Goal: Feedback & Contribution: Submit feedback/report problem

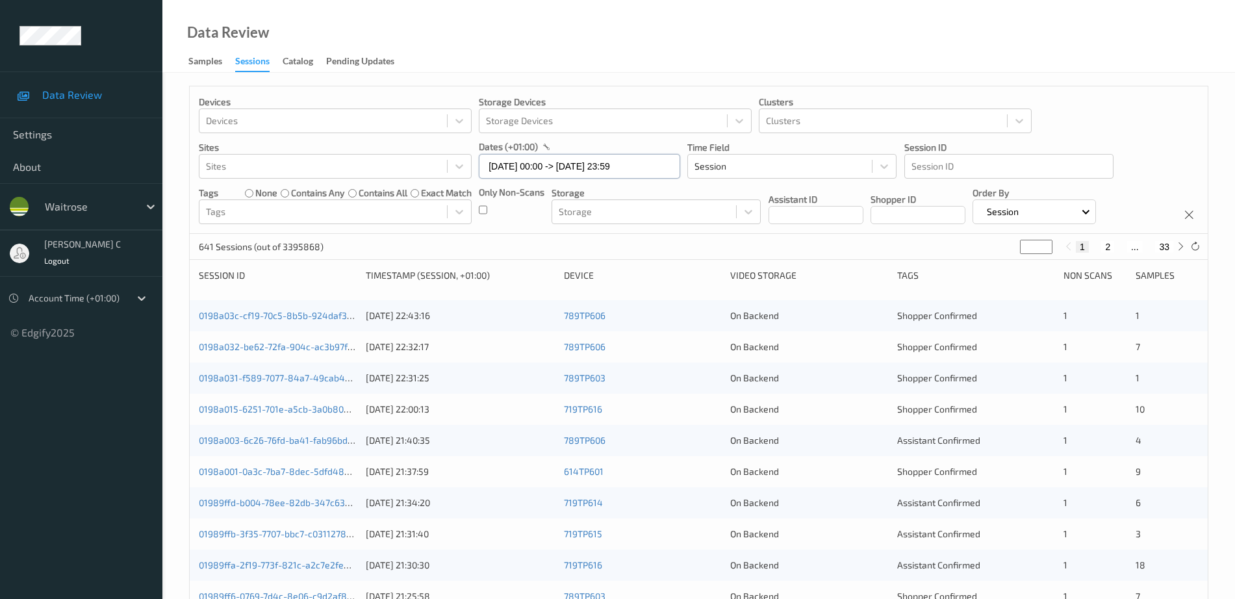
click at [531, 168] on input "[DATE] 00:00 -> [DATE] 23:59" at bounding box center [579, 166] width 201 height 25
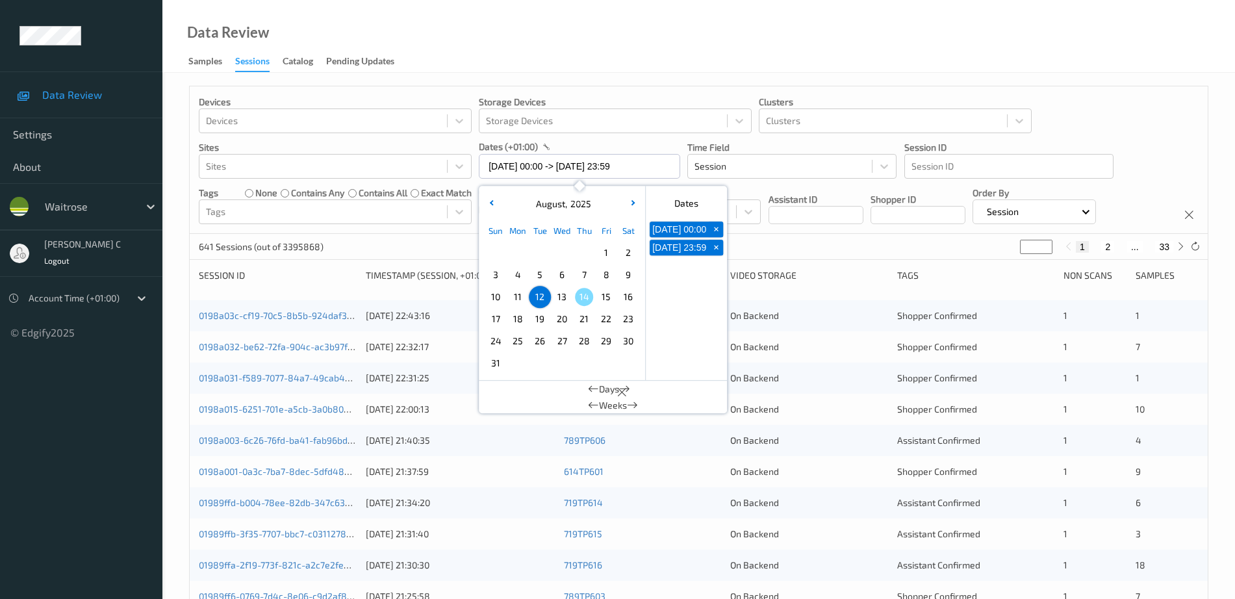
click at [566, 299] on span "13" at bounding box center [562, 297] width 18 height 18
type input "13/08/2025 00:00 -> 13/08/2025 23:59"
click at [606, 39] on div "Data Review Samples Sessions Catalog Pending Updates" at bounding box center [698, 36] width 1073 height 73
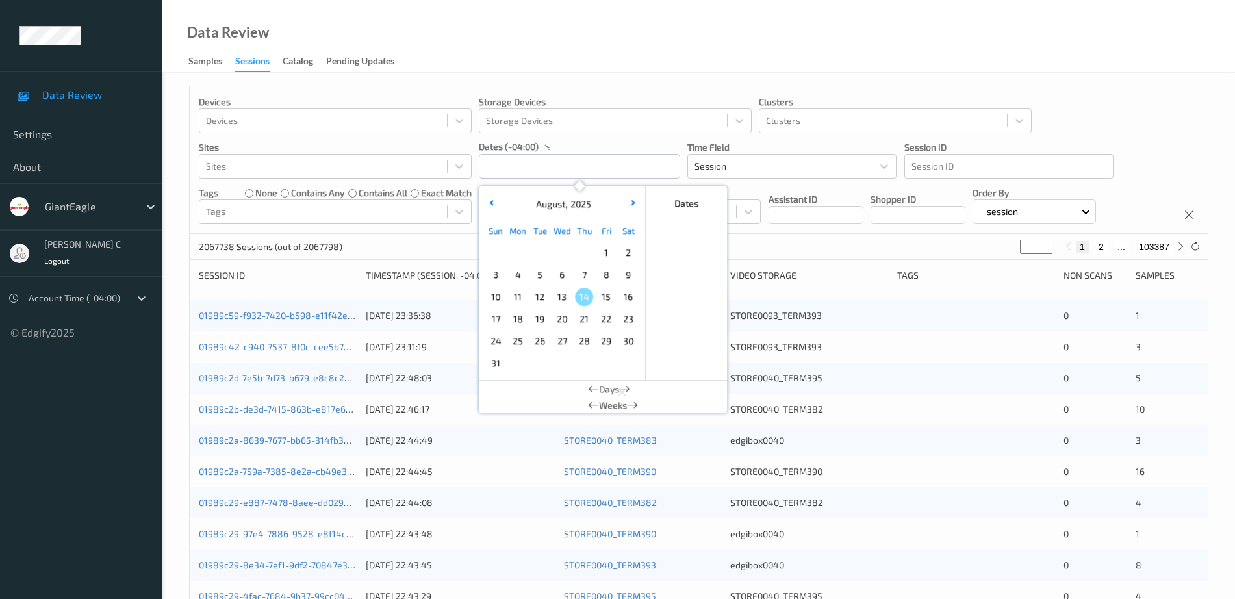
click at [562, 292] on span "13" at bounding box center [562, 297] width 18 height 18
type input "[DATE] 00:00 -> [DATE] 23:59"
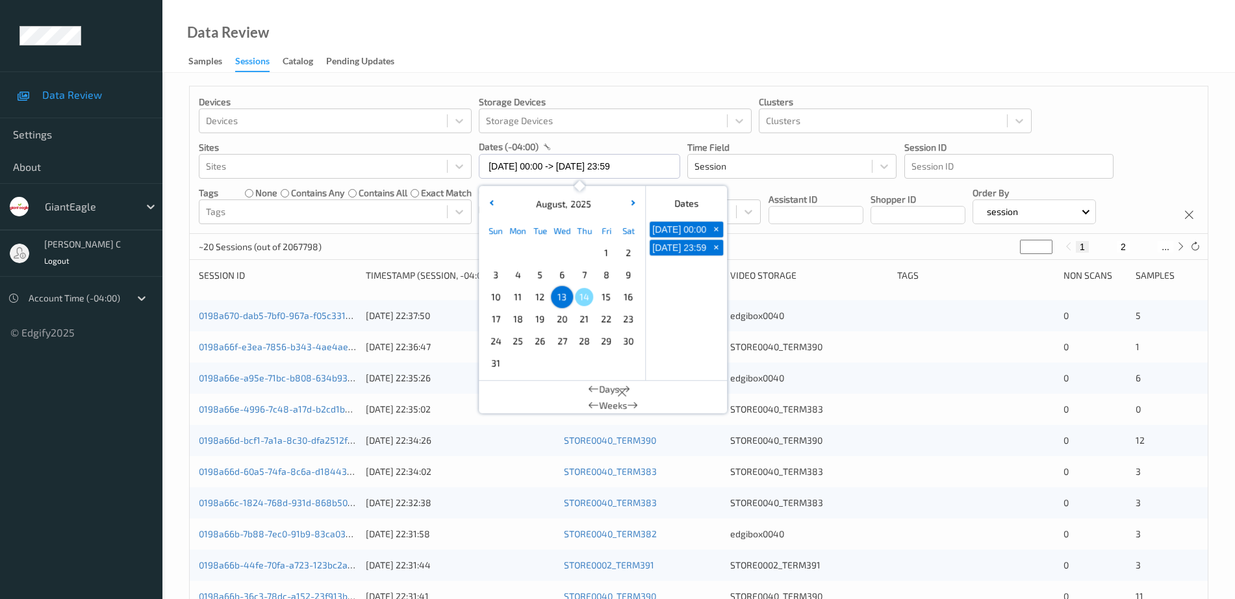
click at [746, 25] on div "Data Review Samples Sessions Catalog Pending Updates" at bounding box center [698, 36] width 1073 height 73
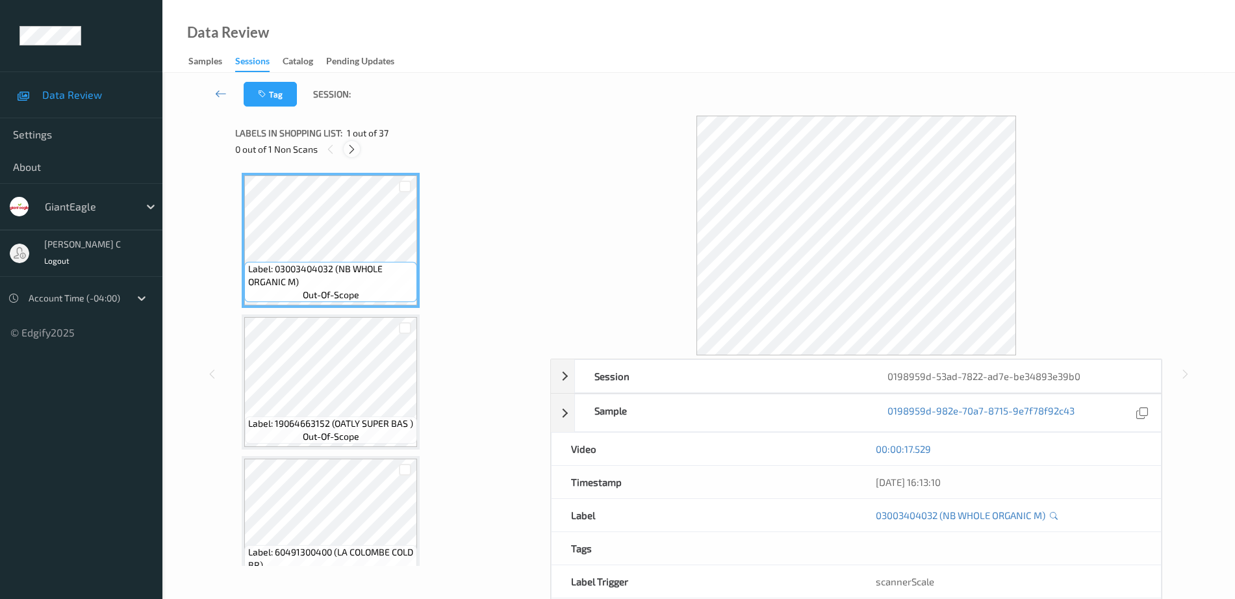
click at [347, 145] on icon at bounding box center [351, 150] width 11 height 12
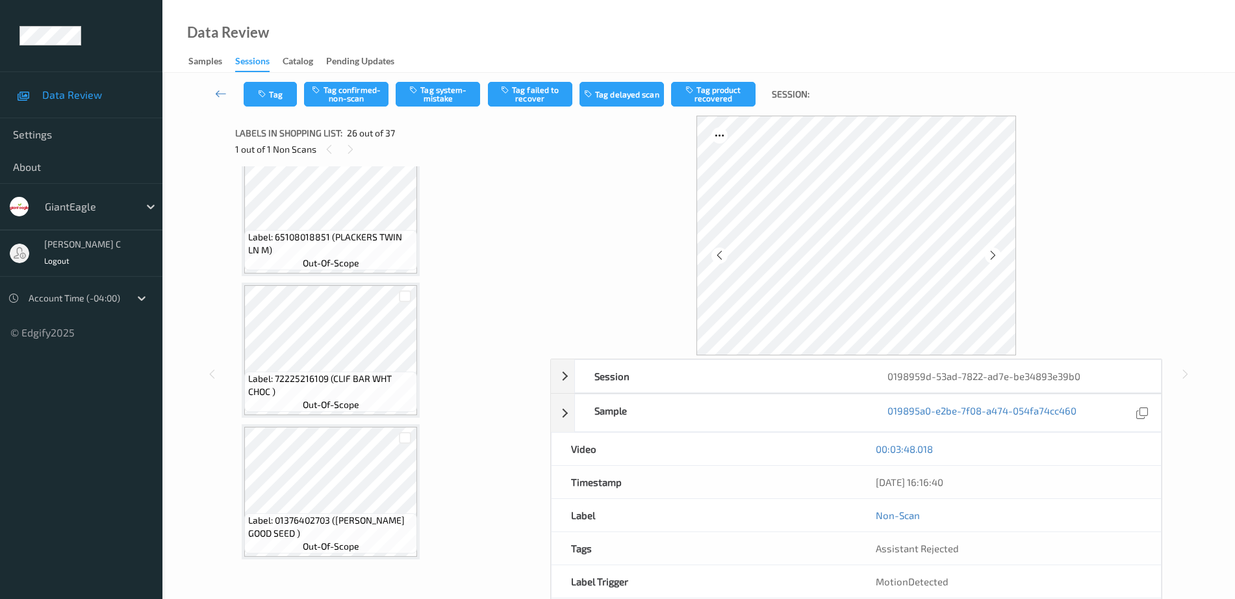
scroll to position [2675, 0]
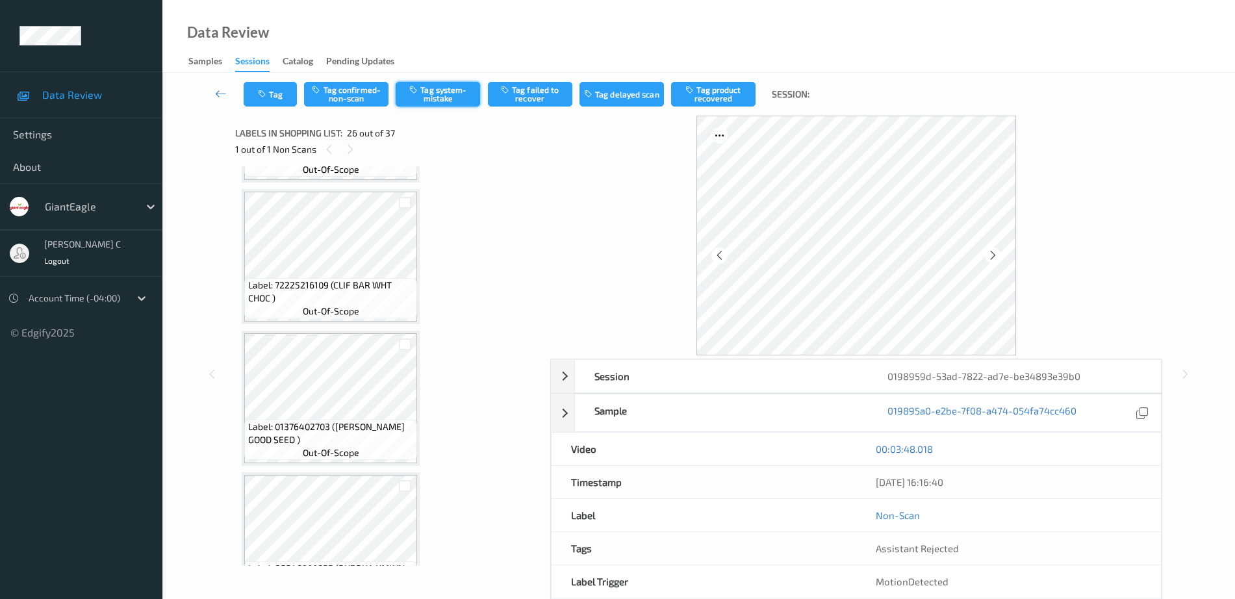
click at [445, 99] on button "Tag system-mistake" at bounding box center [438, 94] width 84 height 25
click at [274, 83] on button "Tag" at bounding box center [270, 94] width 53 height 25
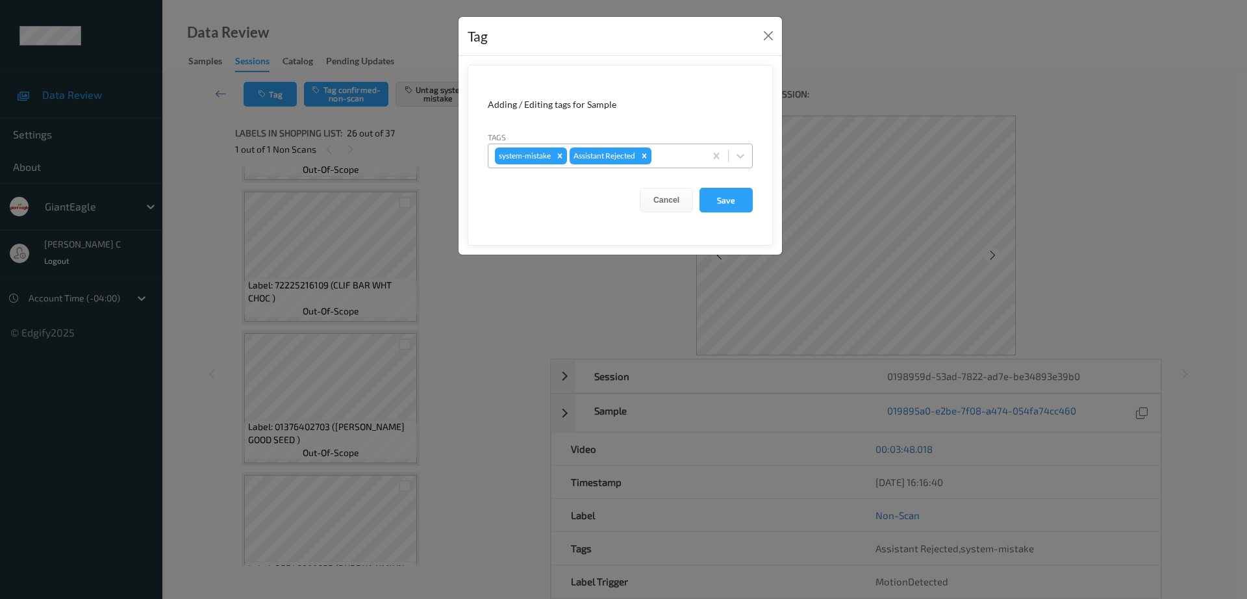
click at [670, 157] on div at bounding box center [676, 156] width 44 height 16
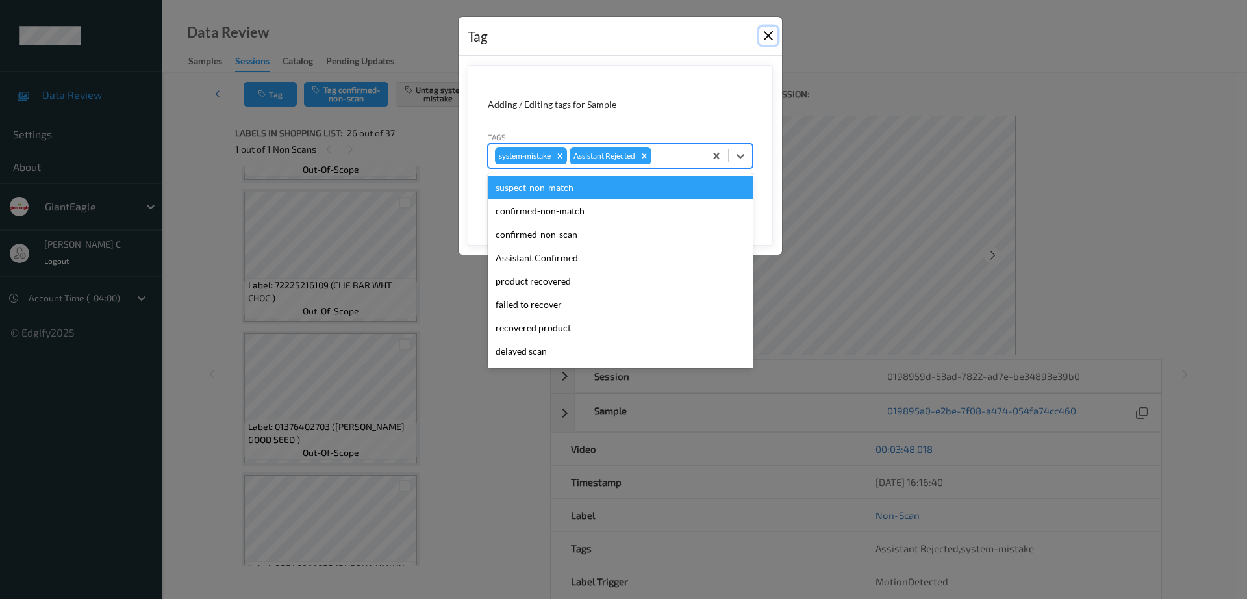
click at [772, 33] on button "Close" at bounding box center [768, 36] width 18 height 18
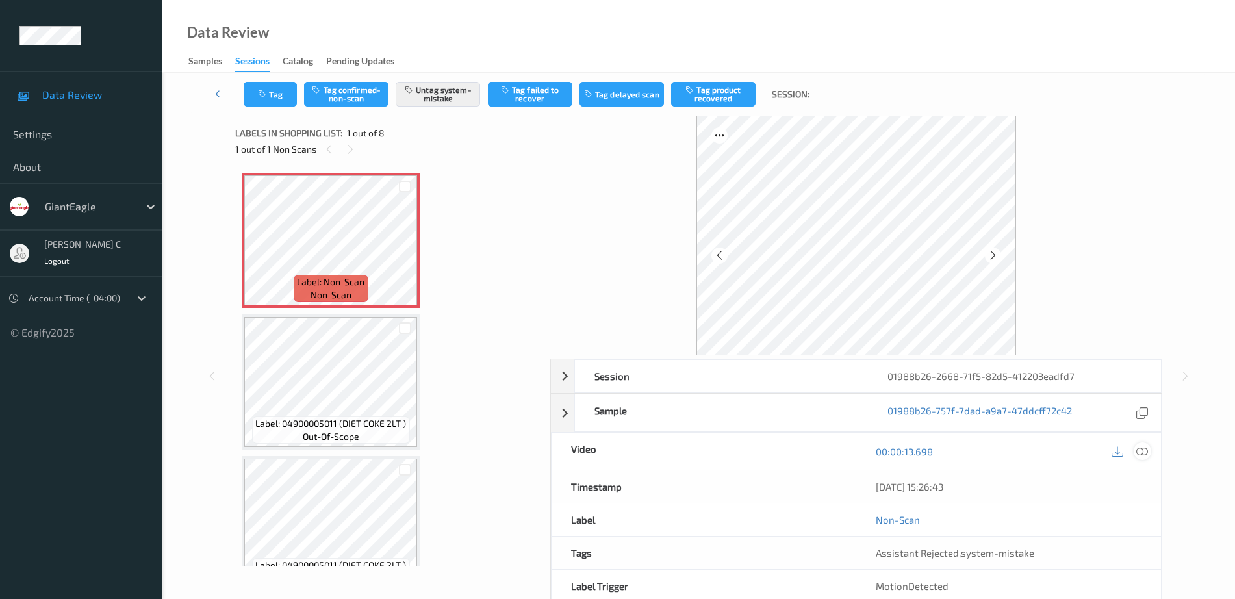
click at [1144, 451] on icon at bounding box center [1142, 452] width 12 height 12
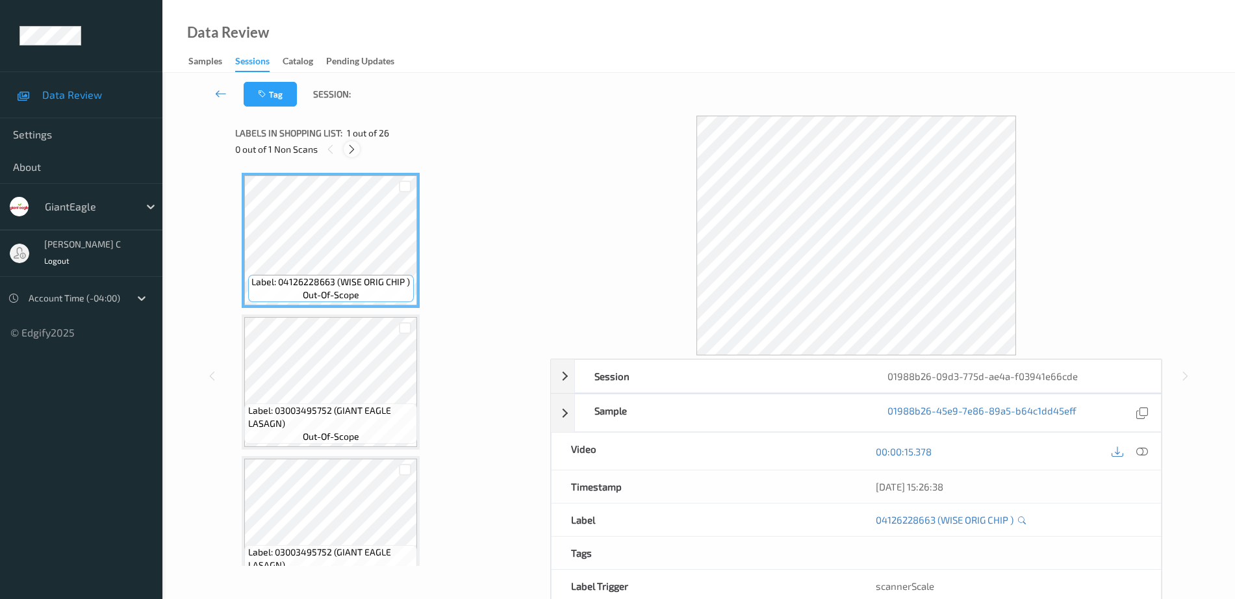
drag, startPoint x: 342, startPoint y: 147, endPoint x: 354, endPoint y: 147, distance: 12.4
click at [348, 147] on div "0 out of 1 Non Scans" at bounding box center [388, 149] width 306 height 16
click at [354, 147] on icon at bounding box center [351, 150] width 11 height 12
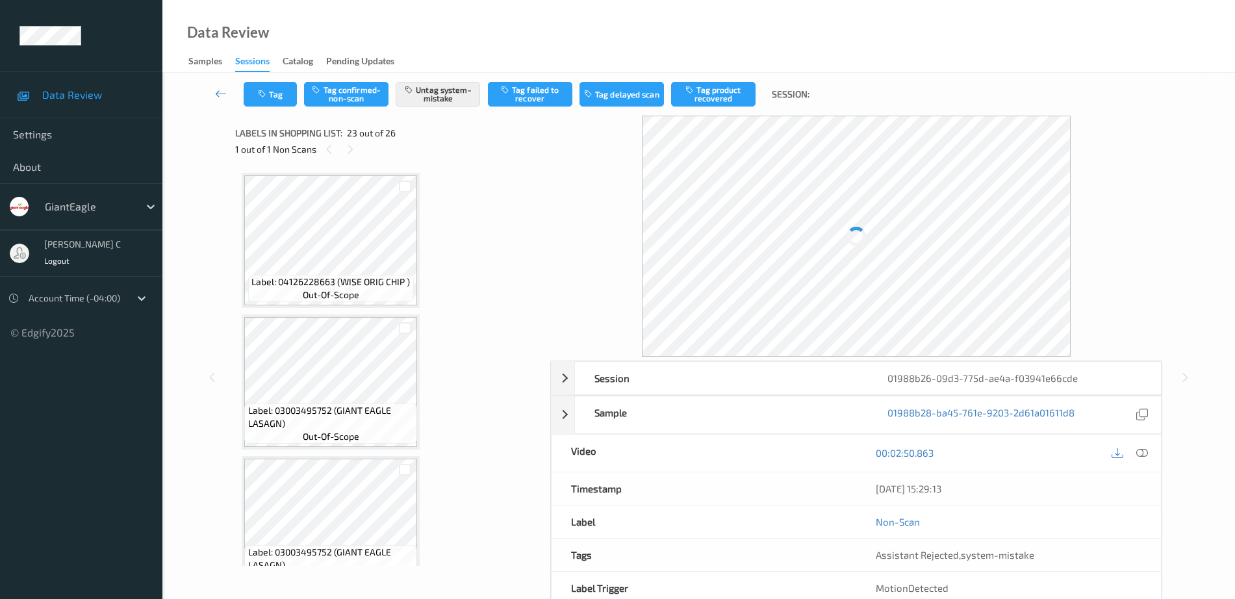
scroll to position [2981, 0]
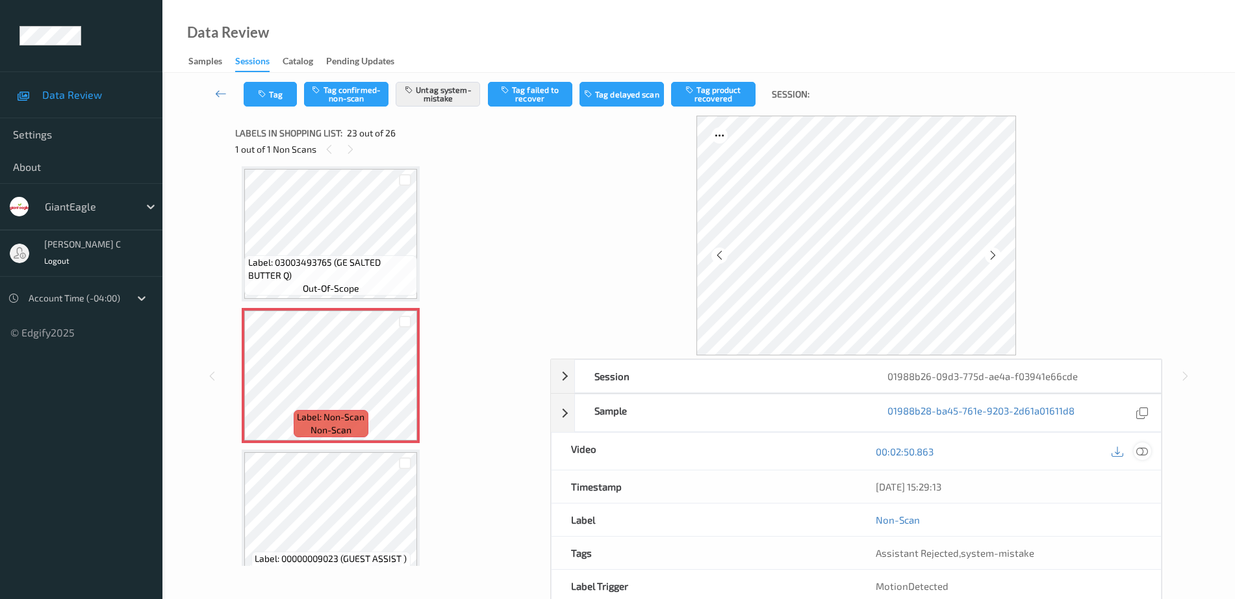
click at [1140, 452] on icon at bounding box center [1142, 452] width 12 height 12
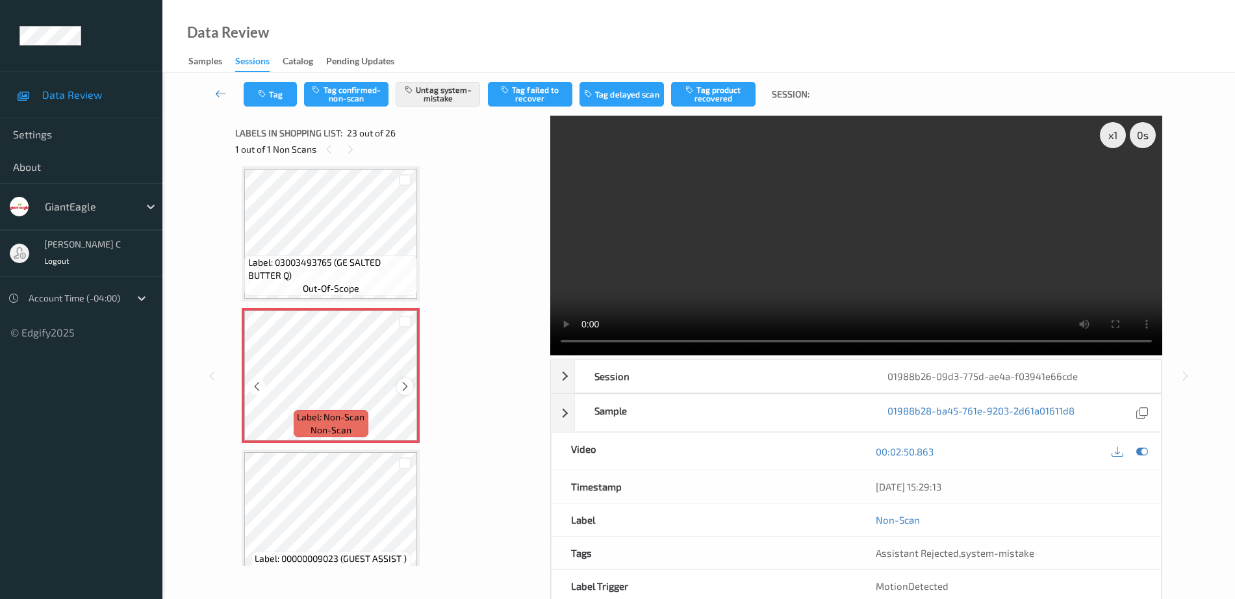
click at [403, 385] on icon at bounding box center [405, 387] width 11 height 12
click at [405, 386] on icon at bounding box center [405, 387] width 11 height 12
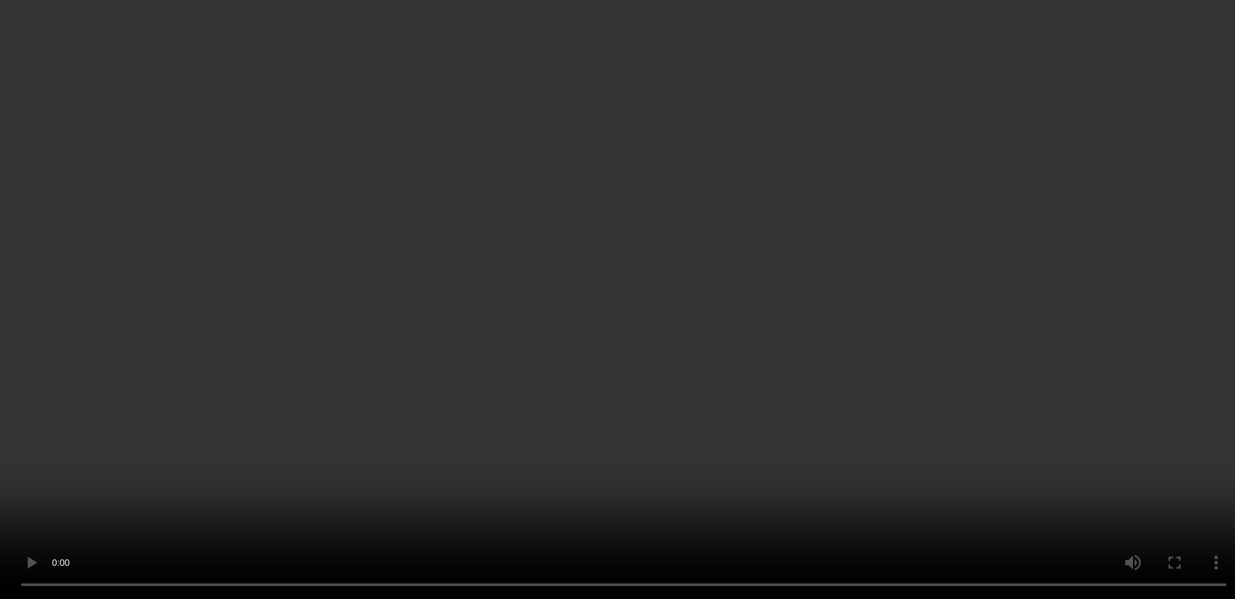
scroll to position [0, 0]
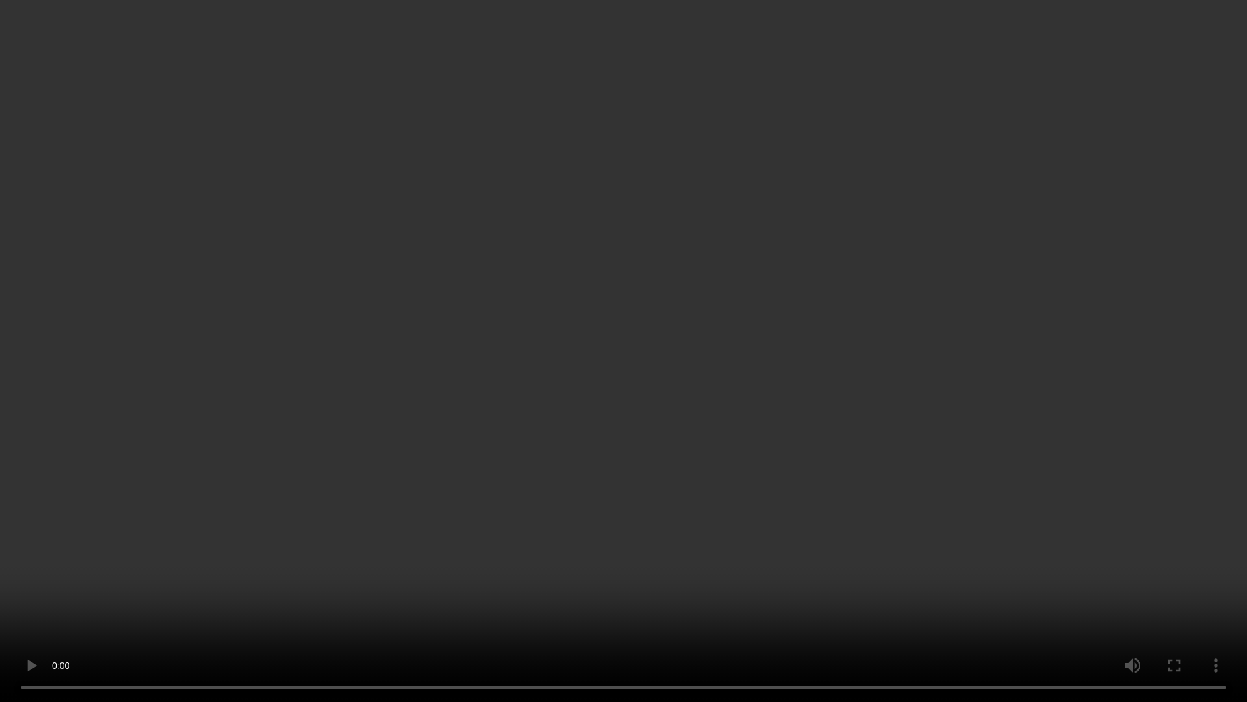
drag, startPoint x: 772, startPoint y: 449, endPoint x: 275, endPoint y: 266, distance: 529.5
click at [275, 266] on video at bounding box center [623, 351] width 1247 height 702
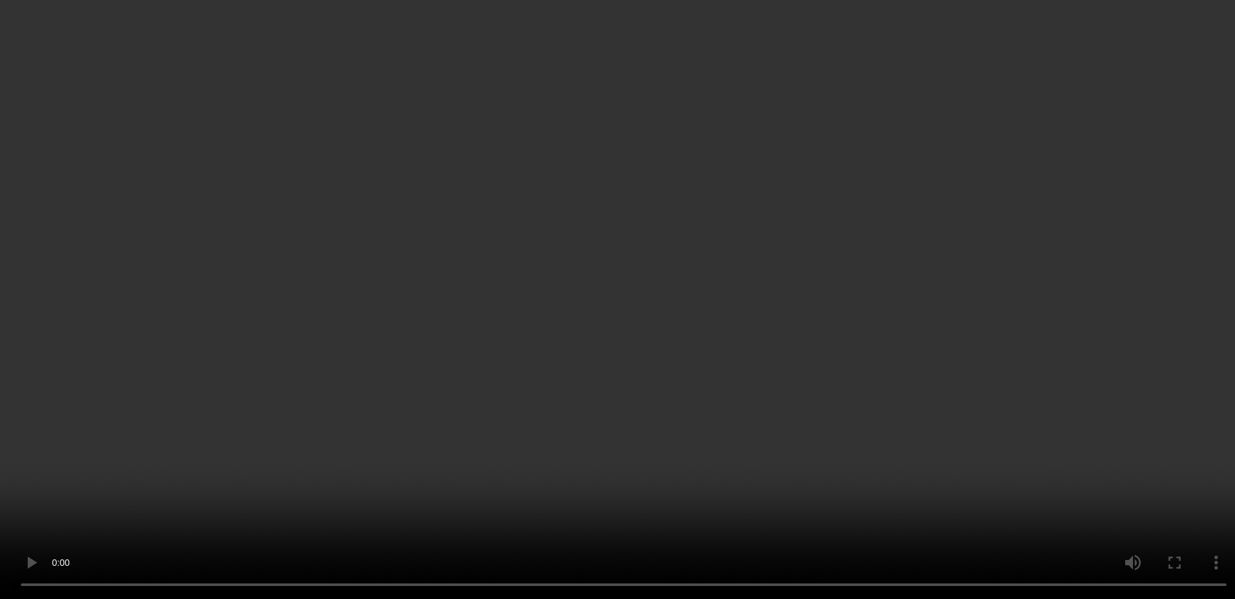
scroll to position [325, 0]
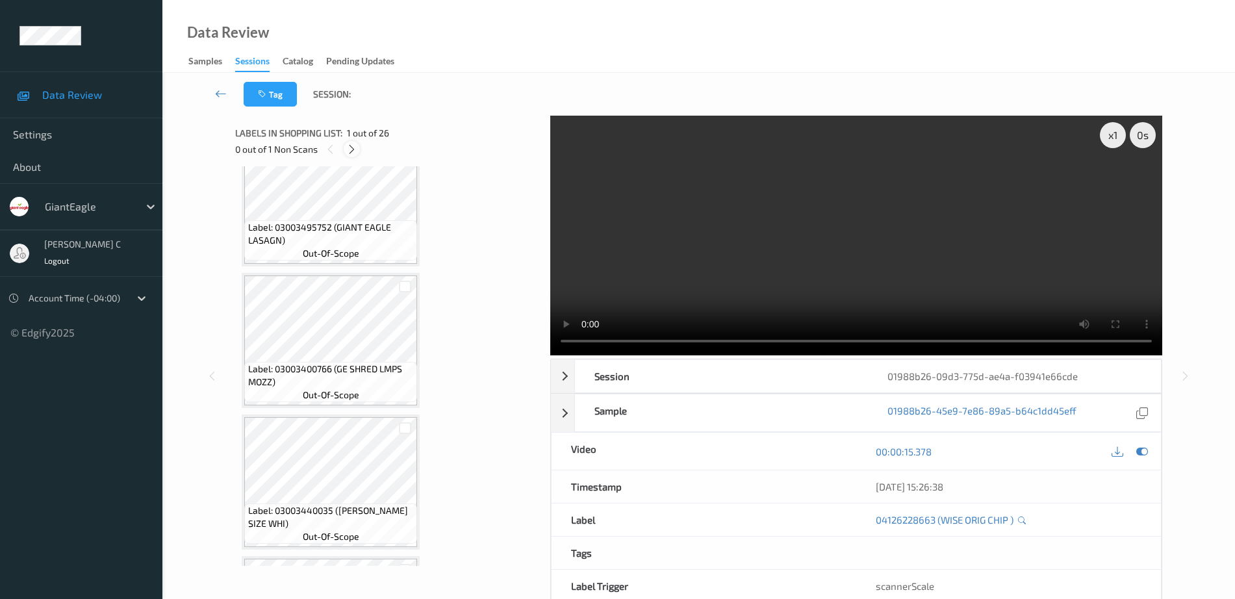
click at [349, 151] on icon at bounding box center [351, 150] width 11 height 12
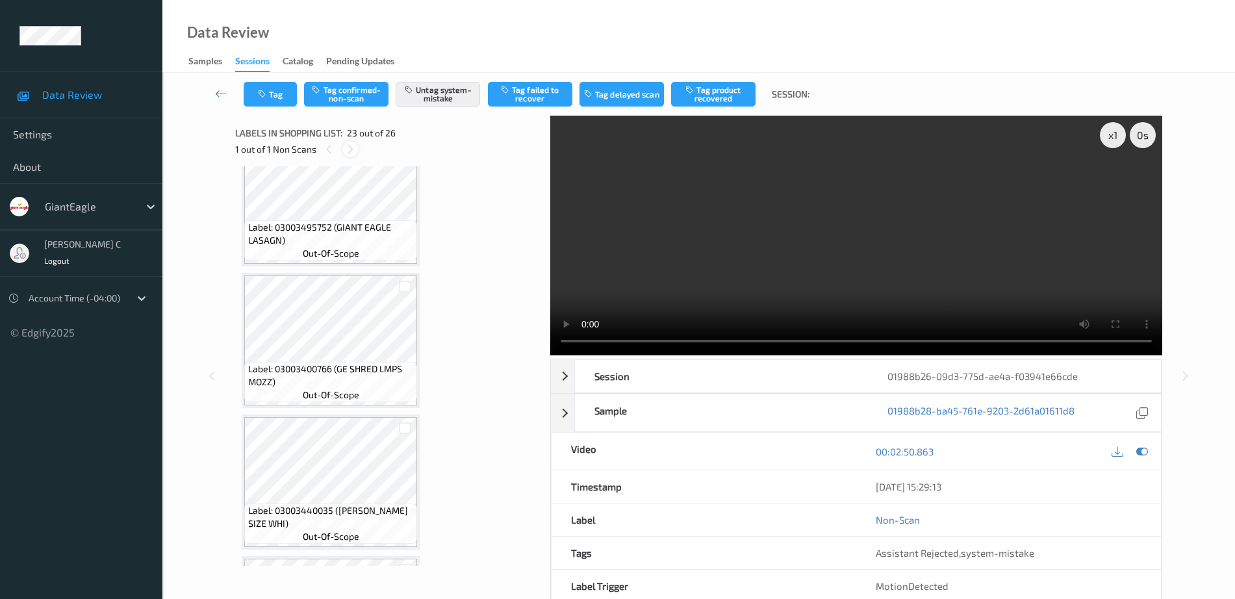
scroll to position [2981, 0]
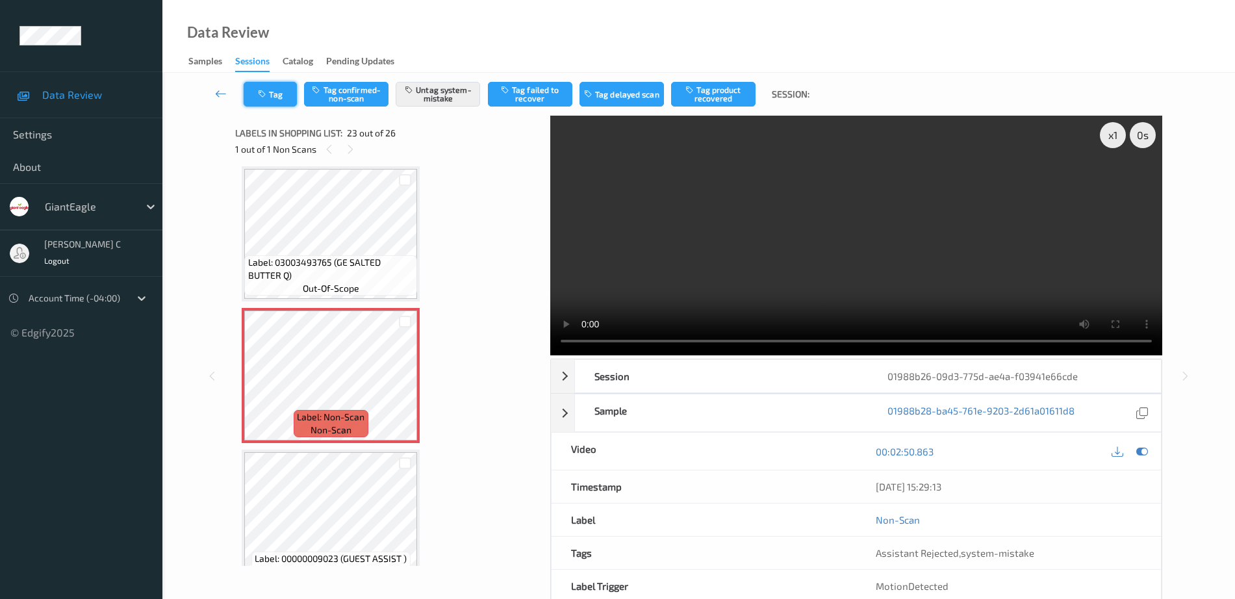
click at [281, 88] on button "Tag" at bounding box center [270, 94] width 53 height 25
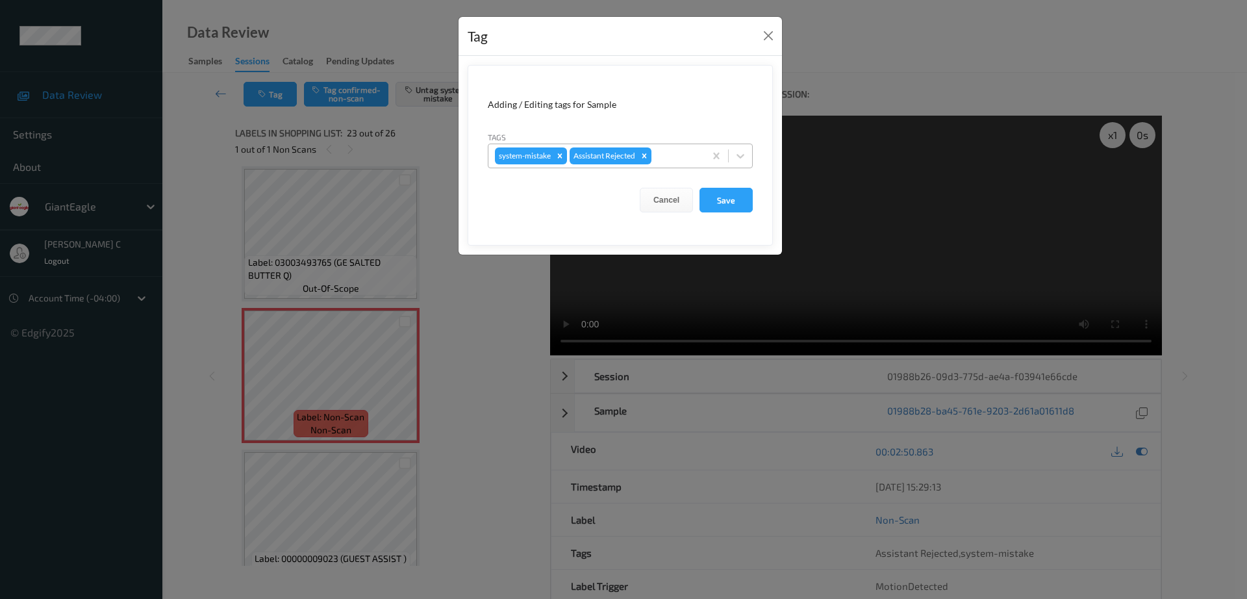
click at [697, 151] on div at bounding box center [676, 156] width 44 height 16
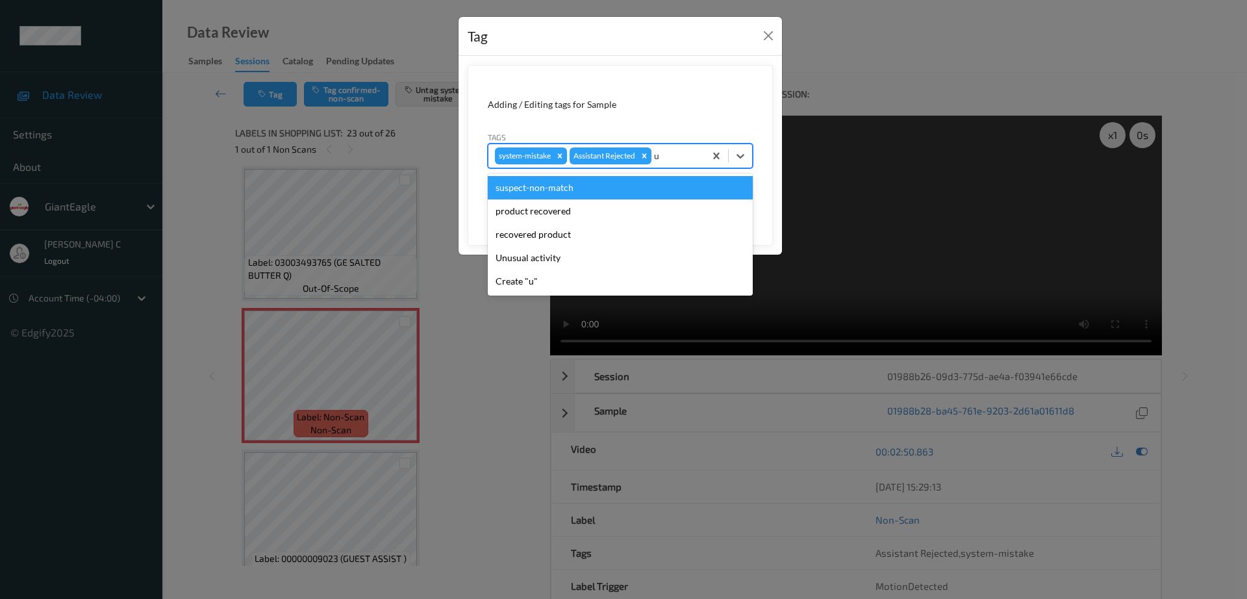
type input "un"
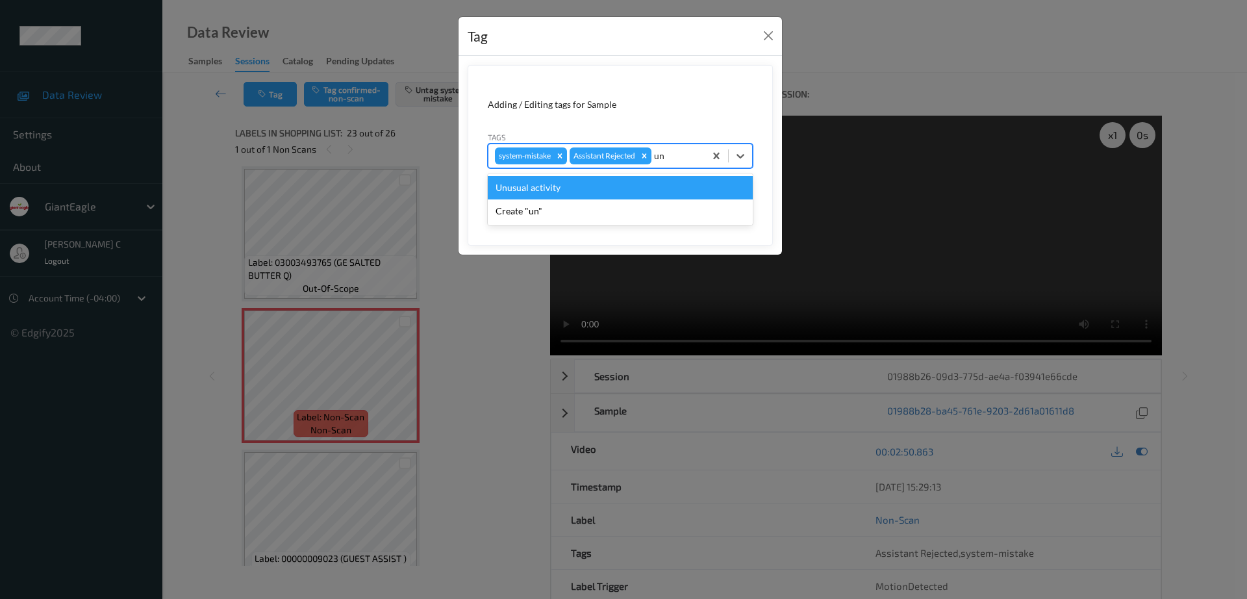
click at [538, 188] on div "Unusual activity" at bounding box center [620, 187] width 265 height 23
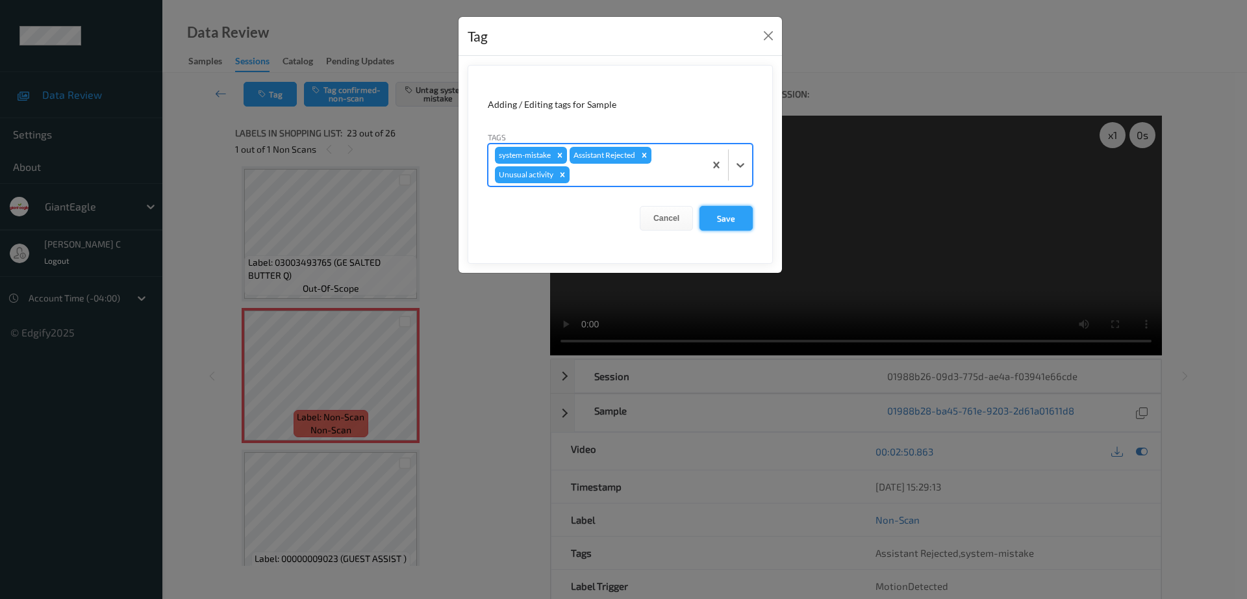
click at [730, 212] on button "Save" at bounding box center [726, 218] width 53 height 25
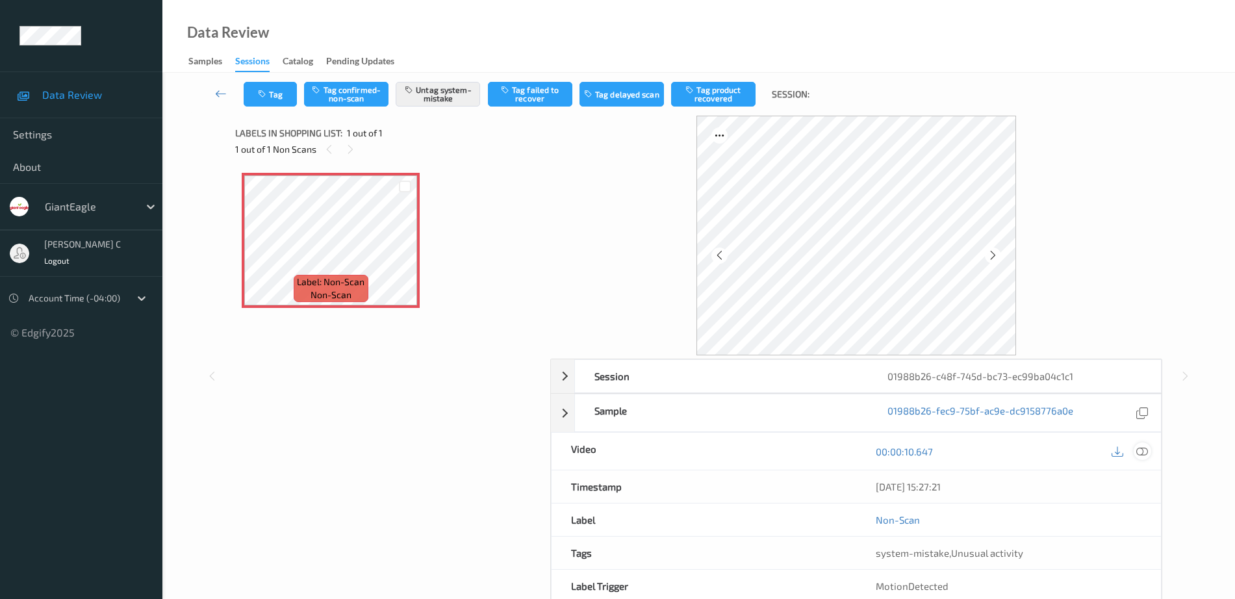
click at [1143, 453] on icon at bounding box center [1142, 452] width 12 height 12
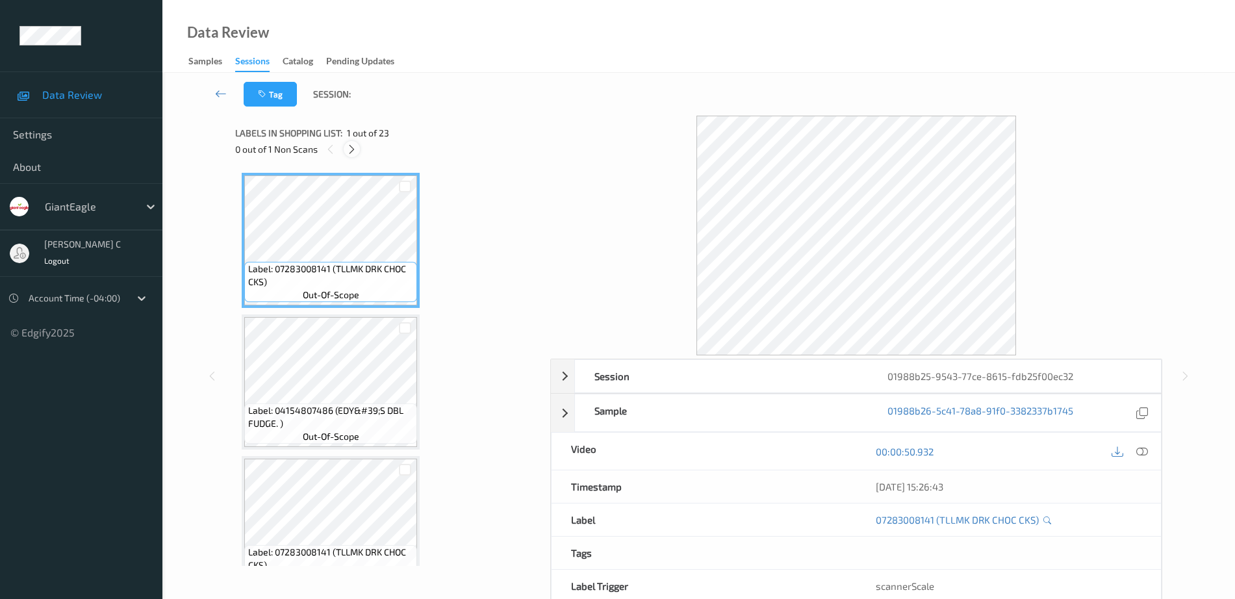
click at [353, 146] on icon at bounding box center [351, 150] width 11 height 12
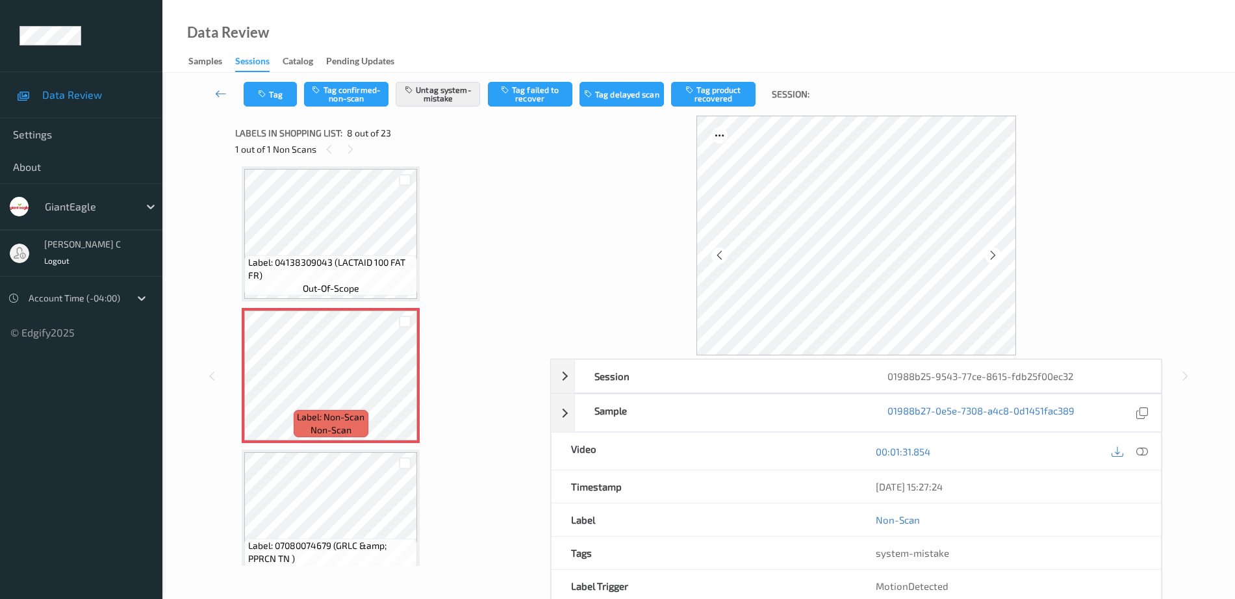
click at [1144, 452] on icon at bounding box center [1142, 452] width 12 height 12
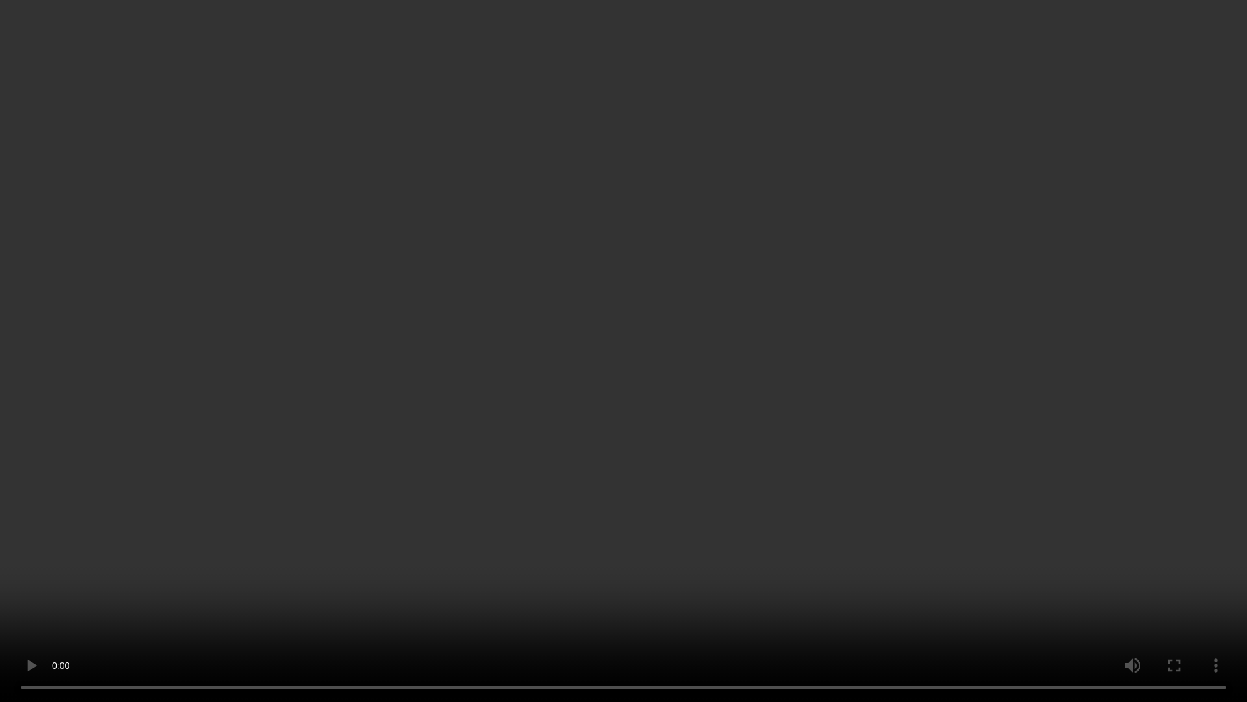
click at [603, 51] on video at bounding box center [623, 351] width 1247 height 702
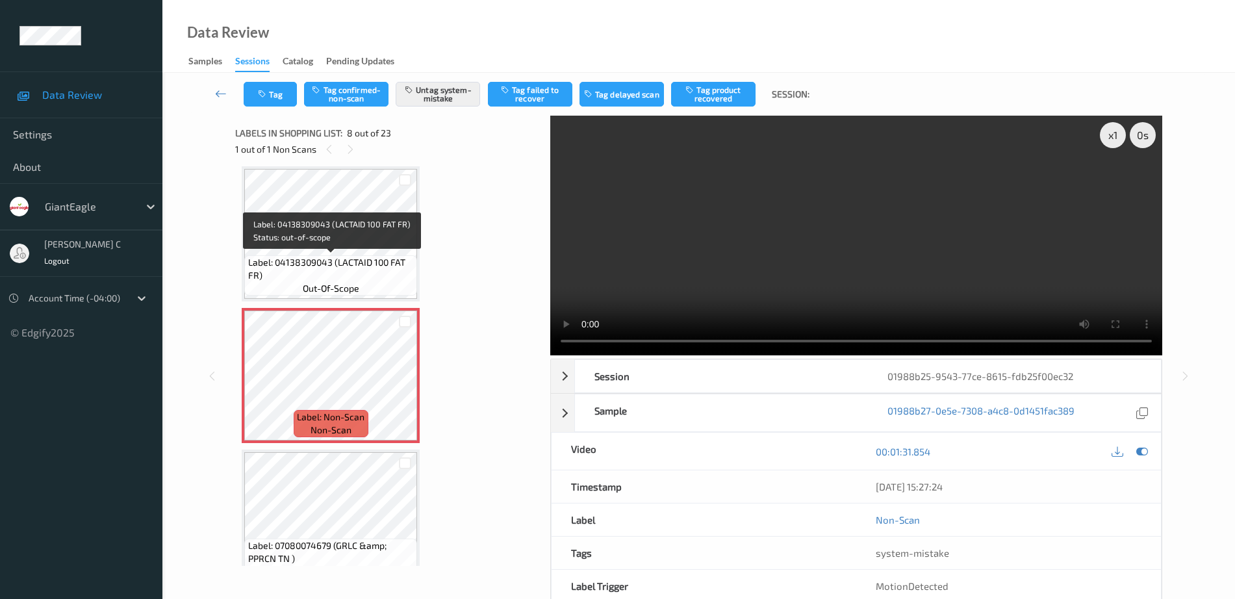
click at [358, 258] on span "Label: 04138309043 (LACTAID 100 FAT FR)" at bounding box center [331, 269] width 166 height 26
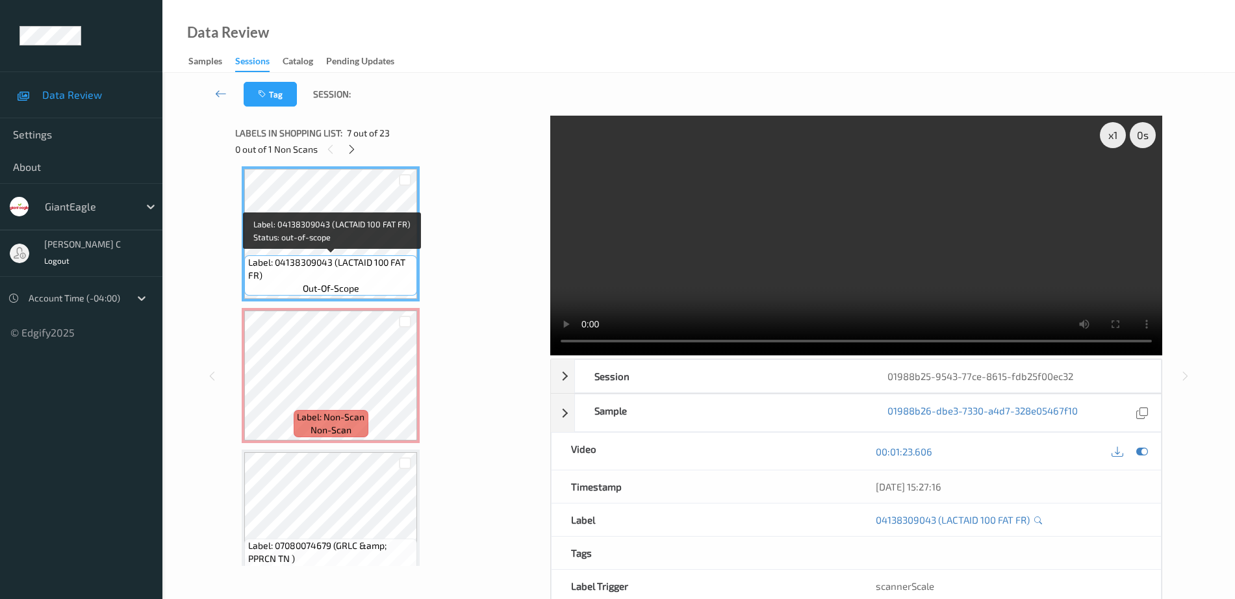
click at [359, 259] on span "Label: 04138309043 (LACTAID 100 FAT FR)" at bounding box center [331, 269] width 166 height 26
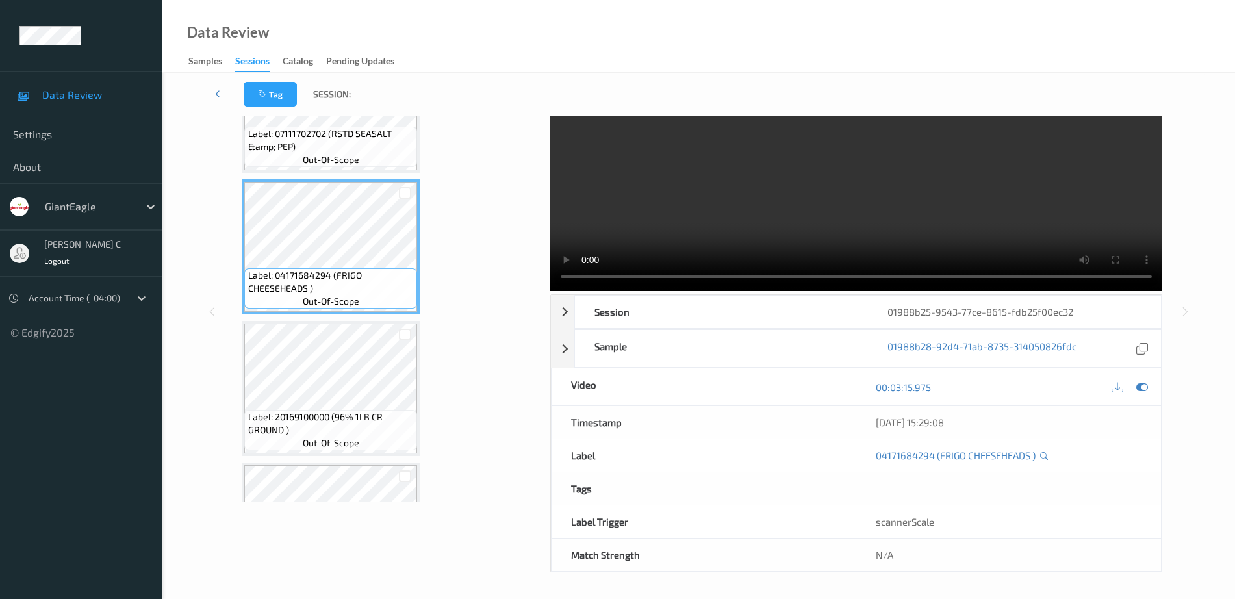
scroll to position [1971, 0]
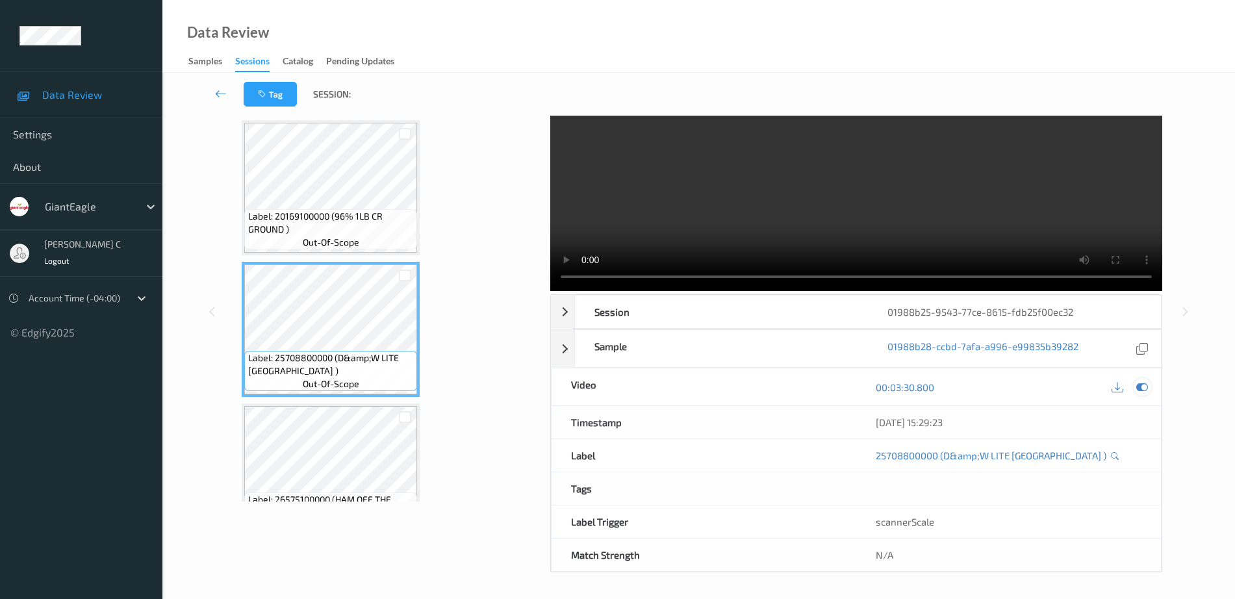
click at [1143, 391] on icon at bounding box center [1142, 387] width 12 height 12
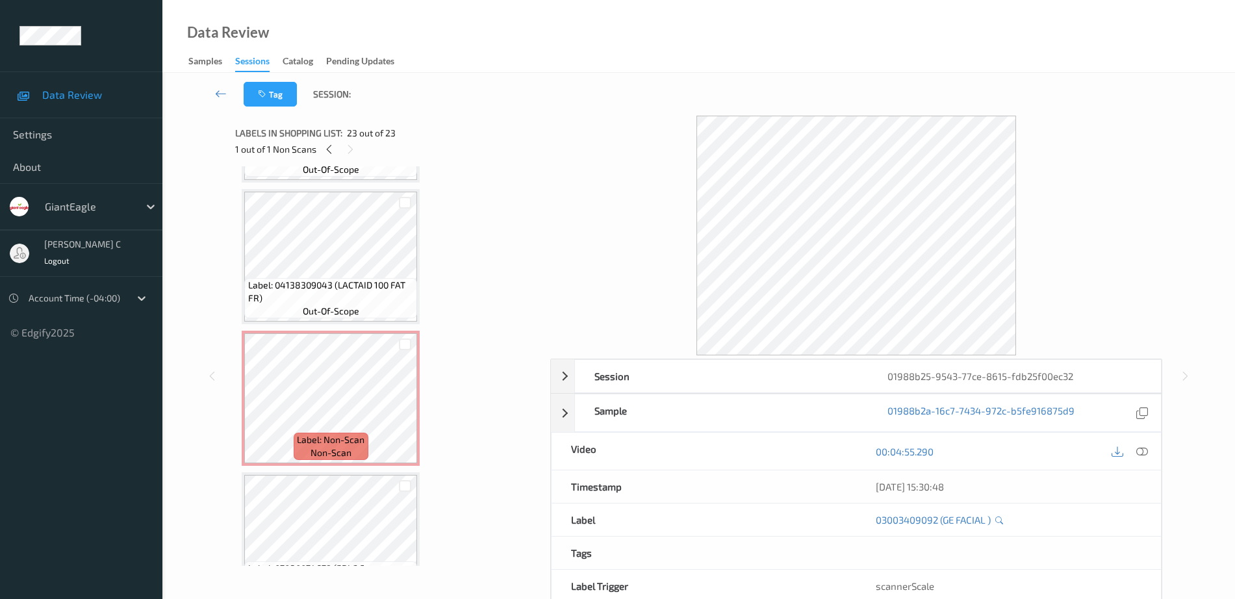
scroll to position [834, 0]
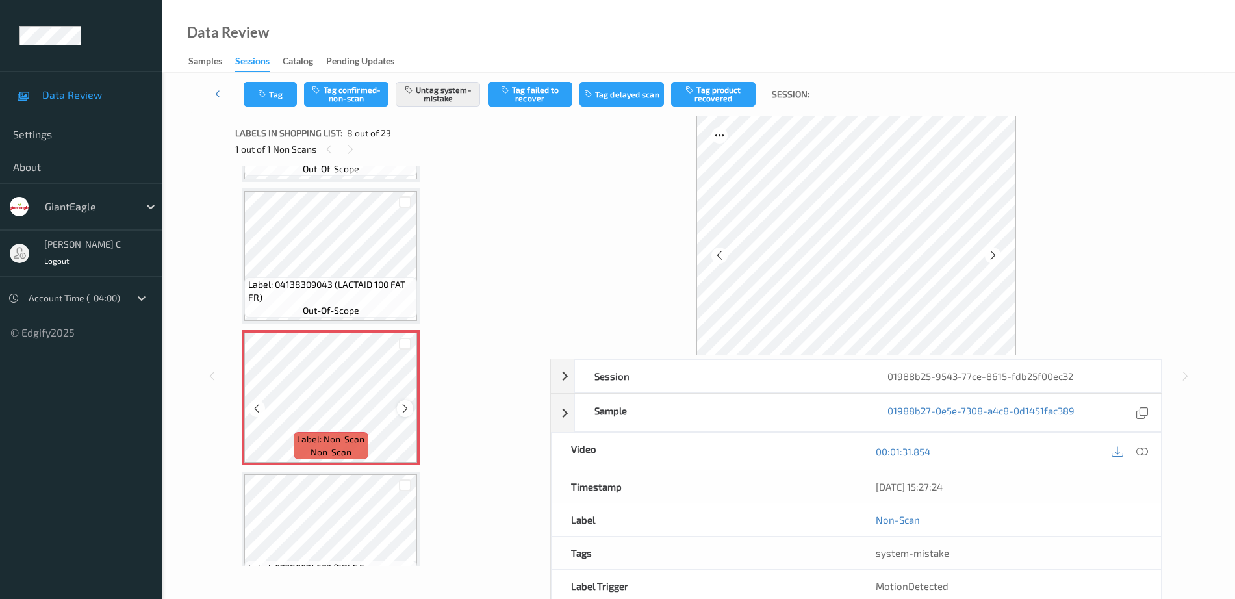
click at [405, 410] on icon at bounding box center [405, 409] width 11 height 12
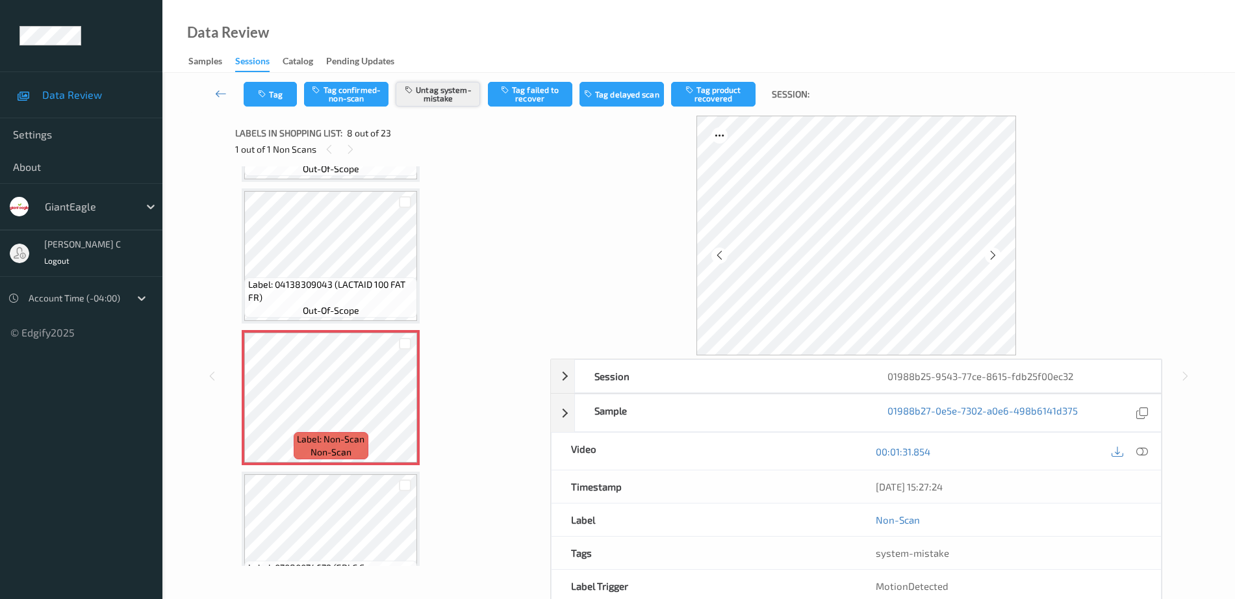
click at [444, 92] on button "Untag system-mistake" at bounding box center [438, 94] width 84 height 25
click at [327, 99] on button "Tag confirmed-non-scan" at bounding box center [346, 94] width 84 height 25
click at [541, 82] on button "Tag failed to recover" at bounding box center [530, 94] width 84 height 25
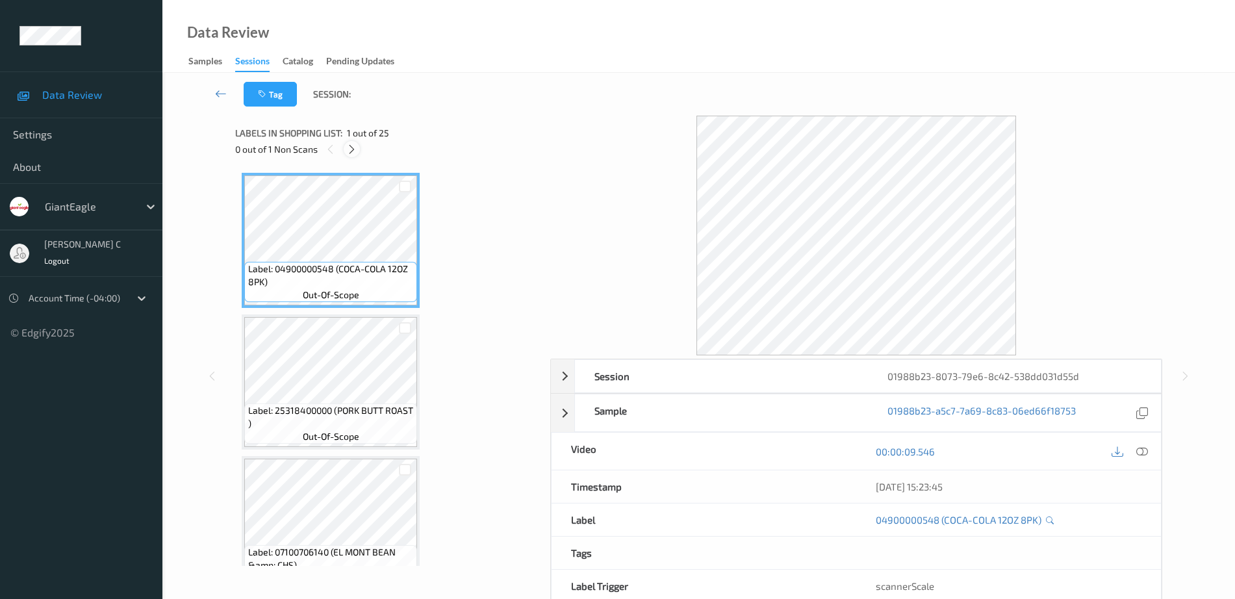
click at [349, 150] on icon at bounding box center [351, 150] width 11 height 12
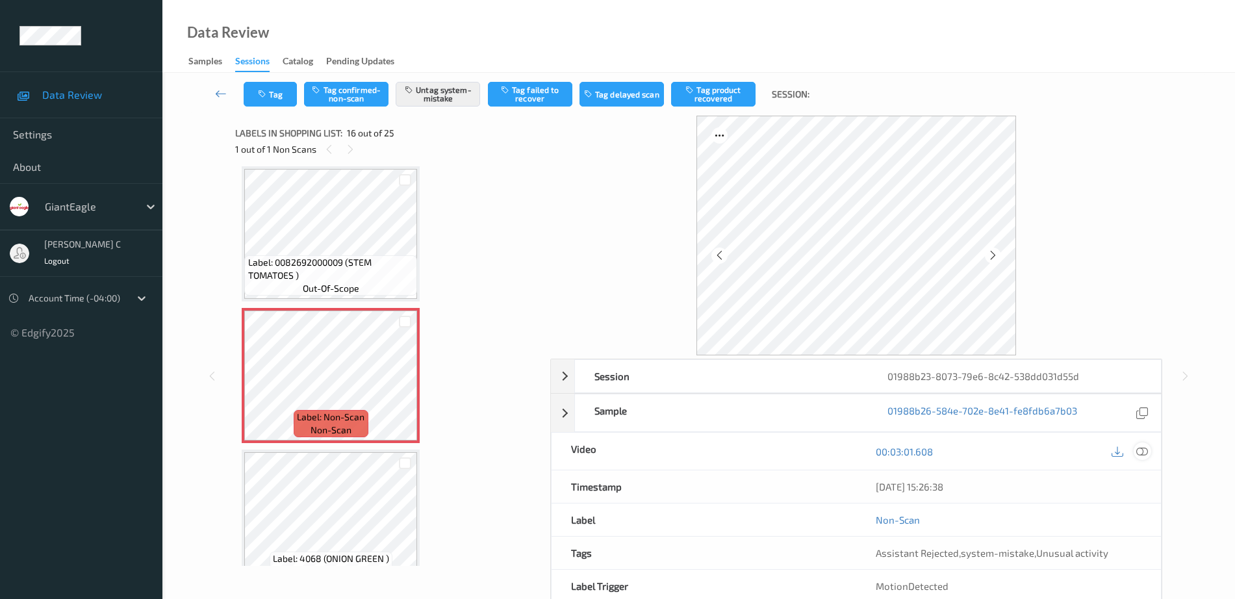
click at [1136, 448] on icon at bounding box center [1142, 452] width 12 height 12
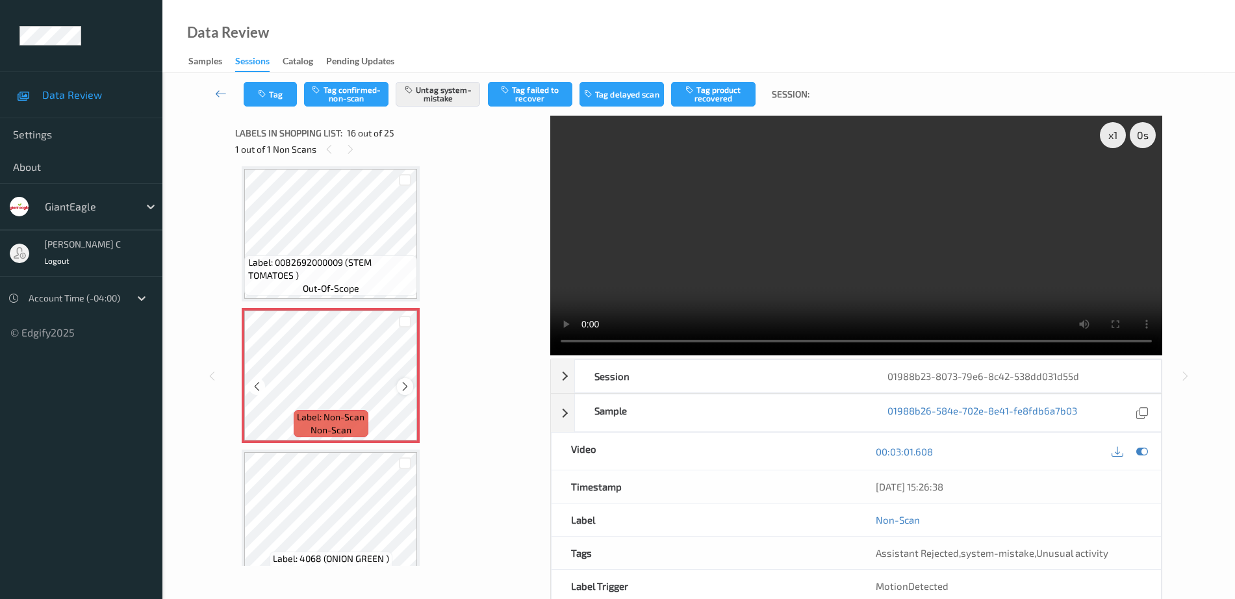
click at [405, 391] on icon at bounding box center [405, 387] width 11 height 12
click at [405, 389] on icon at bounding box center [405, 387] width 11 height 12
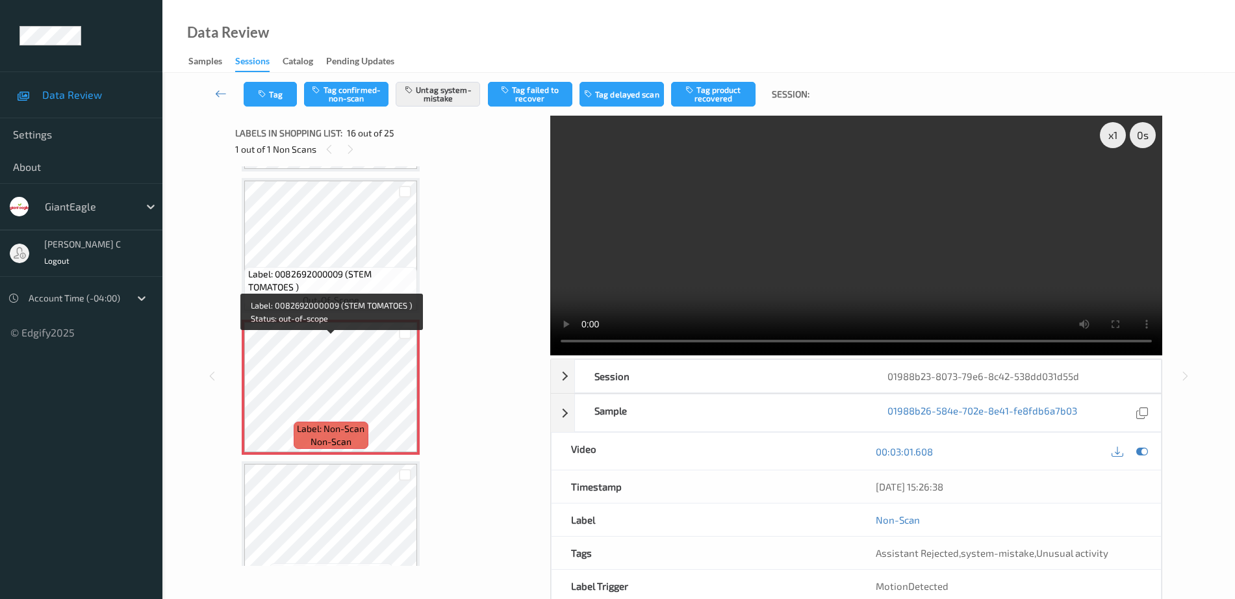
scroll to position [2070, 0]
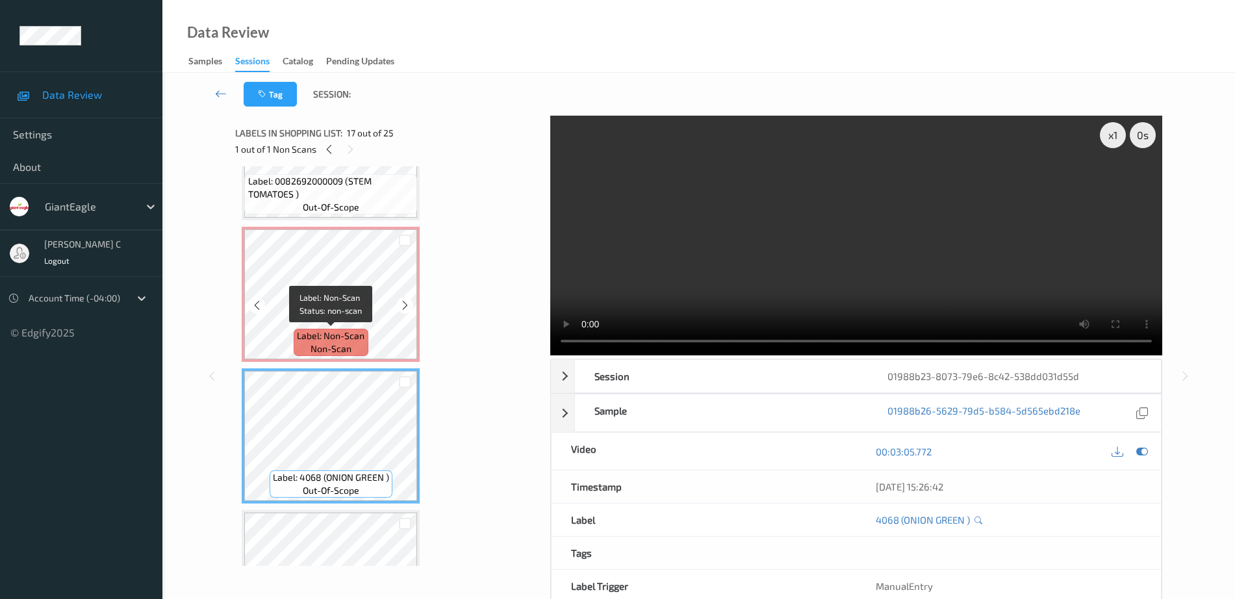
click at [348, 329] on span "Label: Non-Scan" at bounding box center [331, 335] width 68 height 13
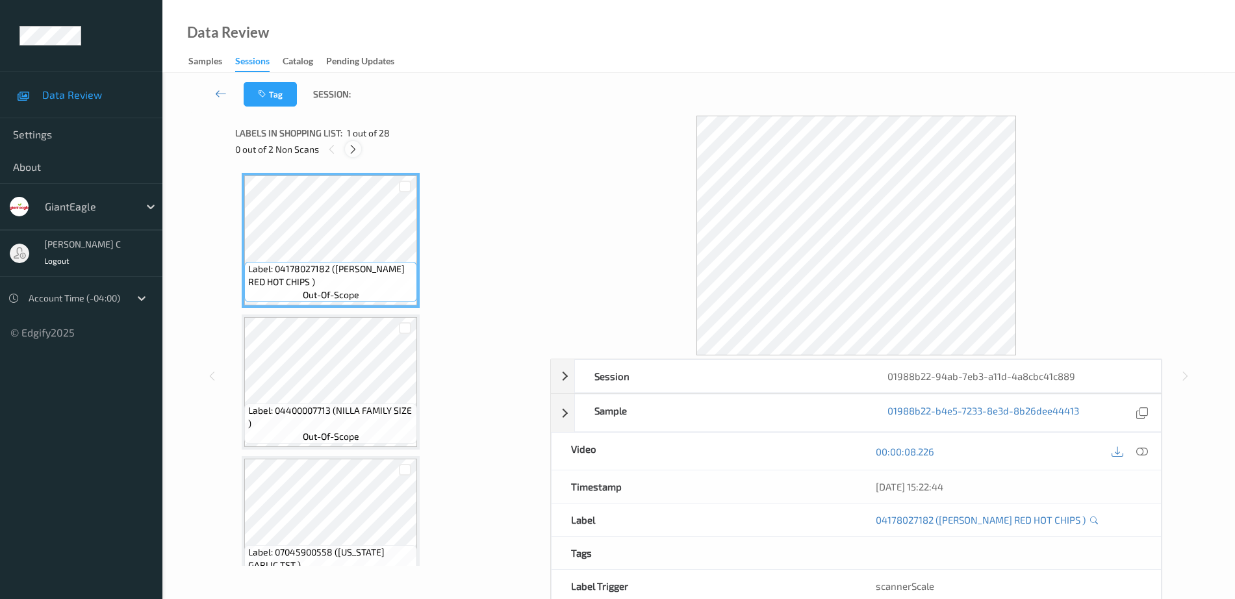
click at [355, 146] on icon at bounding box center [353, 150] width 11 height 12
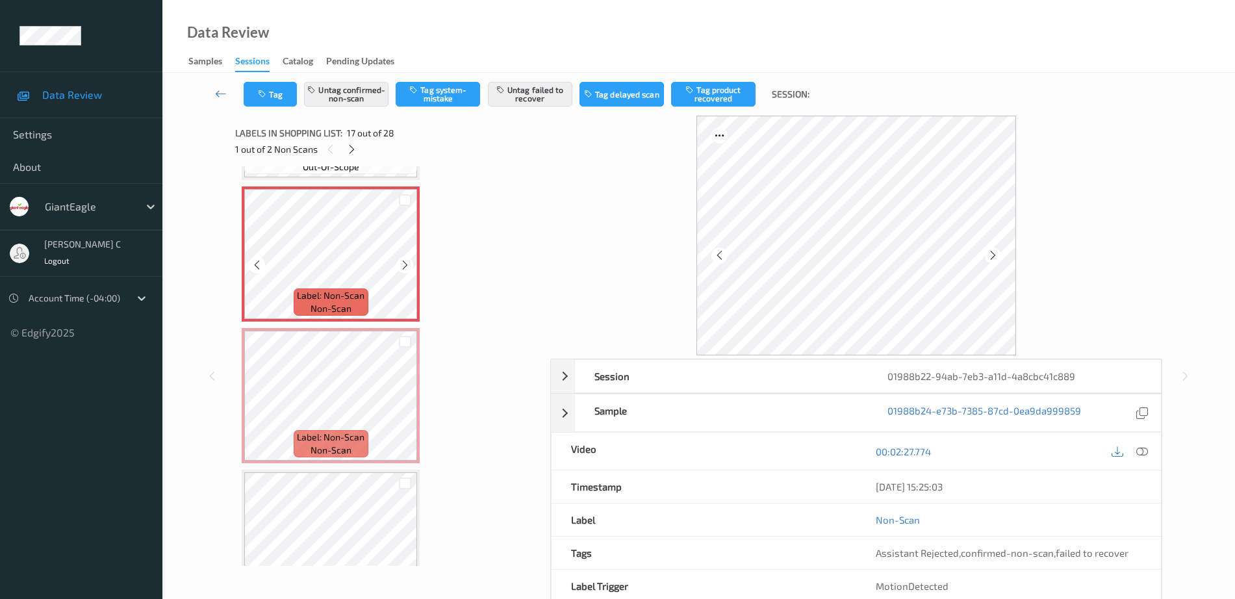
scroll to position [2375, 0]
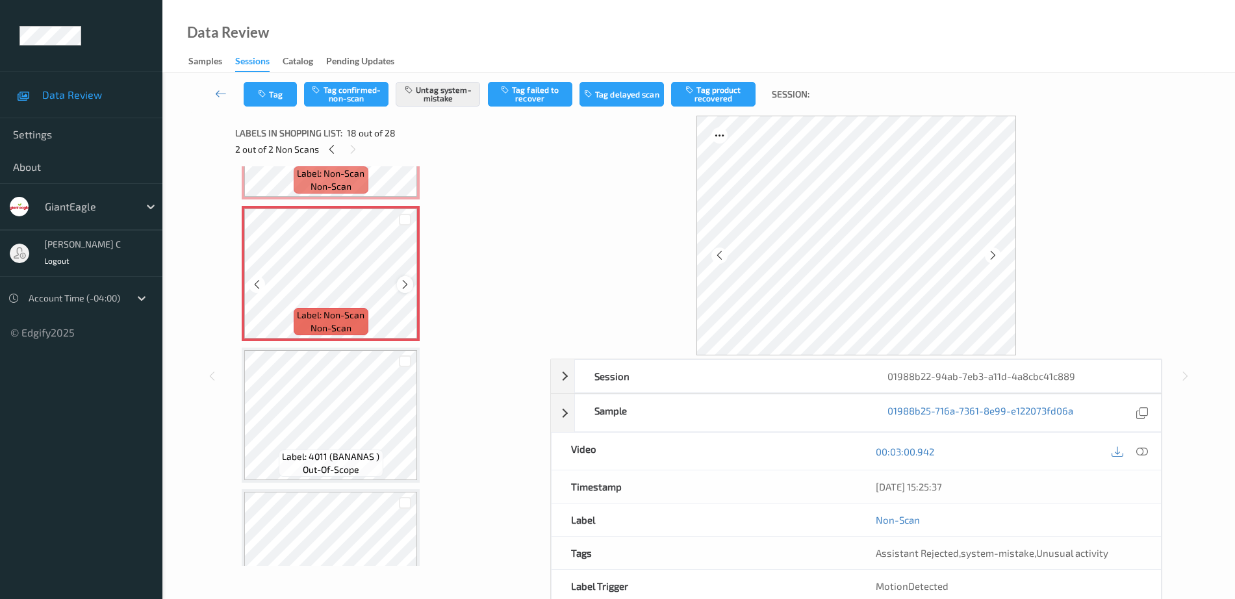
click at [400, 287] on icon at bounding box center [405, 285] width 11 height 12
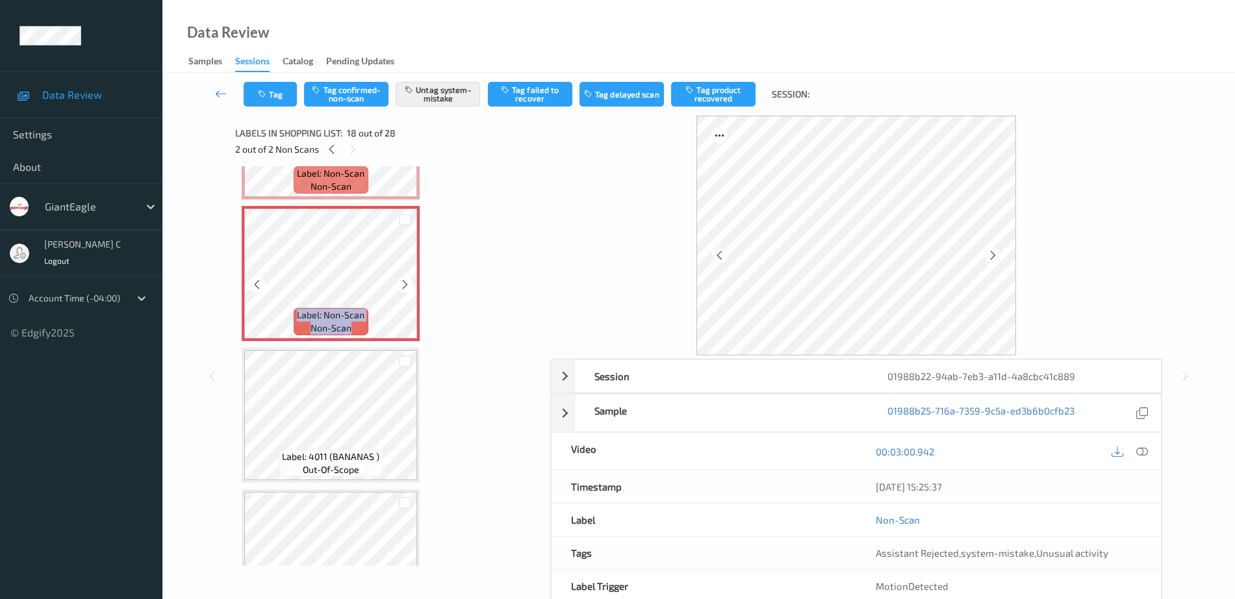
click at [400, 287] on icon at bounding box center [405, 285] width 11 height 12
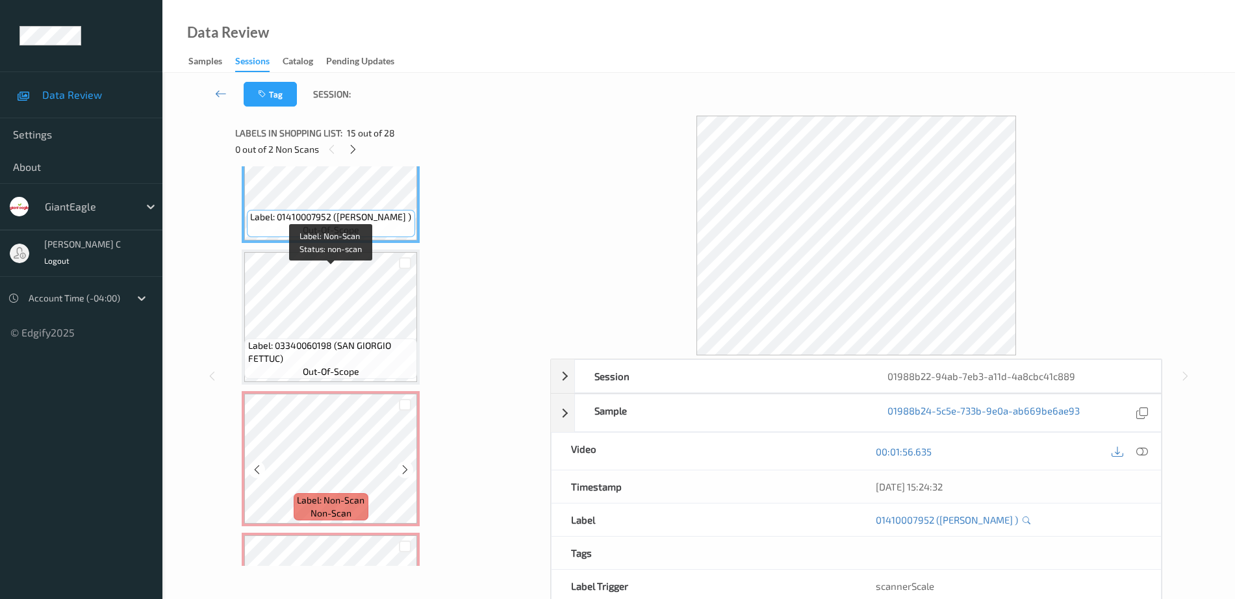
scroll to position [1949, 0]
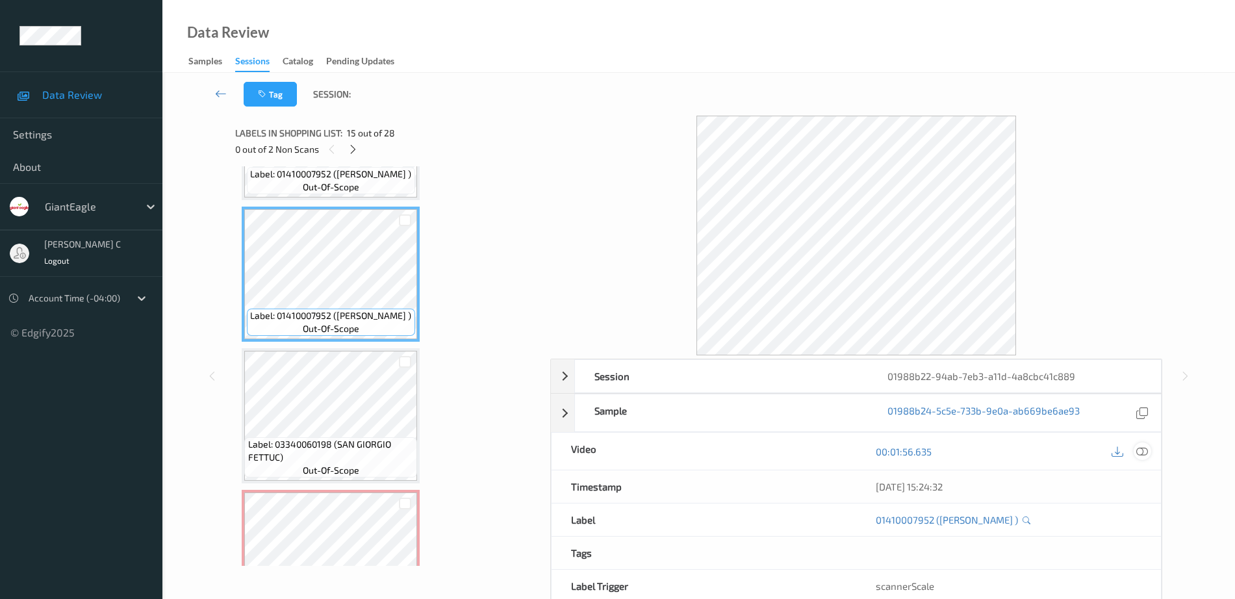
click at [1143, 451] on icon at bounding box center [1142, 452] width 12 height 12
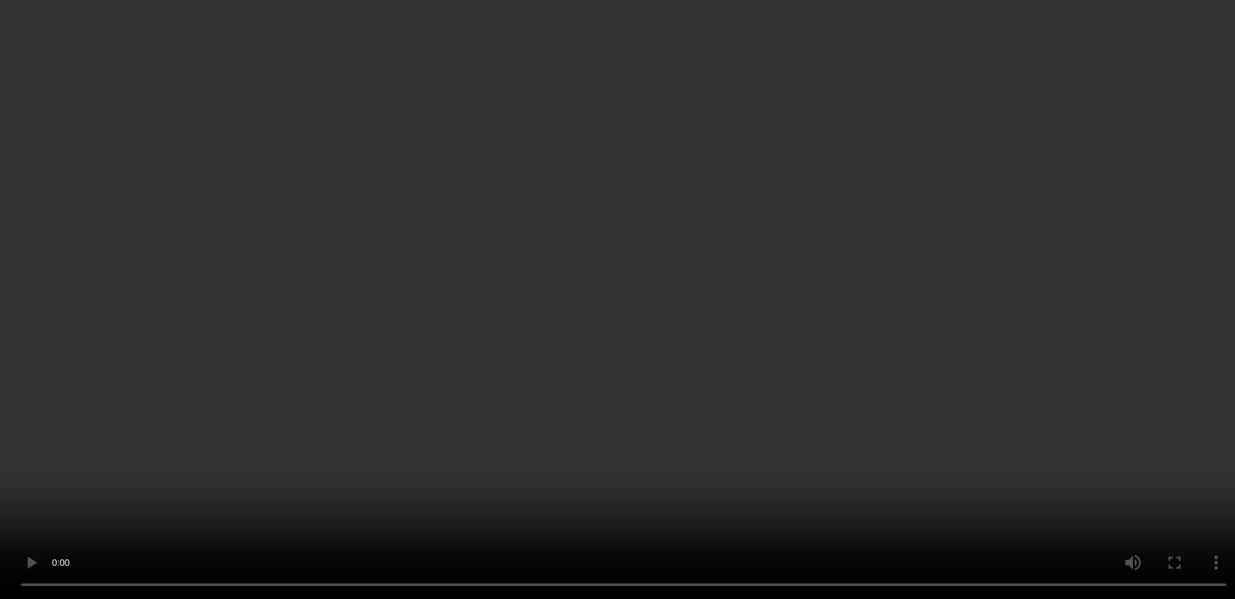
scroll to position [2274, 0]
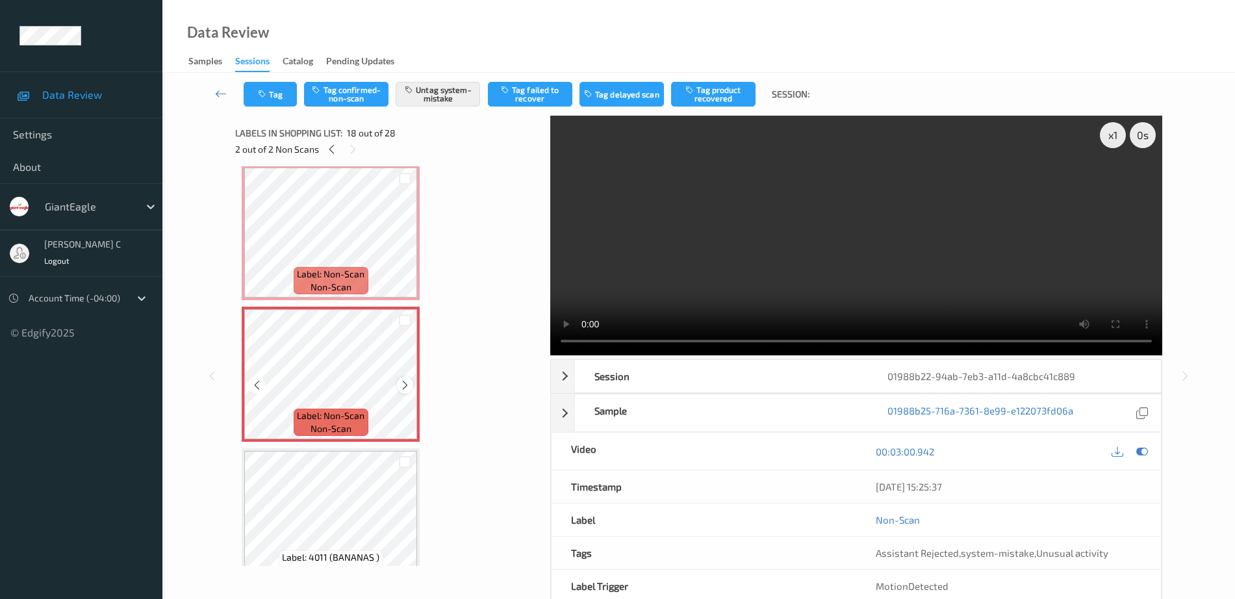
click at [404, 387] on icon at bounding box center [405, 385] width 11 height 12
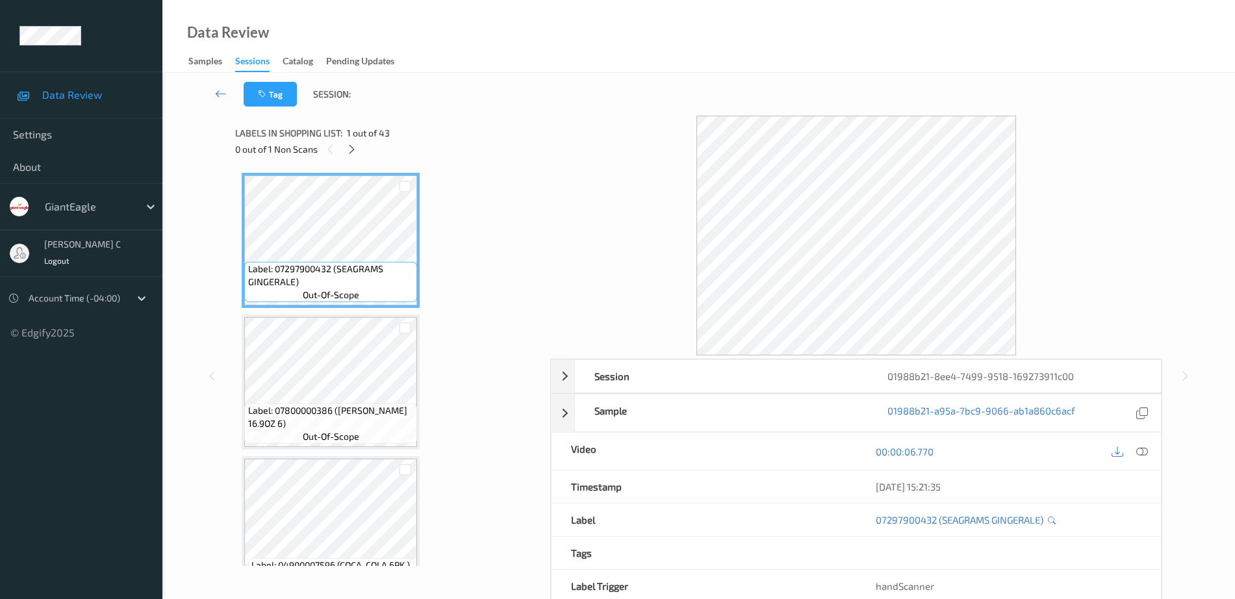
click at [351, 158] on div "Labels in shopping list: 1 out of 43 0 out of 1 Non Scans" at bounding box center [388, 141] width 306 height 51
click at [348, 152] on icon at bounding box center [351, 150] width 11 height 12
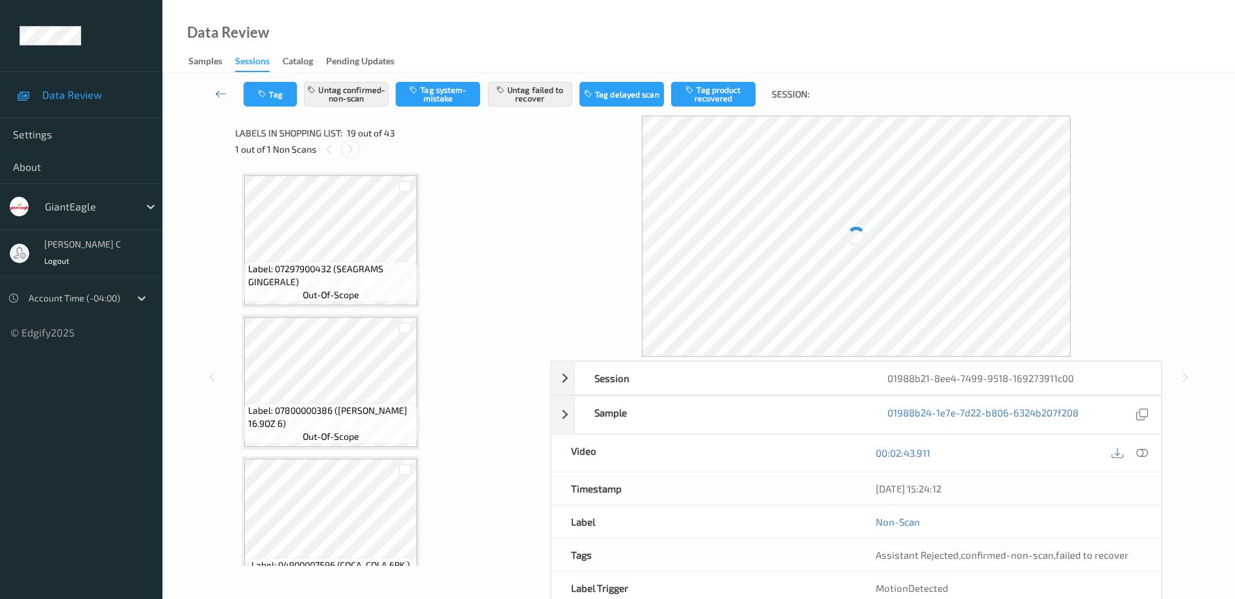
scroll to position [2414, 0]
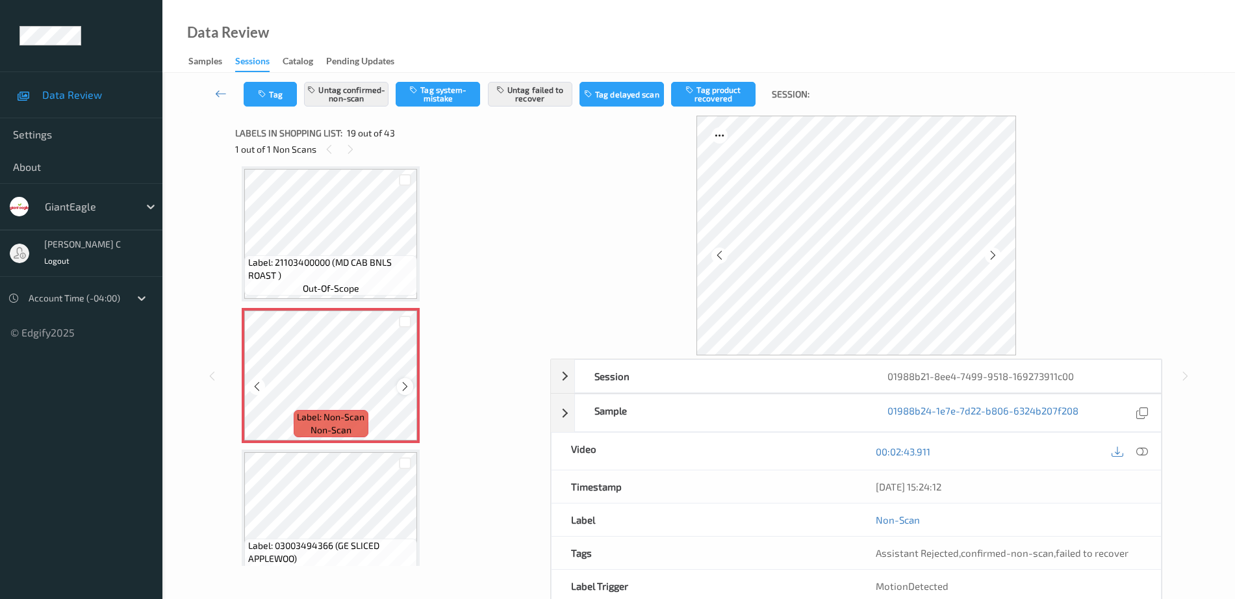
click at [412, 387] on div at bounding box center [405, 386] width 16 height 16
click at [408, 386] on icon at bounding box center [405, 387] width 11 height 12
click at [314, 268] on span "Label: 21103400000 (MD CAB BNLS ROAST )" at bounding box center [331, 269] width 166 height 26
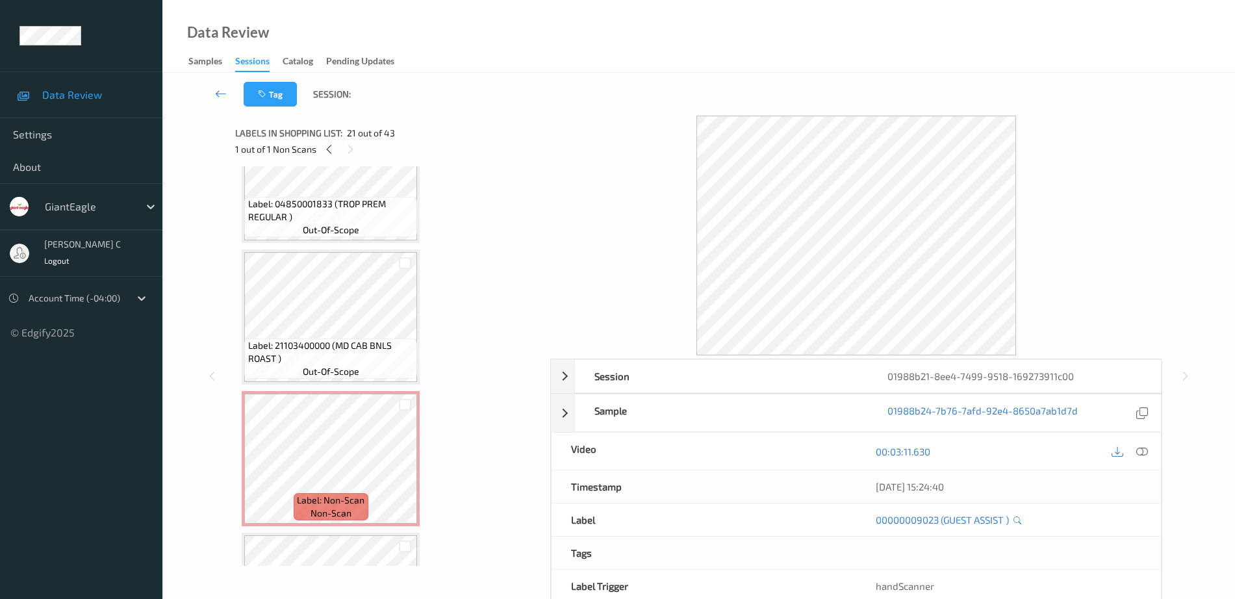
scroll to position [2252, 0]
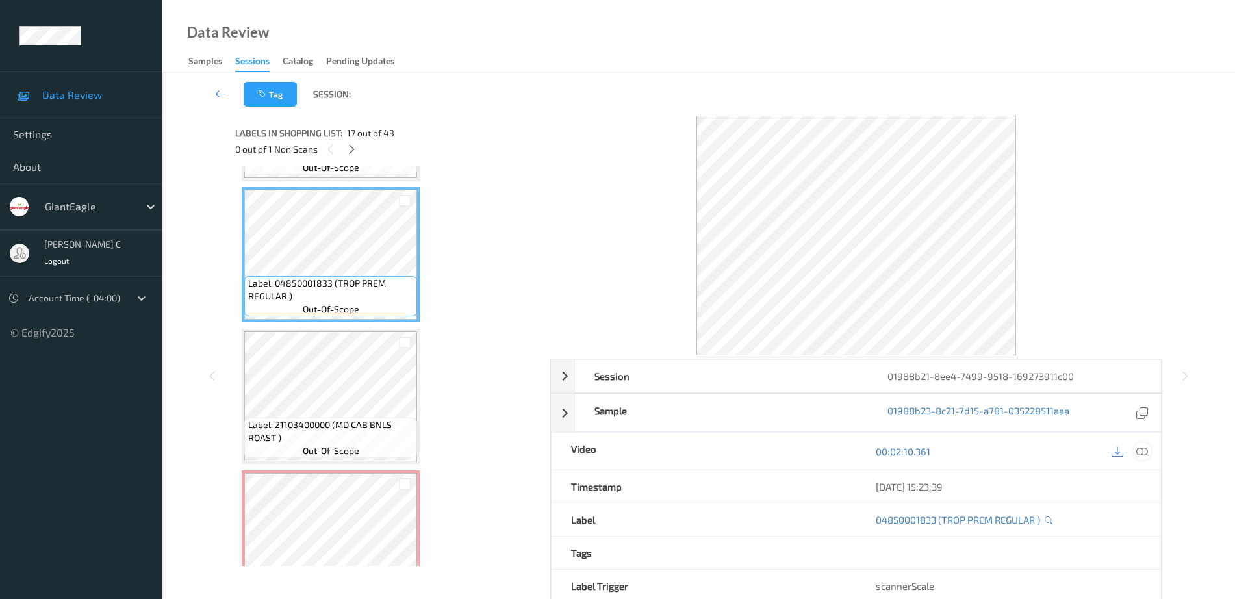
click at [1142, 449] on icon at bounding box center [1142, 452] width 12 height 12
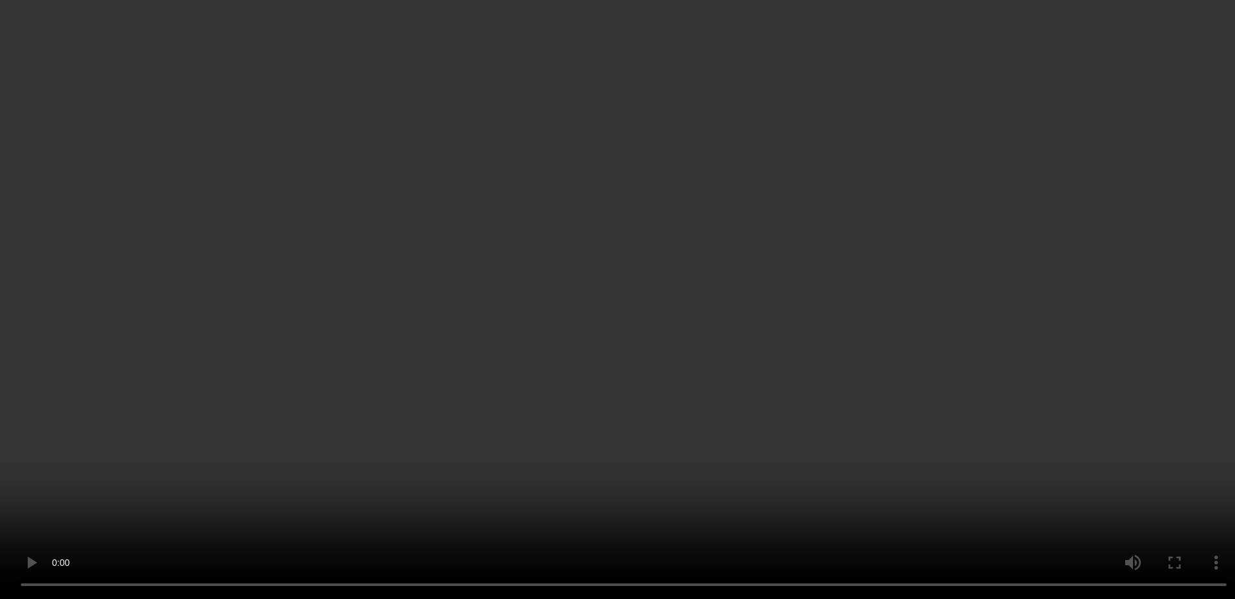
scroll to position [2658, 0]
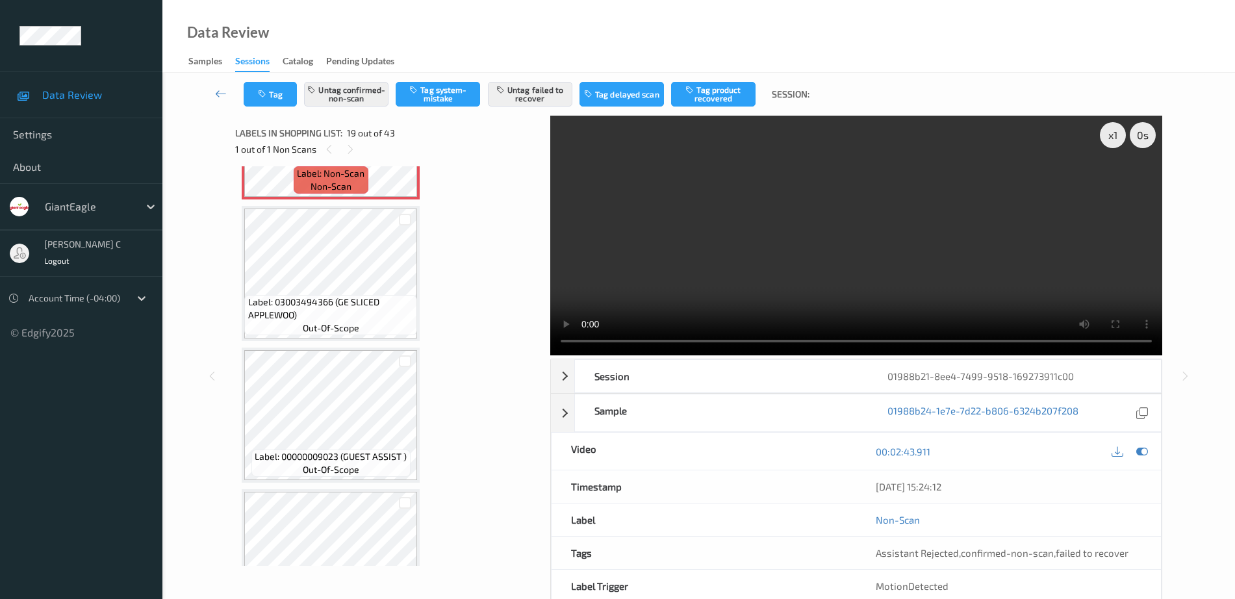
click at [320, 296] on span "Label: 03003494366 (GE SLICED APPLEWOO)" at bounding box center [331, 309] width 166 height 26
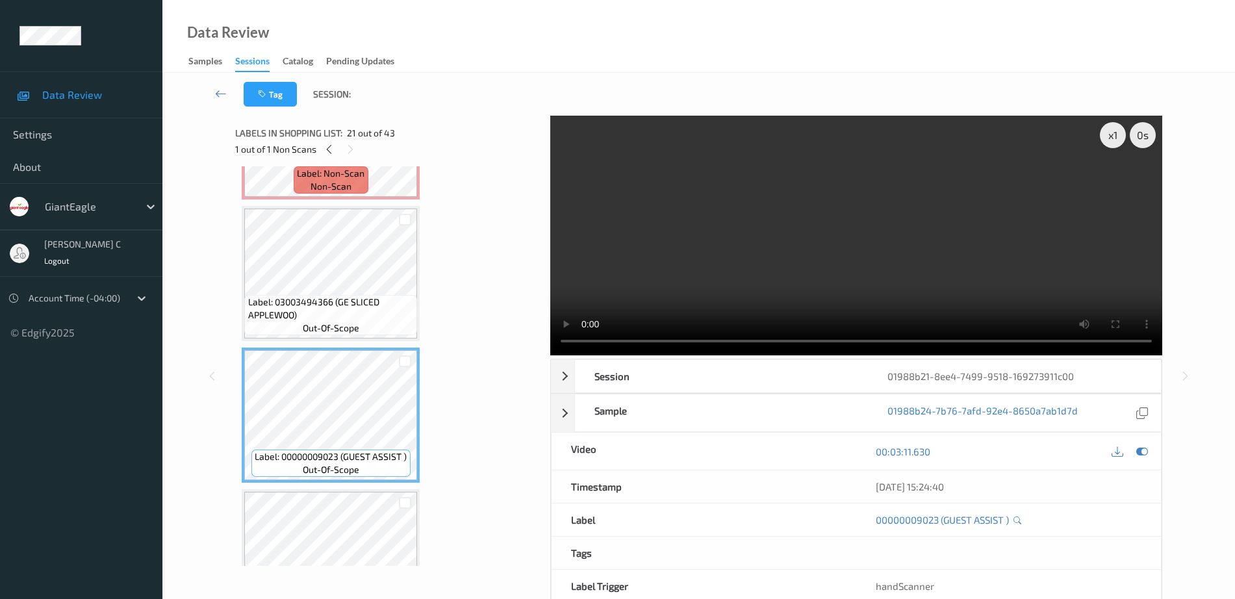
scroll to position [2577, 0]
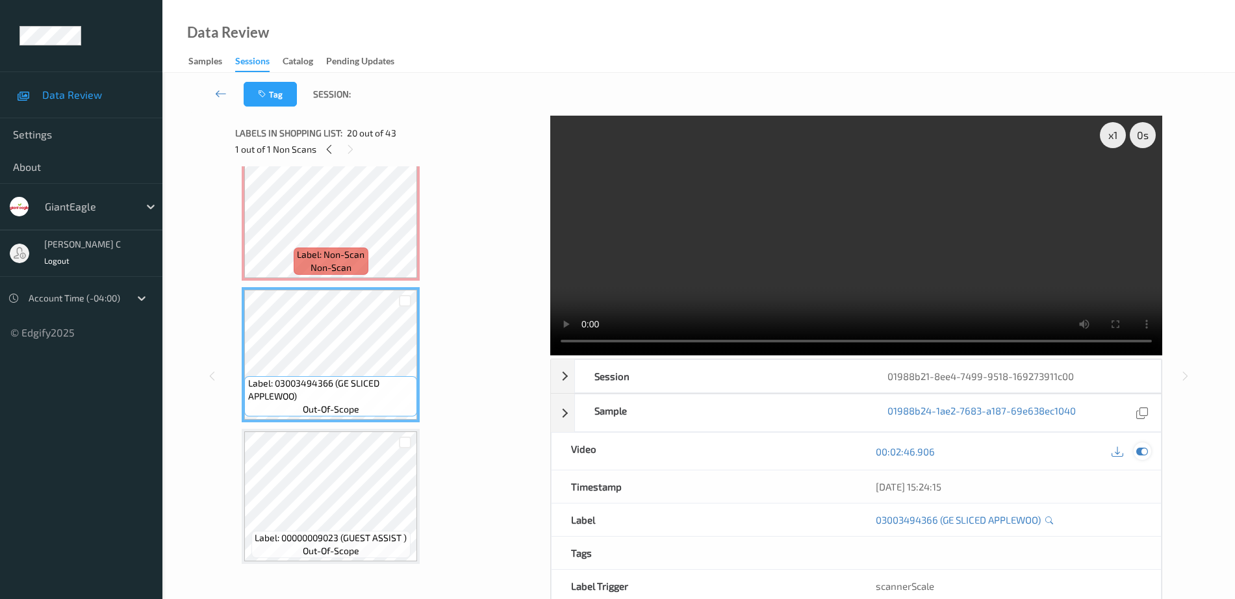
click at [1140, 453] on icon at bounding box center [1142, 452] width 12 height 12
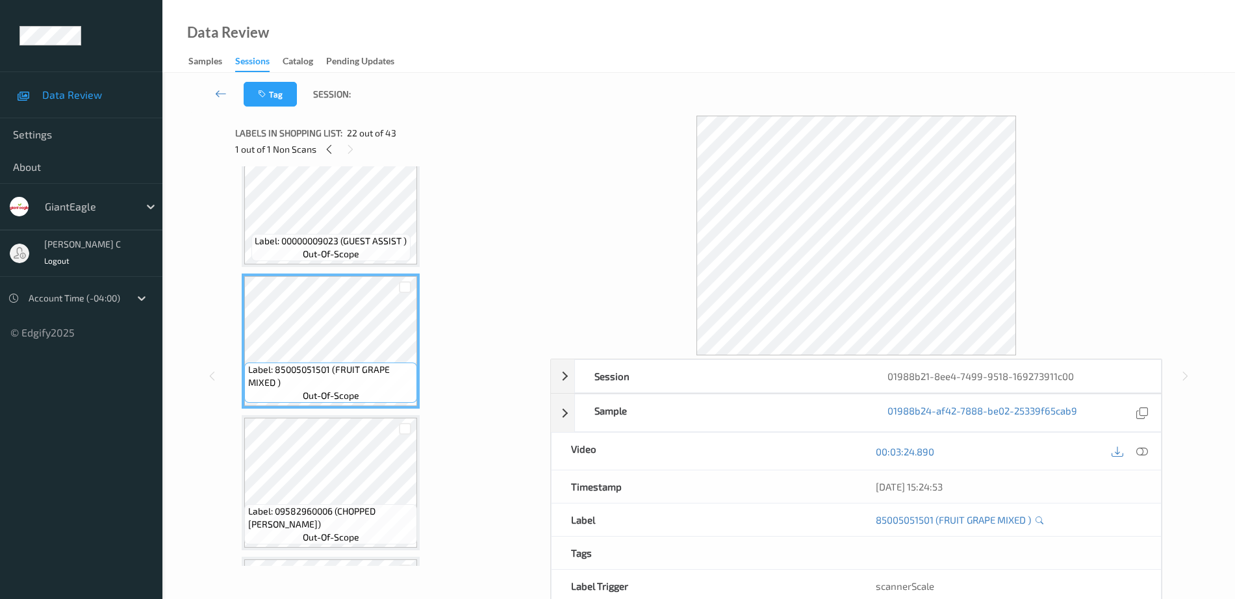
scroll to position [2901, 0]
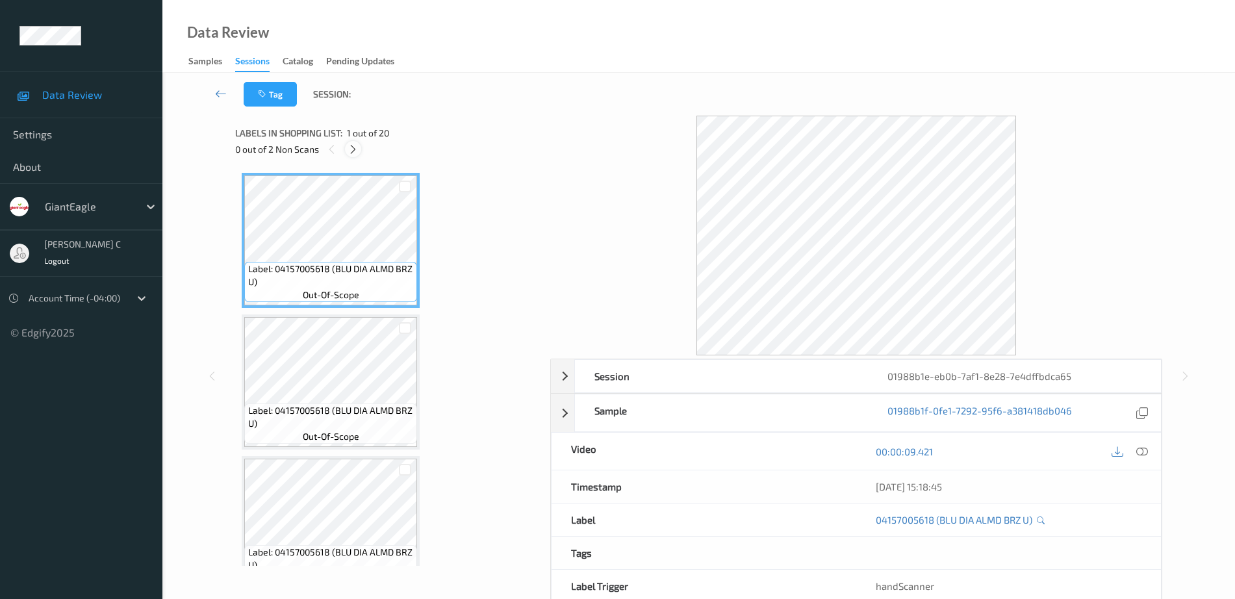
click at [355, 149] on icon at bounding box center [353, 150] width 11 height 12
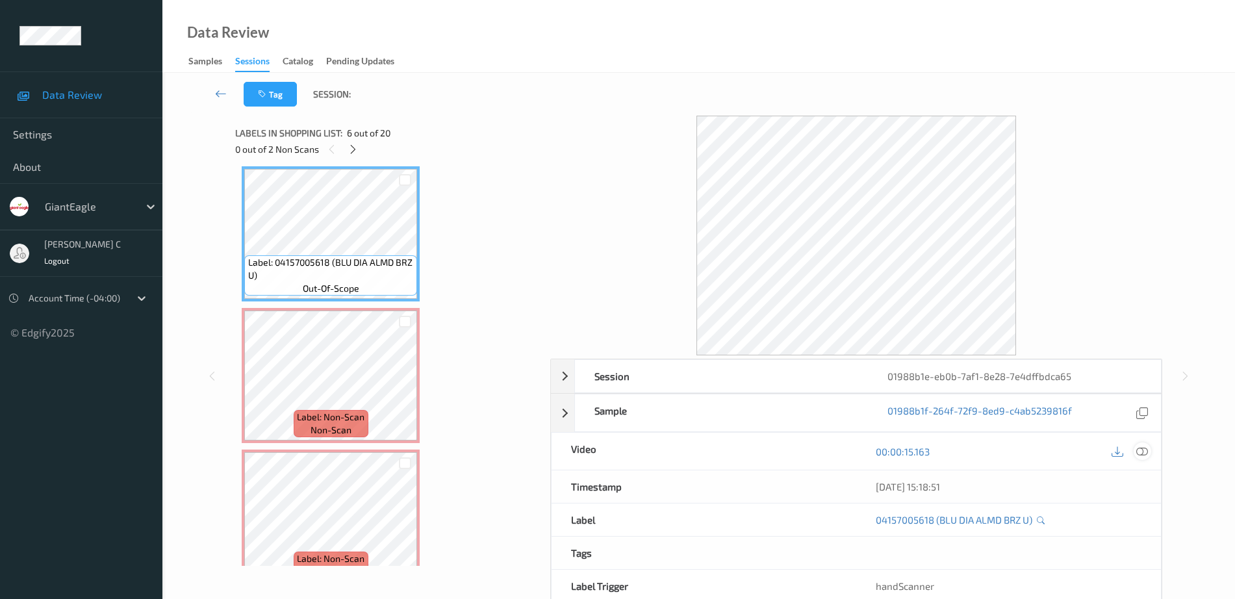
click at [1149, 453] on div at bounding box center [1143, 451] width 18 height 18
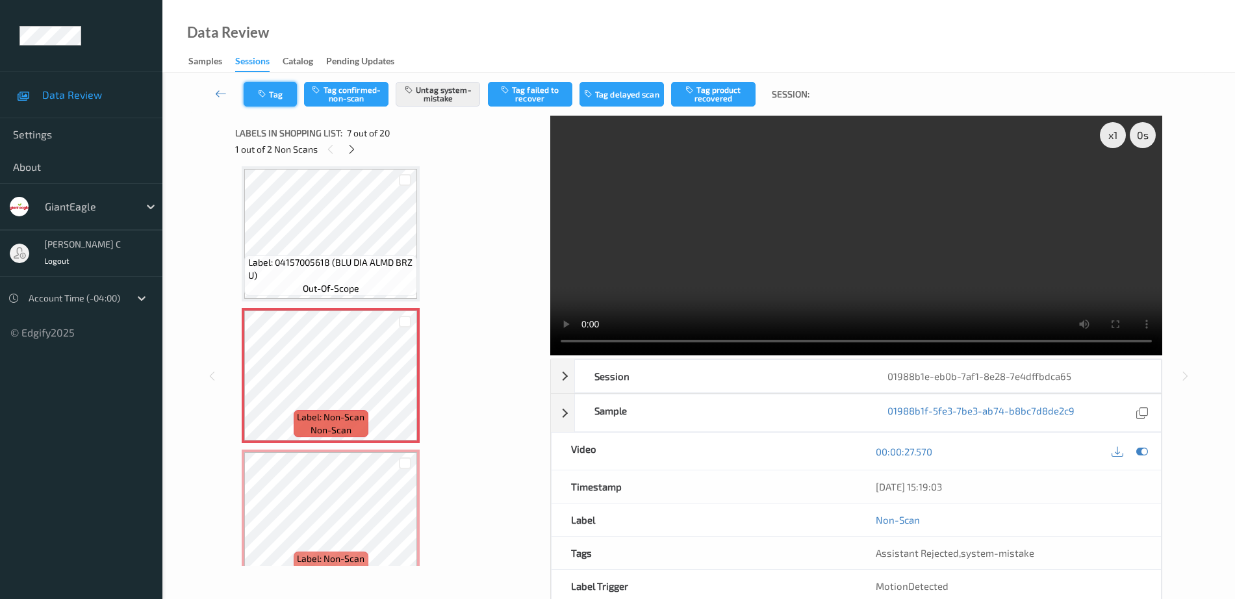
click at [289, 99] on button "Tag" at bounding box center [270, 94] width 53 height 25
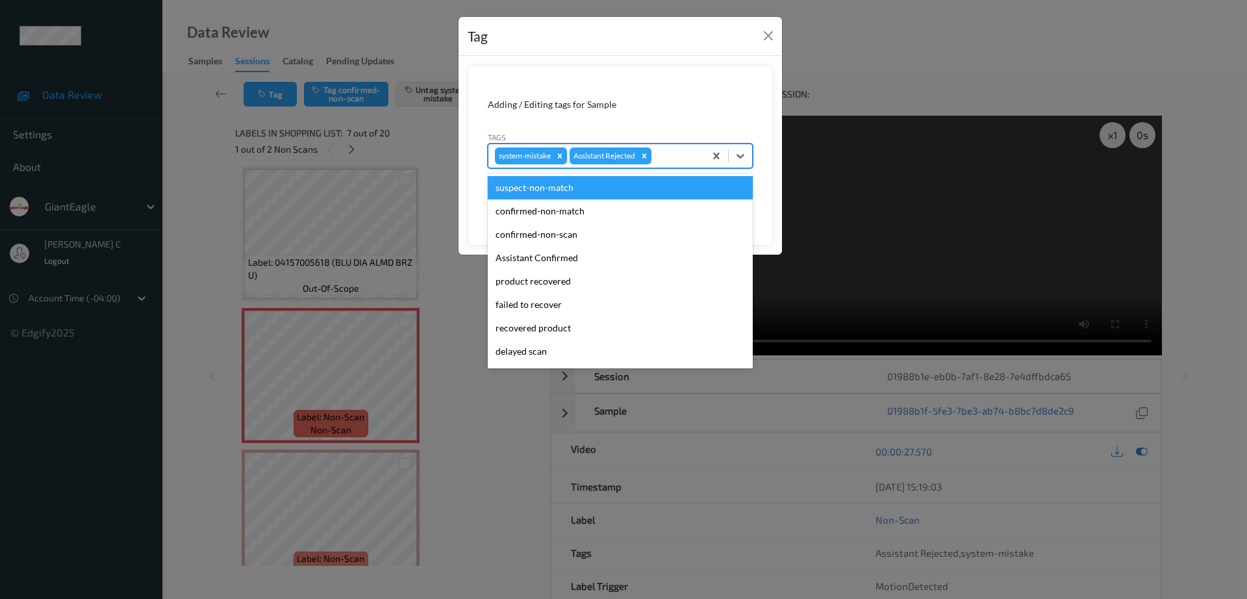
click at [665, 151] on div at bounding box center [676, 156] width 44 height 16
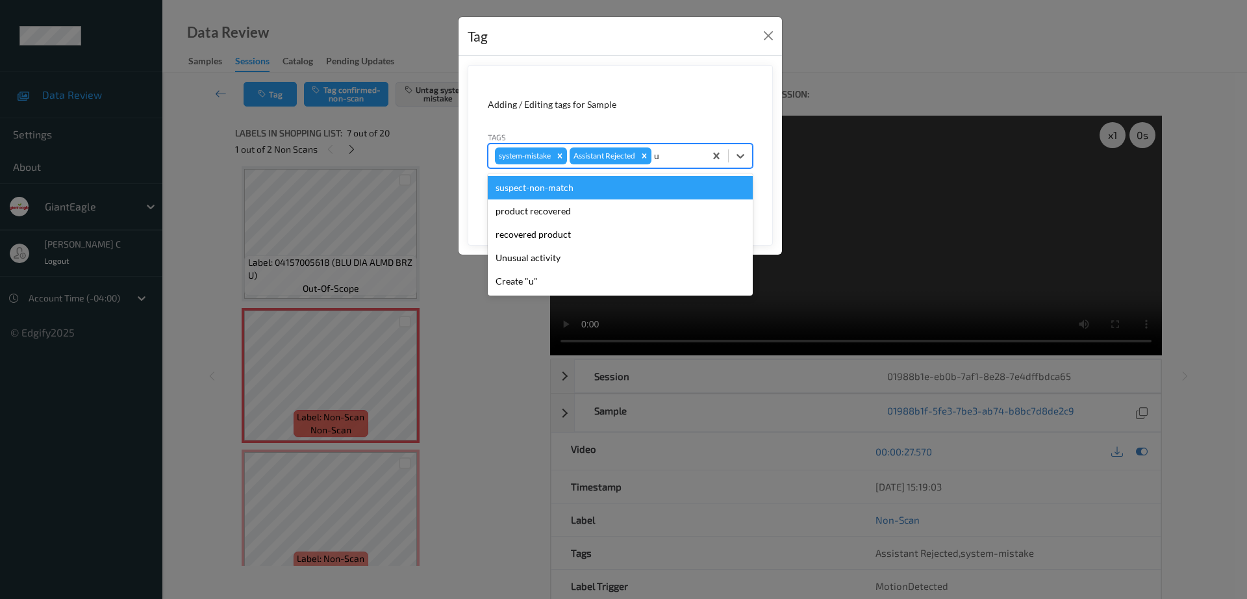
type input "un"
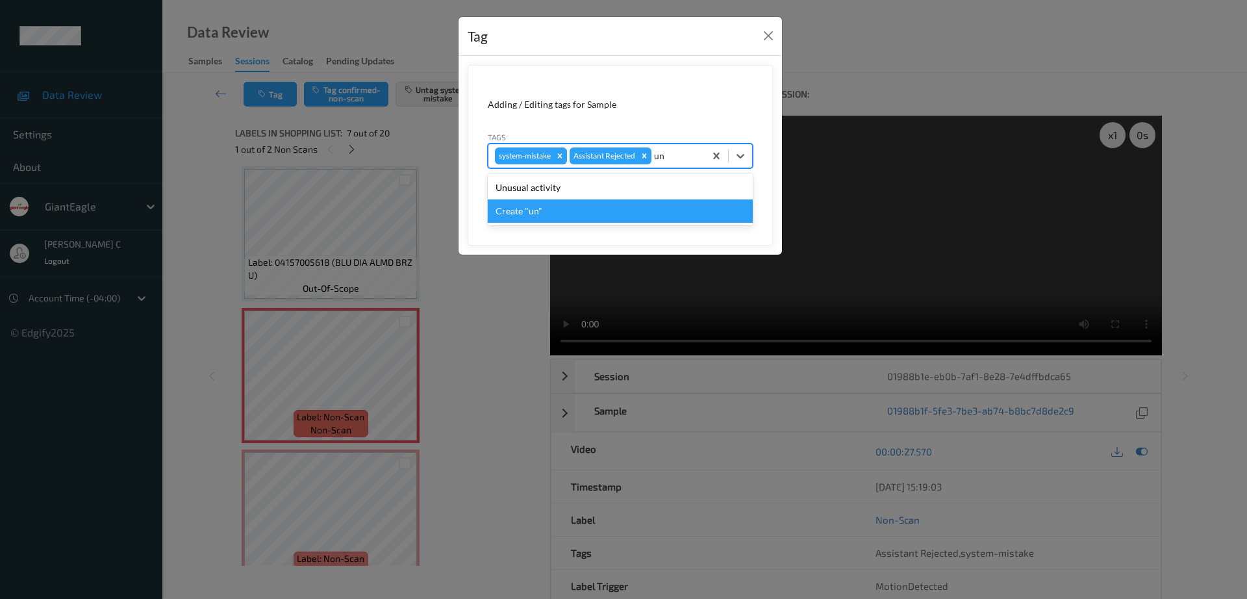
click at [620, 199] on div "Create "un"" at bounding box center [620, 210] width 265 height 23
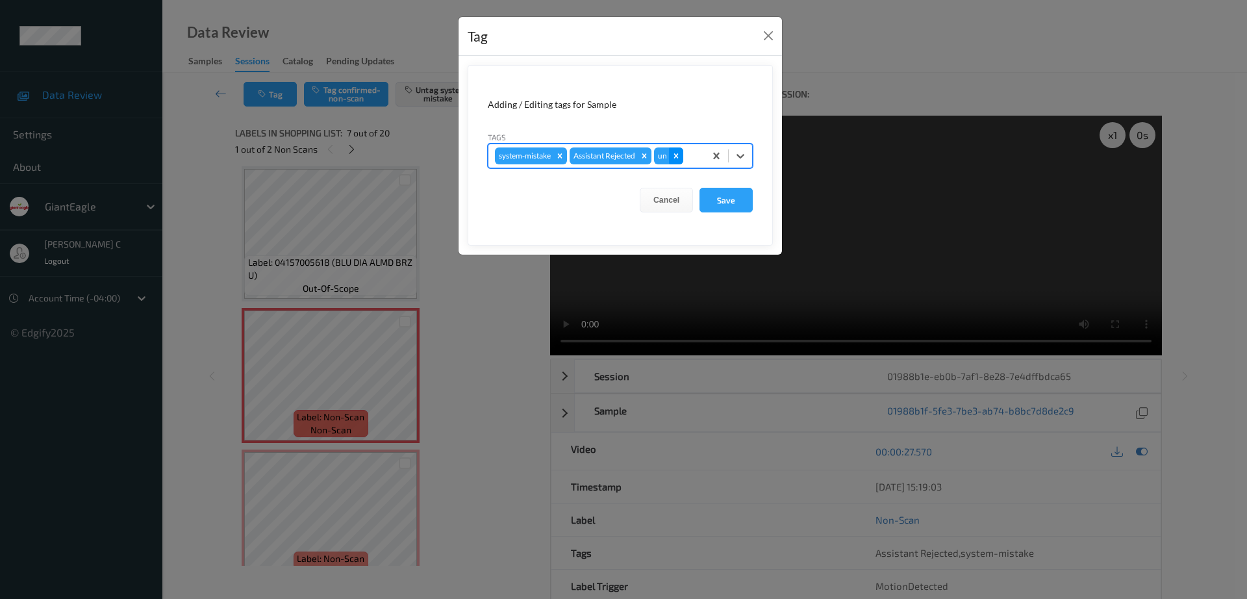
click at [678, 157] on icon "Remove un" at bounding box center [676, 155] width 5 height 5
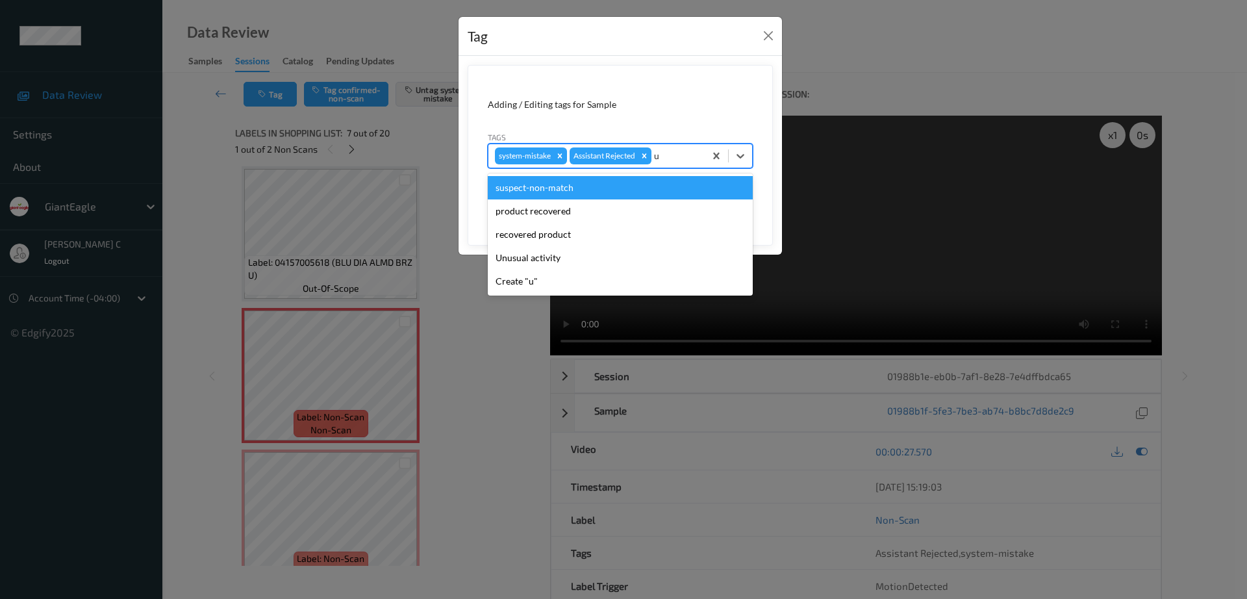
type input "un"
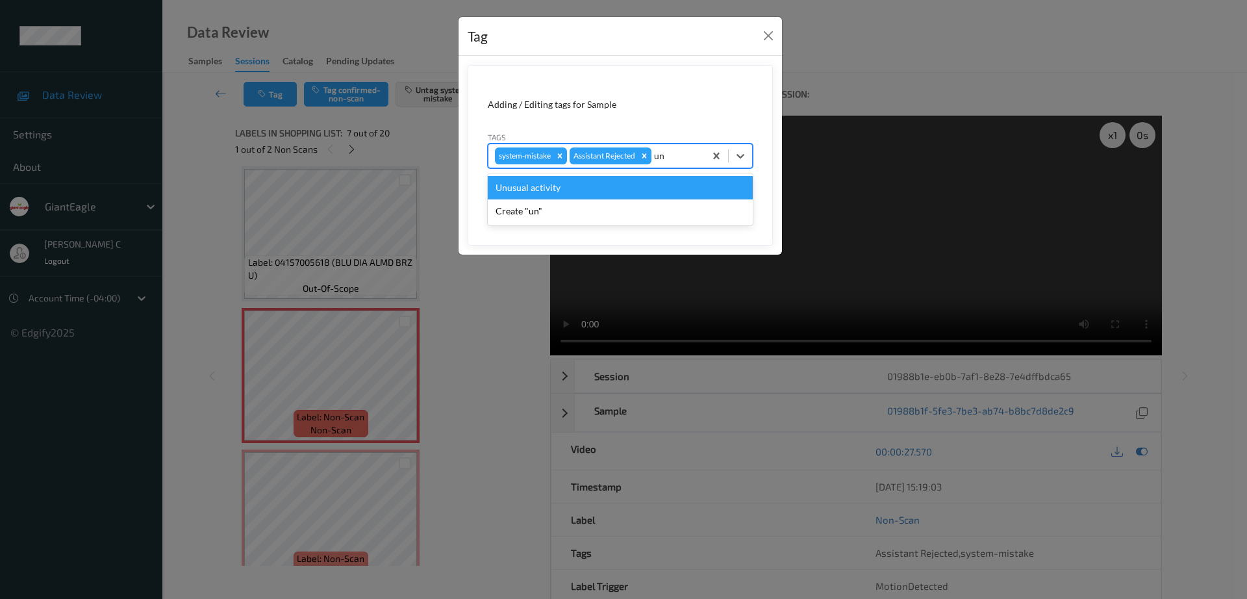
click at [589, 186] on div "Unusual activity" at bounding box center [620, 187] width 265 height 23
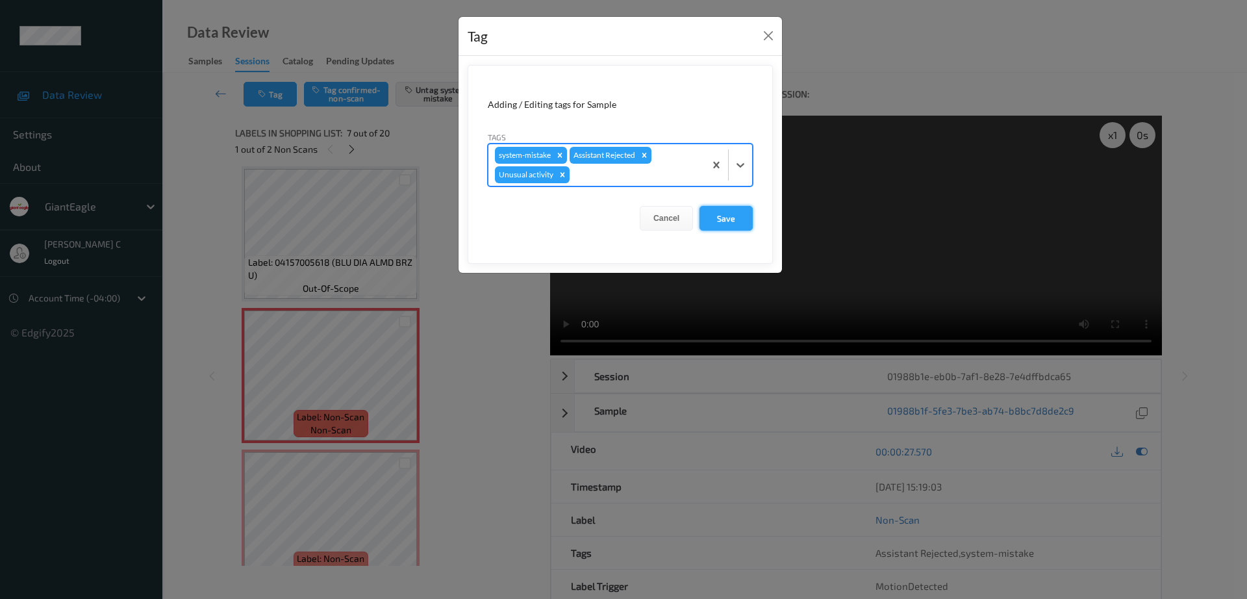
click at [735, 223] on button "Save" at bounding box center [726, 218] width 53 height 25
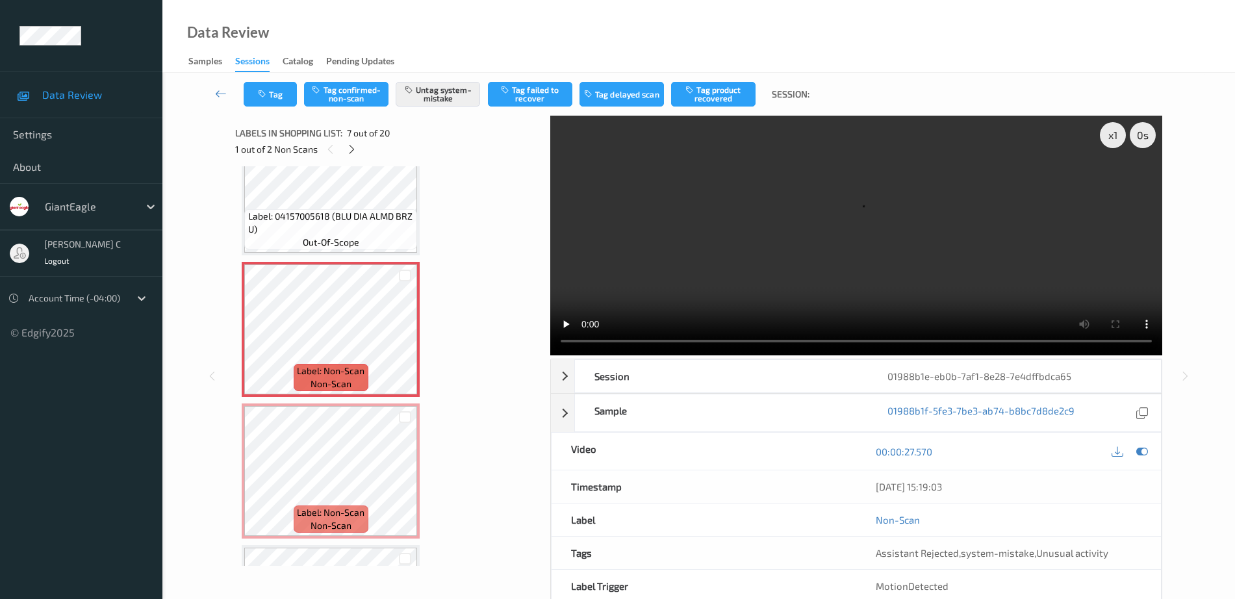
scroll to position [796, 0]
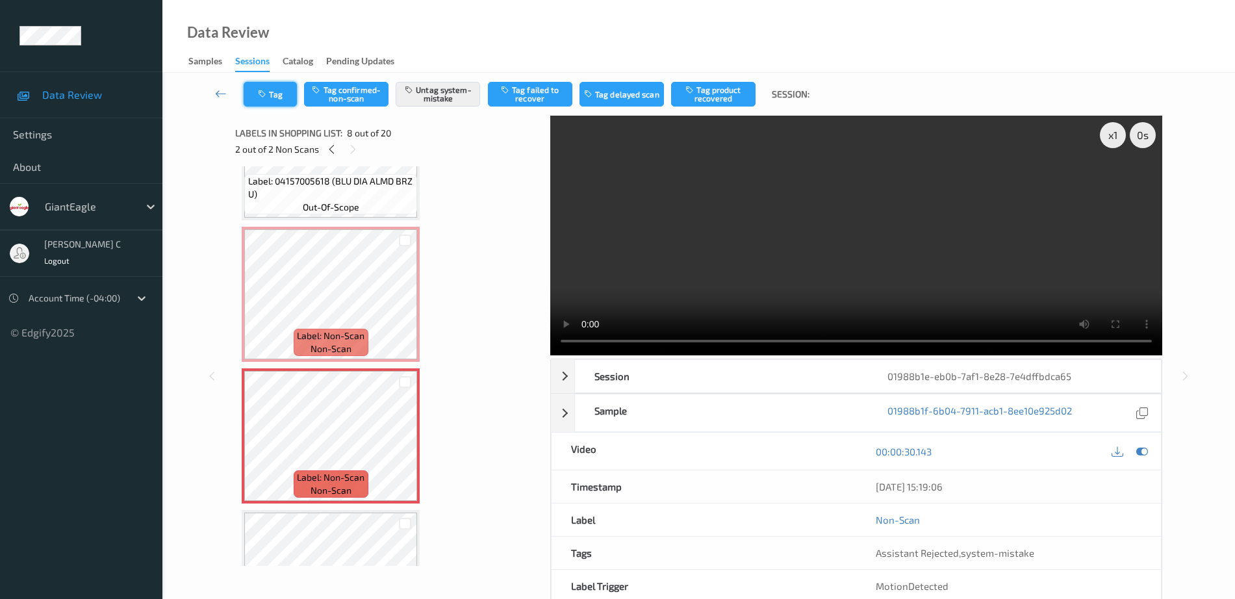
click at [274, 87] on button "Tag" at bounding box center [270, 94] width 53 height 25
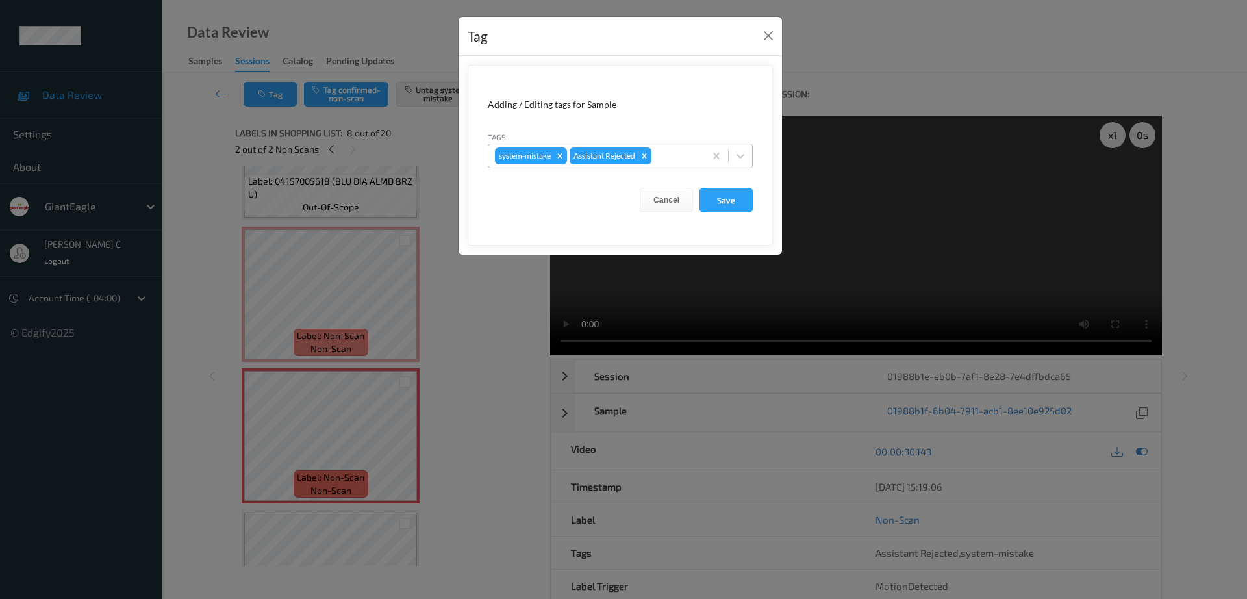
click at [674, 159] on div at bounding box center [676, 156] width 44 height 16
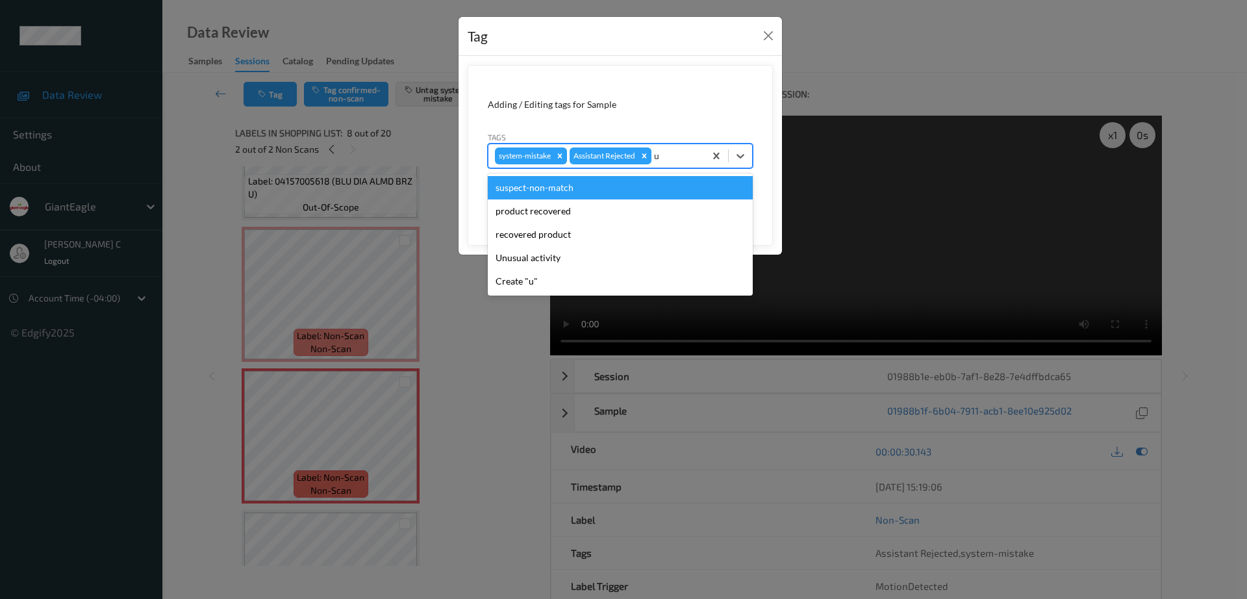
type input "un"
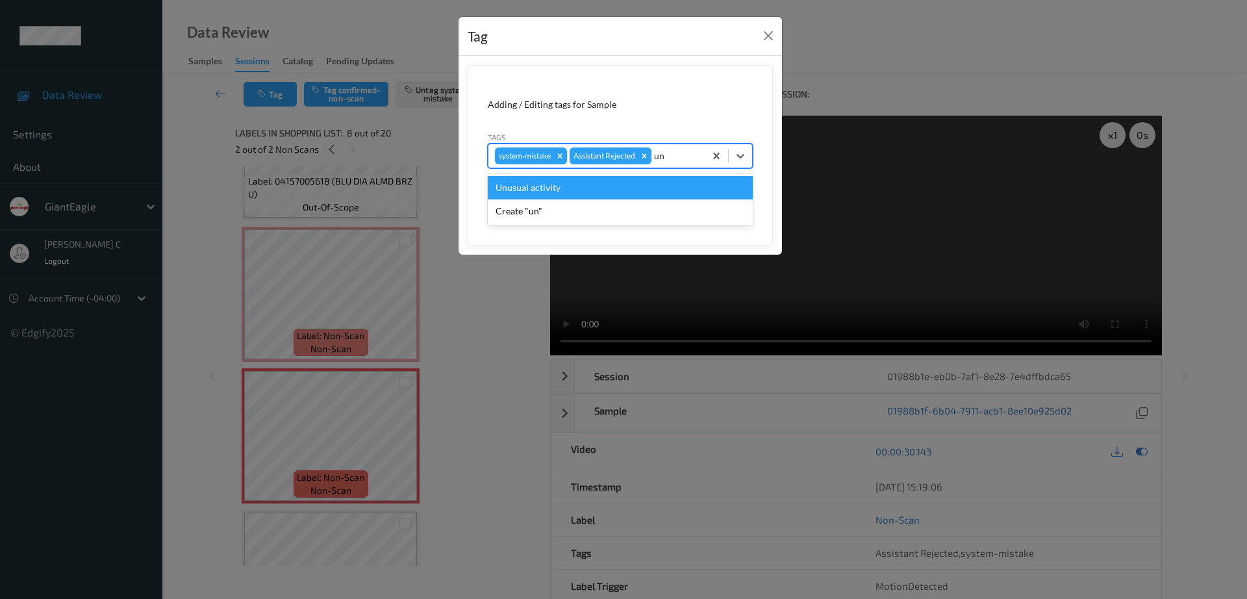
click at [548, 189] on div "Unusual activity" at bounding box center [620, 187] width 265 height 23
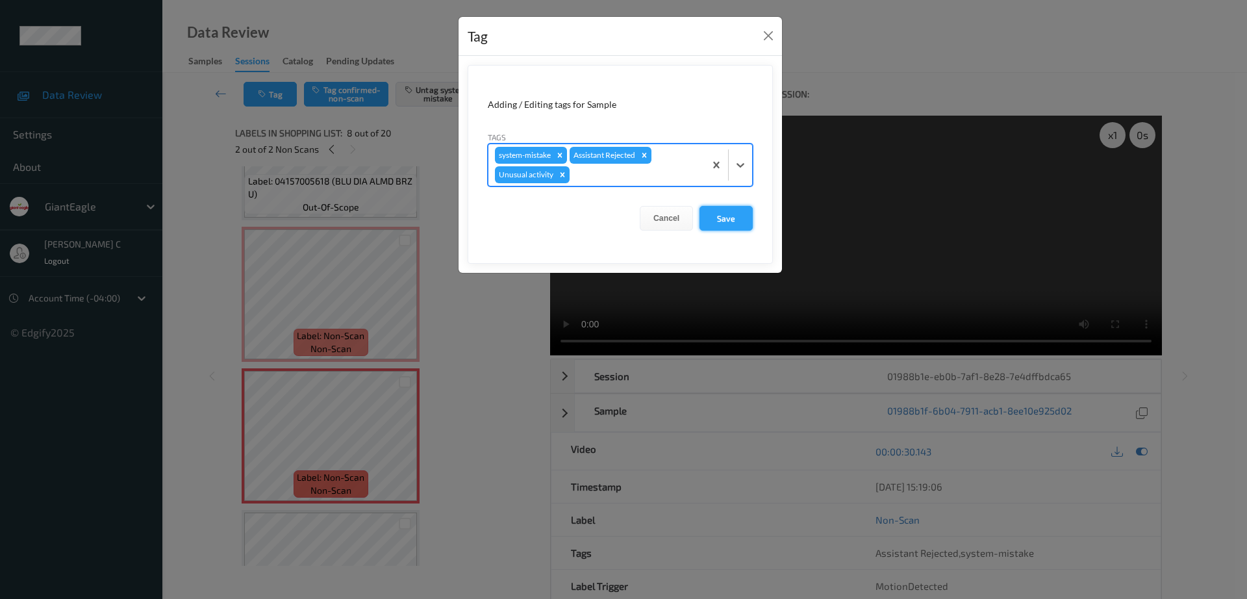
click at [748, 217] on button "Save" at bounding box center [726, 218] width 53 height 25
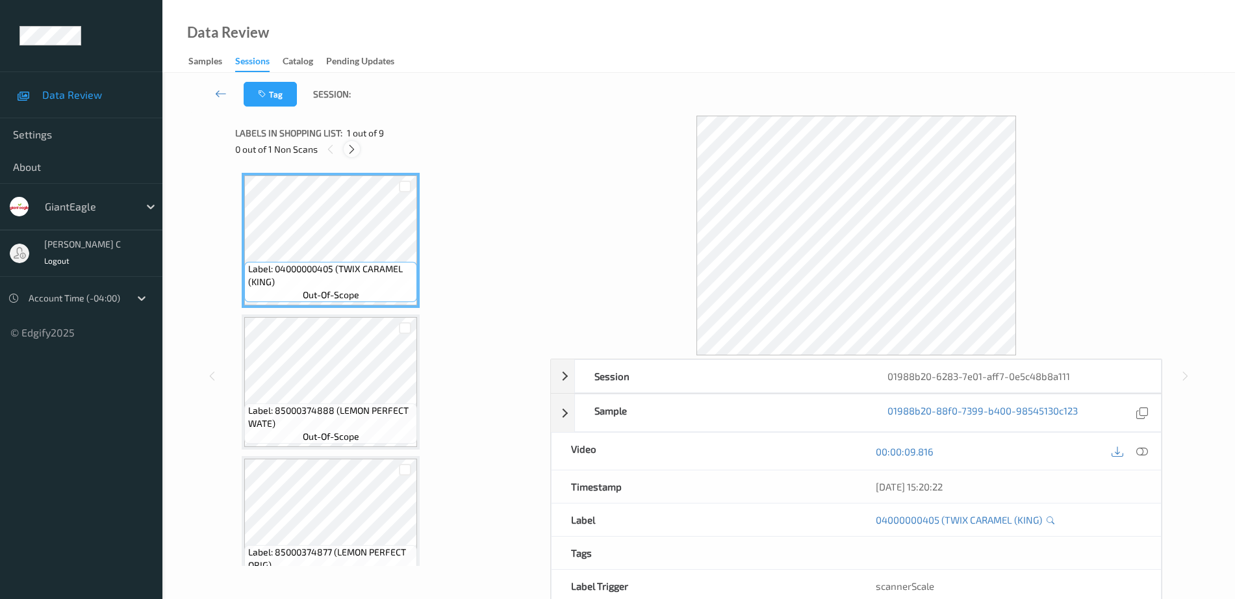
click at [354, 149] on icon at bounding box center [351, 150] width 11 height 12
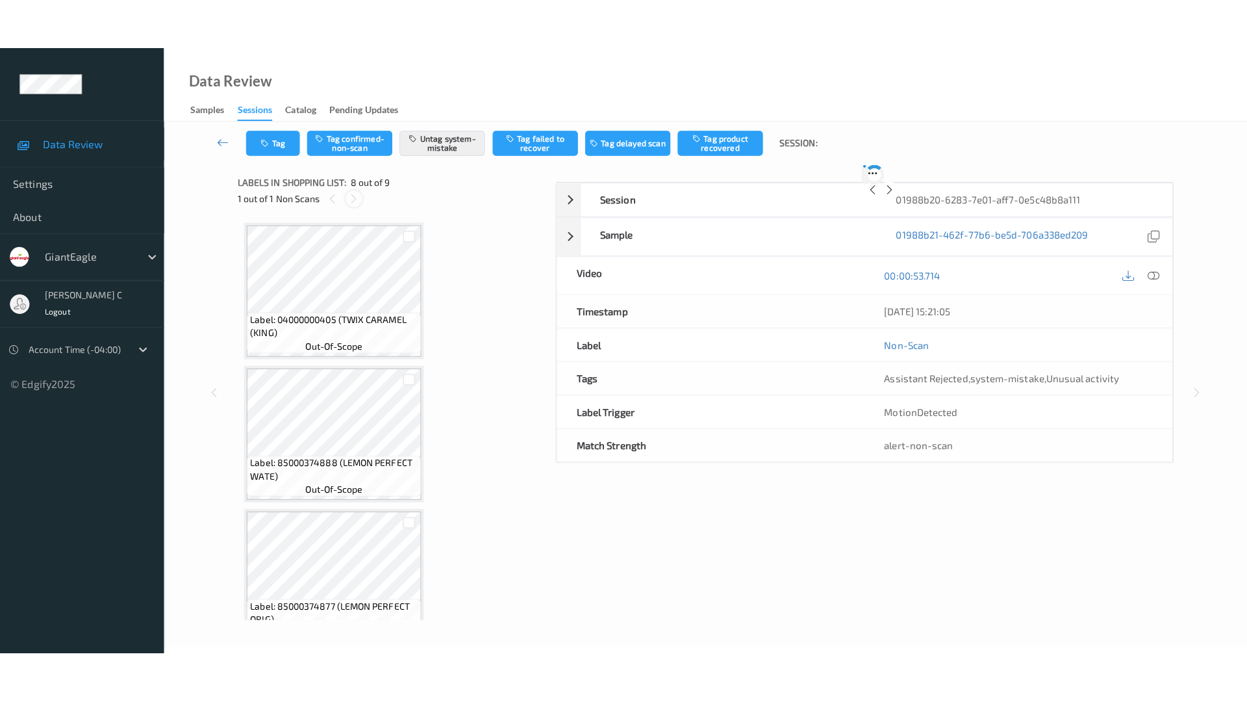
scroll to position [856, 0]
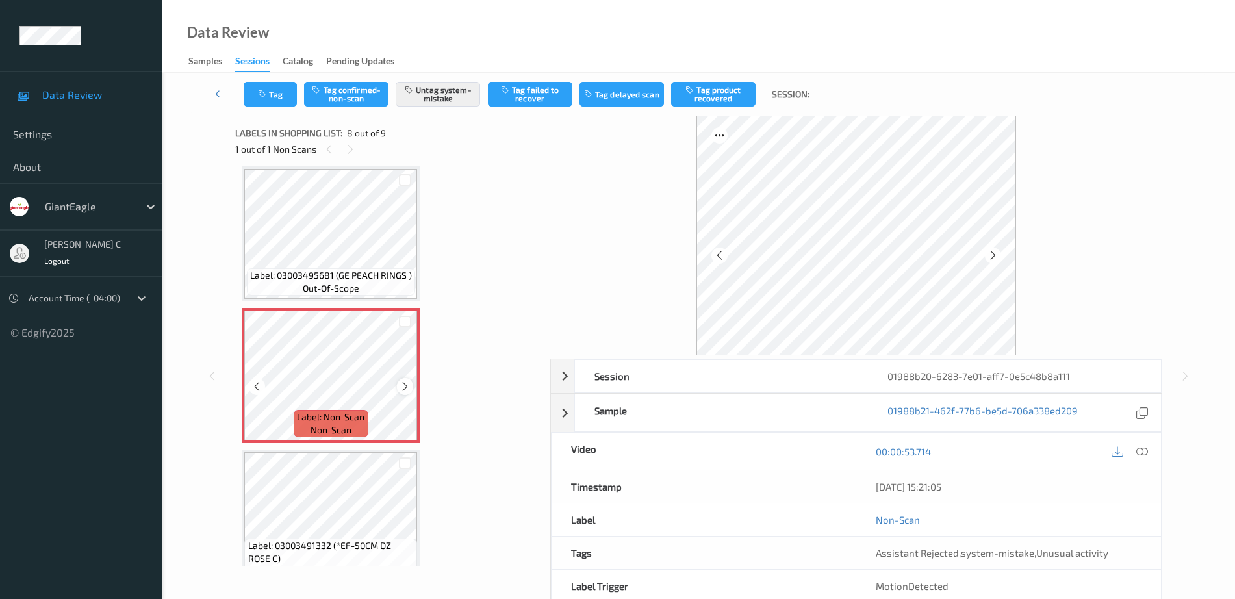
click at [407, 386] on icon at bounding box center [405, 387] width 11 height 12
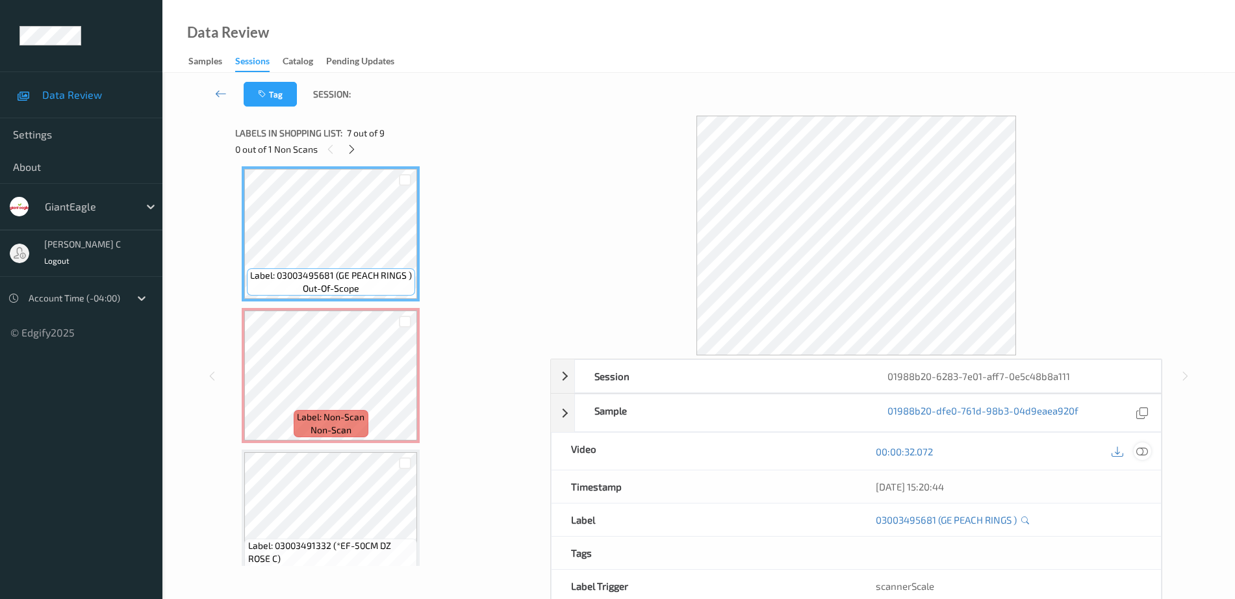
click at [1139, 452] on icon at bounding box center [1142, 452] width 12 height 12
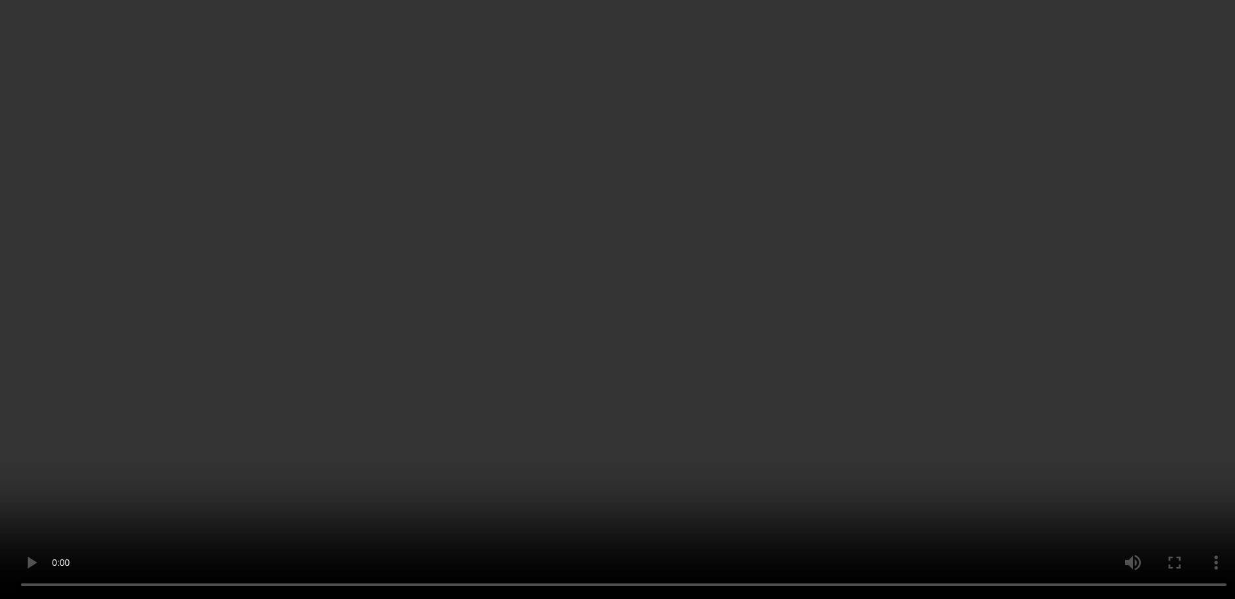
scroll to position [882, 0]
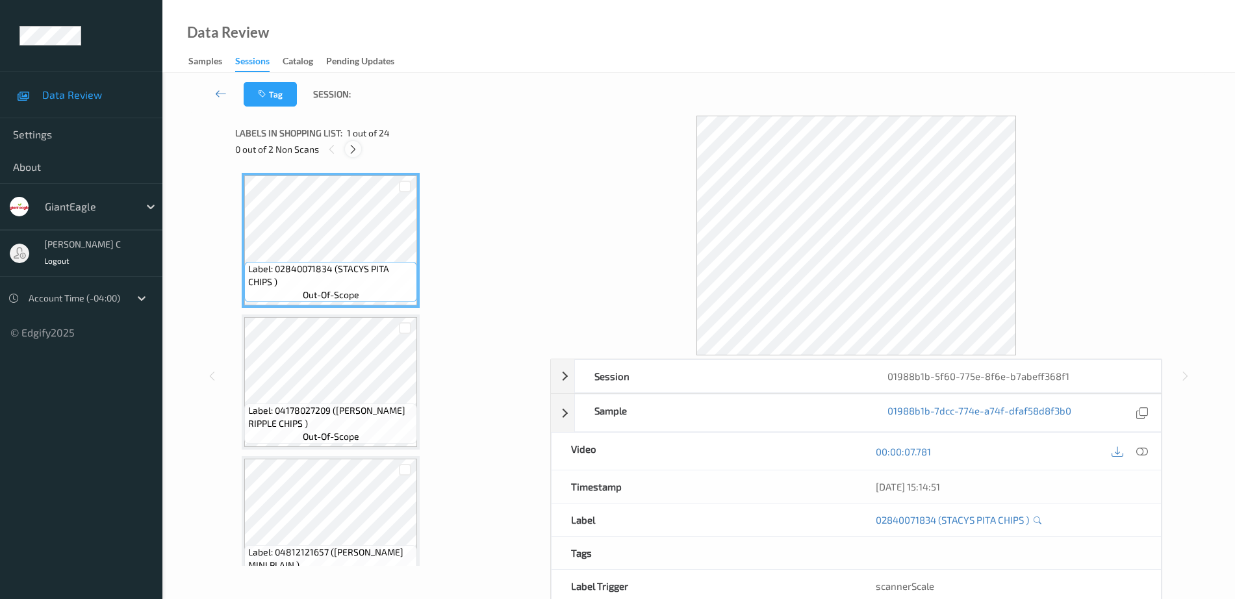
click at [358, 150] on icon at bounding box center [353, 150] width 11 height 12
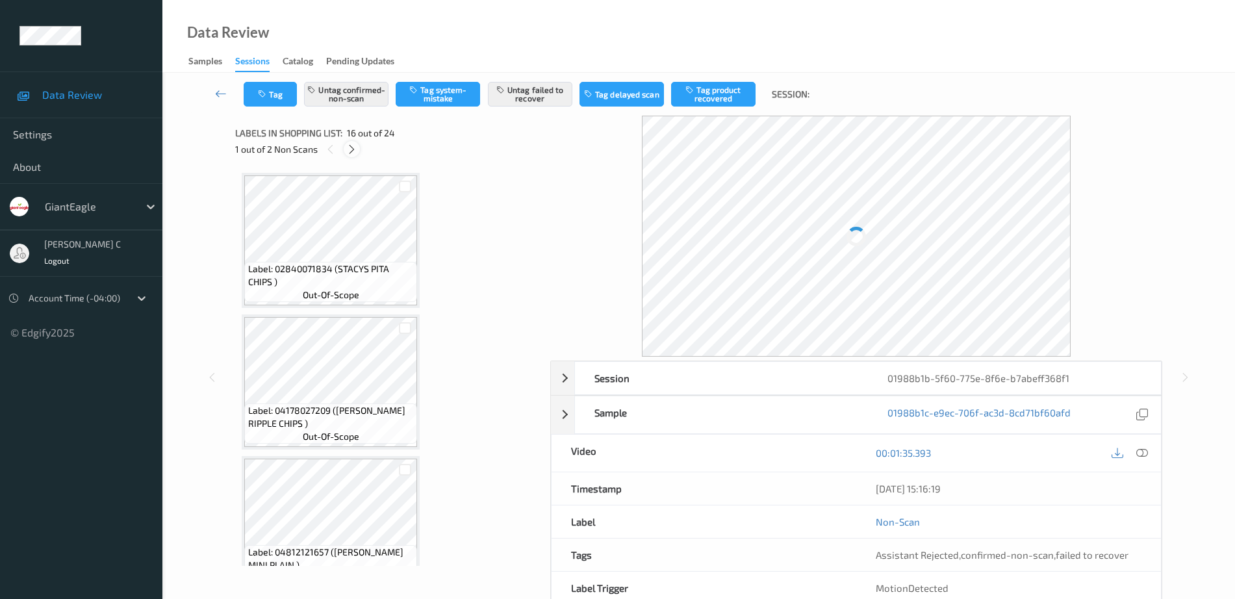
scroll to position [1989, 0]
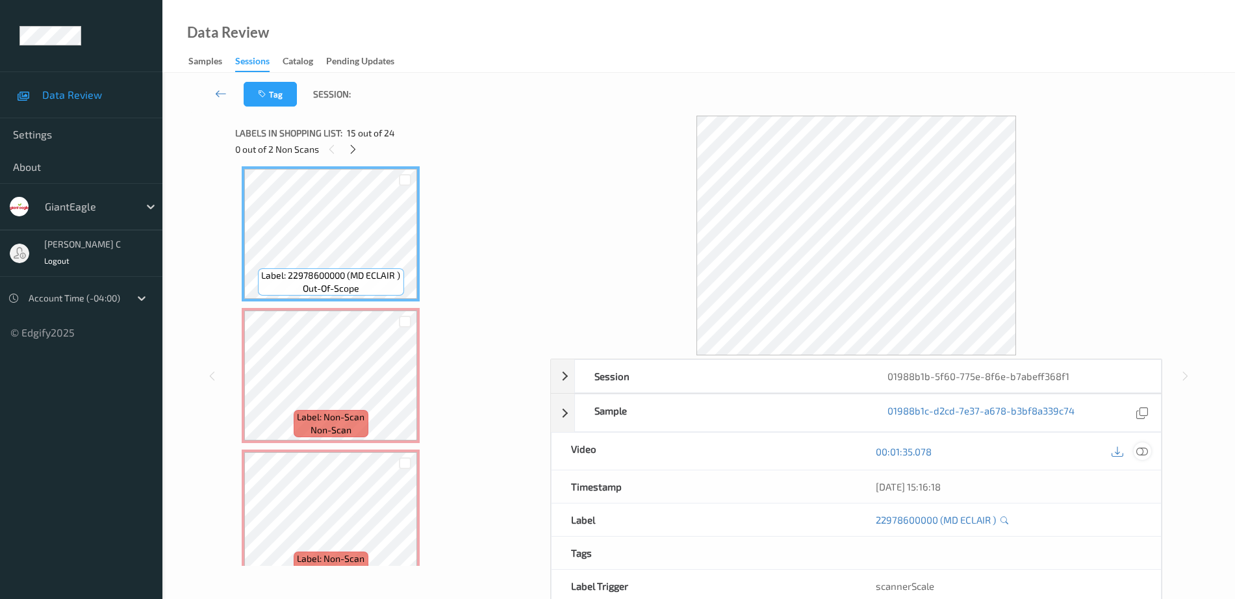
click at [1135, 450] on div at bounding box center [1143, 451] width 18 height 18
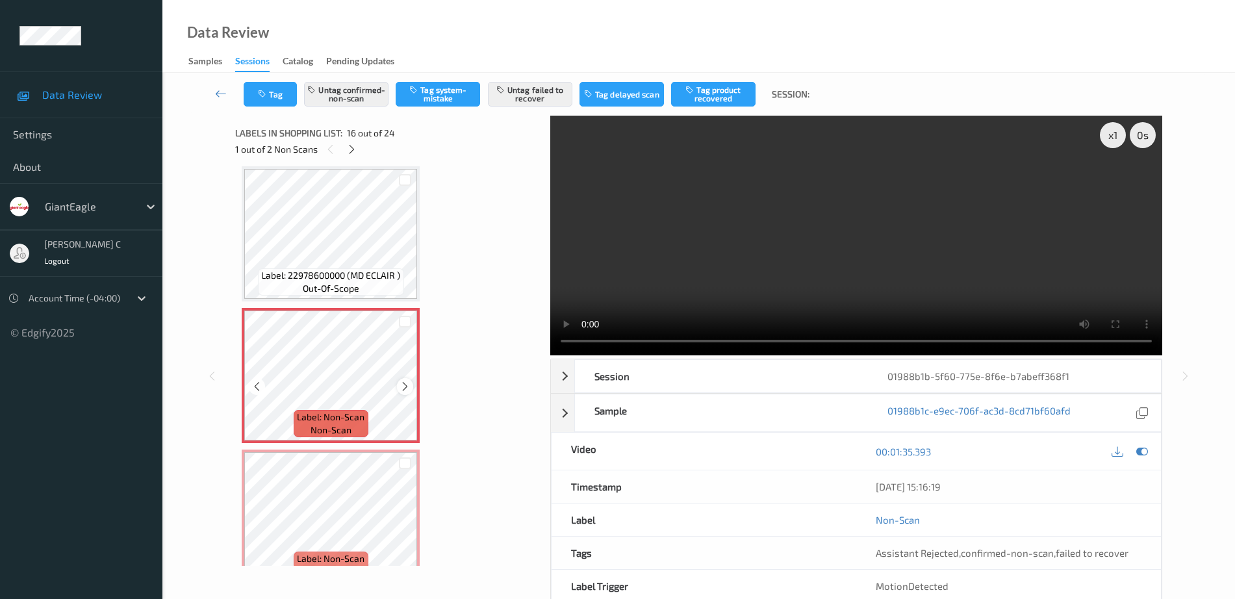
click at [404, 387] on icon at bounding box center [405, 387] width 11 height 12
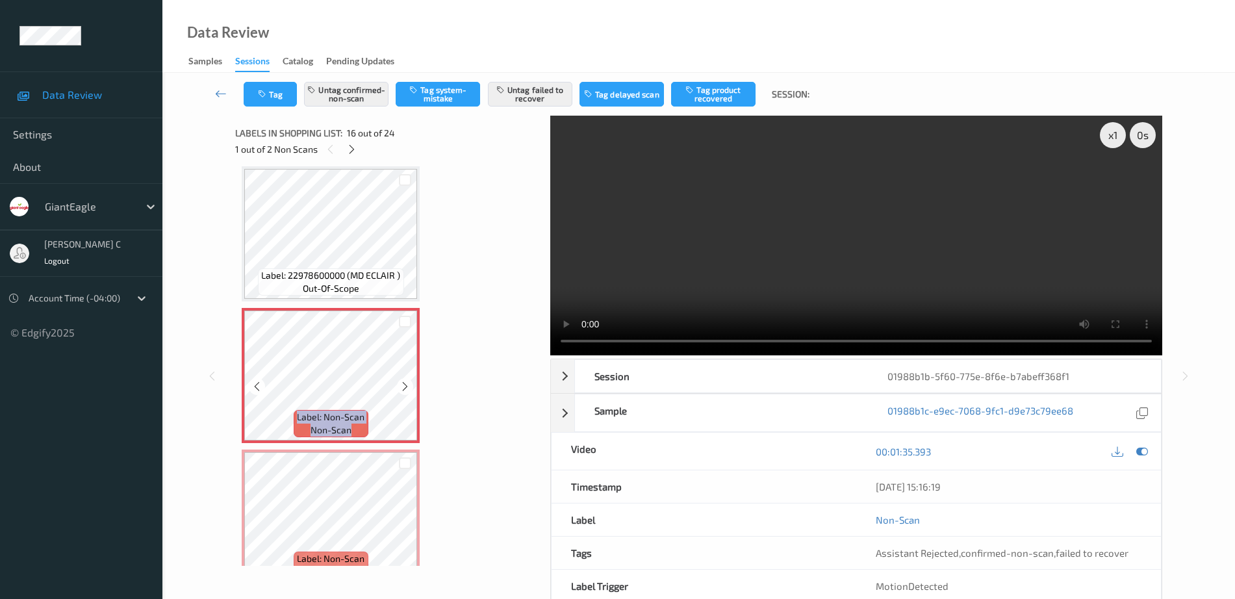
click at [404, 387] on icon at bounding box center [405, 387] width 11 height 12
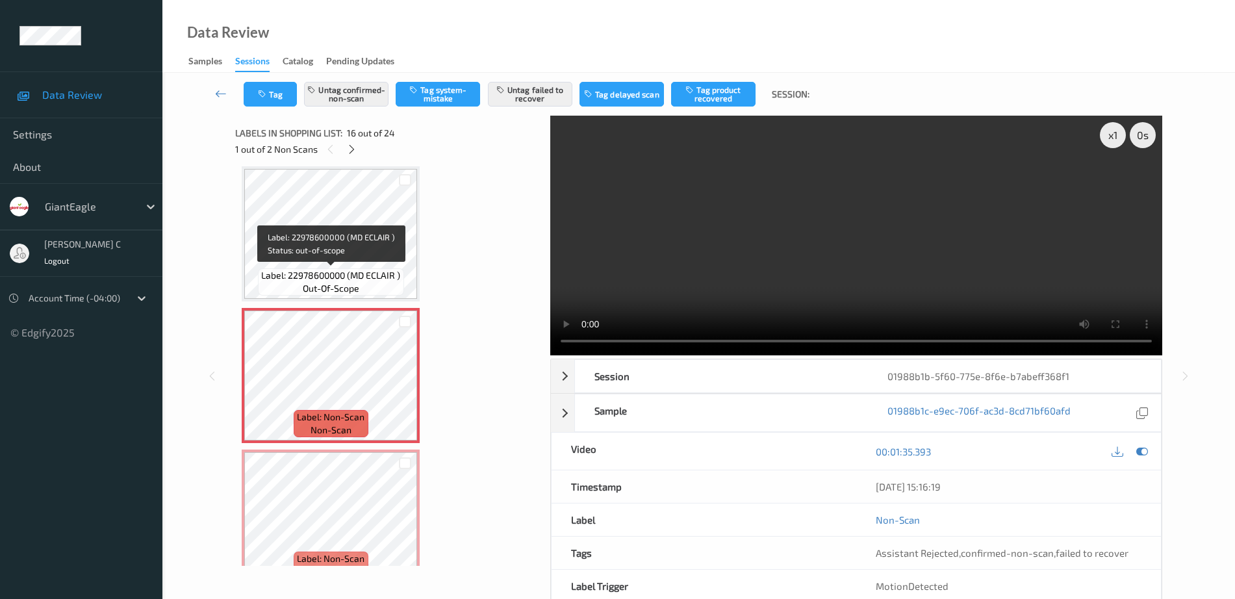
click at [314, 279] on span "Label: 22978600000 (MD ECLAIR )" at bounding box center [330, 275] width 139 height 13
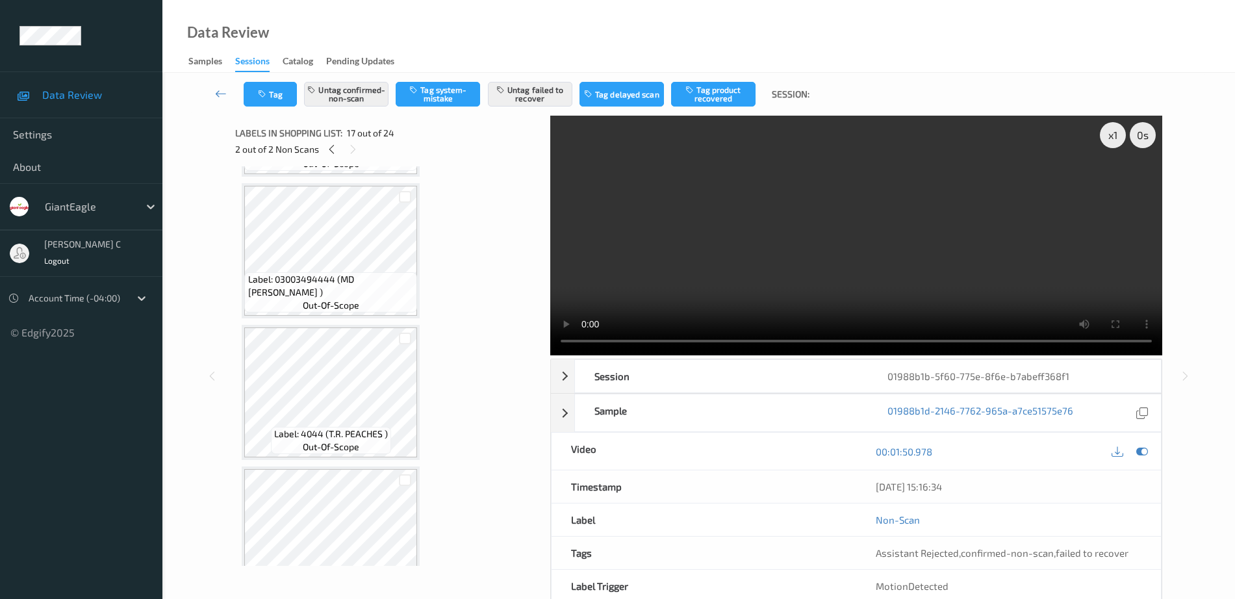
scroll to position [3006, 0]
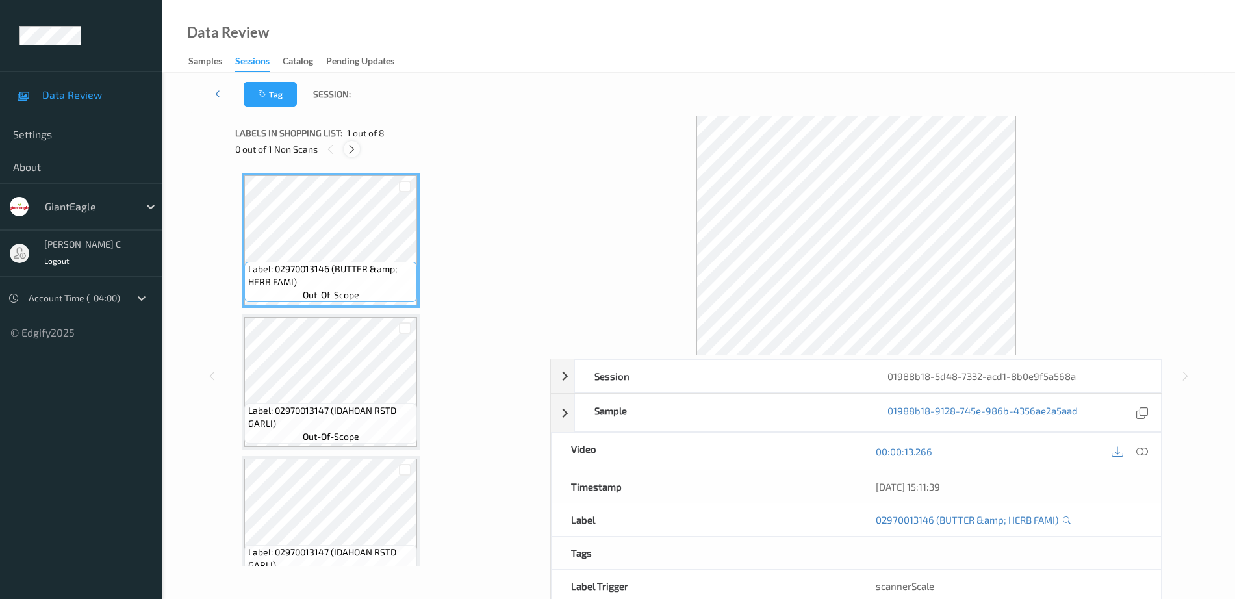
click at [355, 153] on icon at bounding box center [351, 150] width 11 height 12
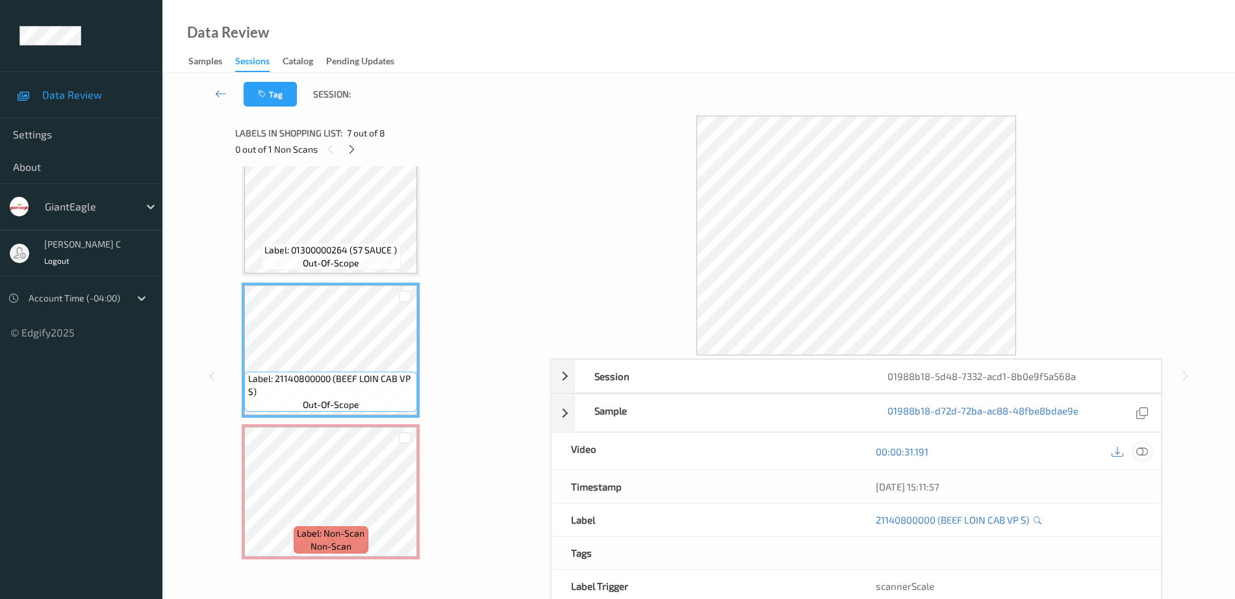
click at [1141, 450] on icon at bounding box center [1142, 452] width 12 height 12
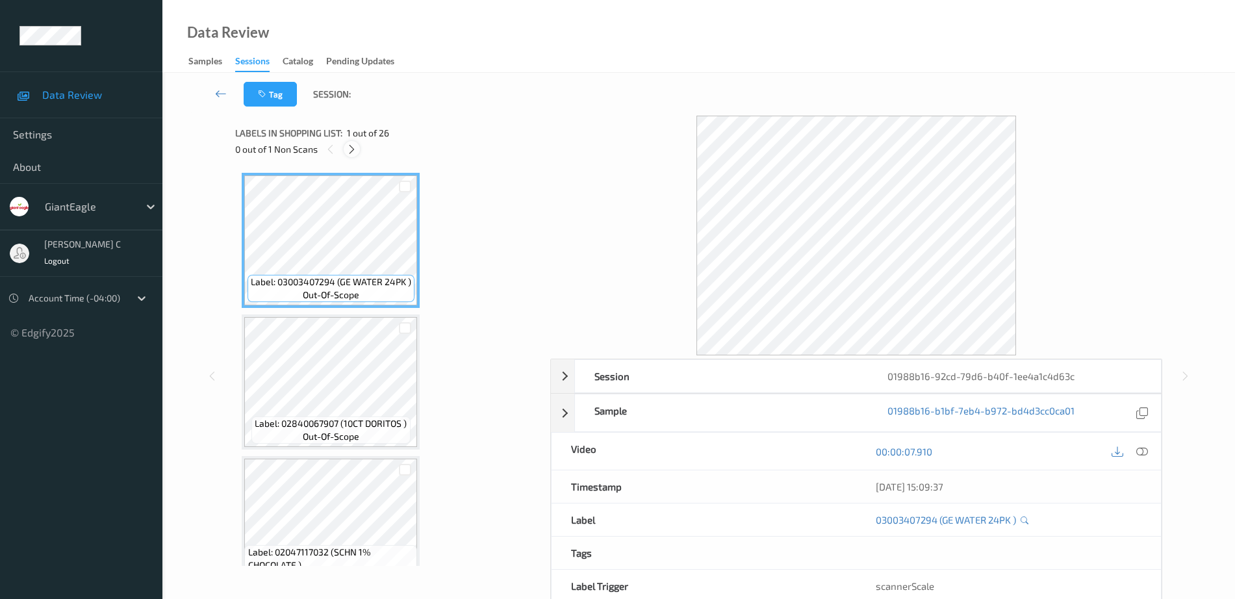
click at [350, 147] on icon at bounding box center [351, 150] width 11 height 12
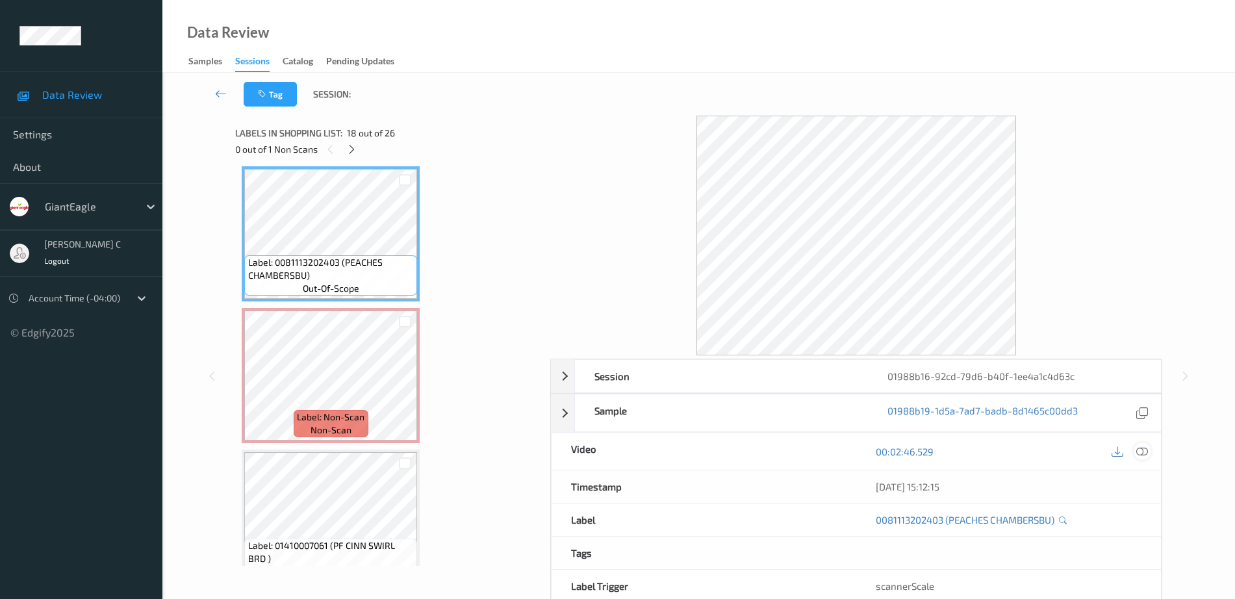
click at [1150, 455] on div at bounding box center [1143, 451] width 18 height 18
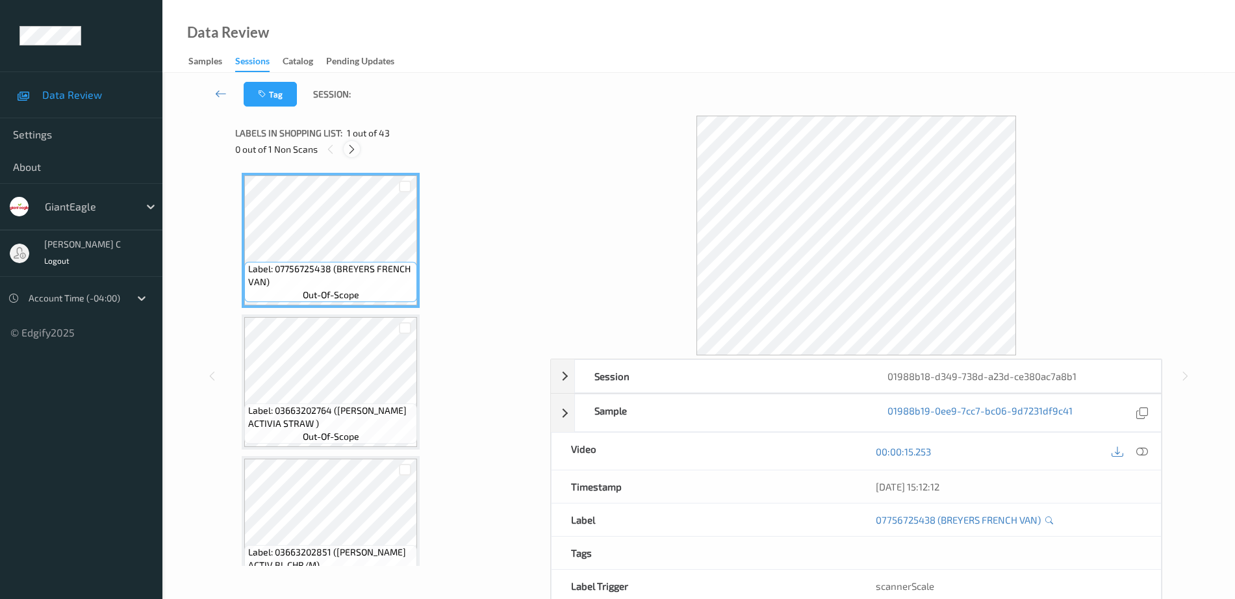
click at [354, 151] on icon at bounding box center [351, 150] width 11 height 12
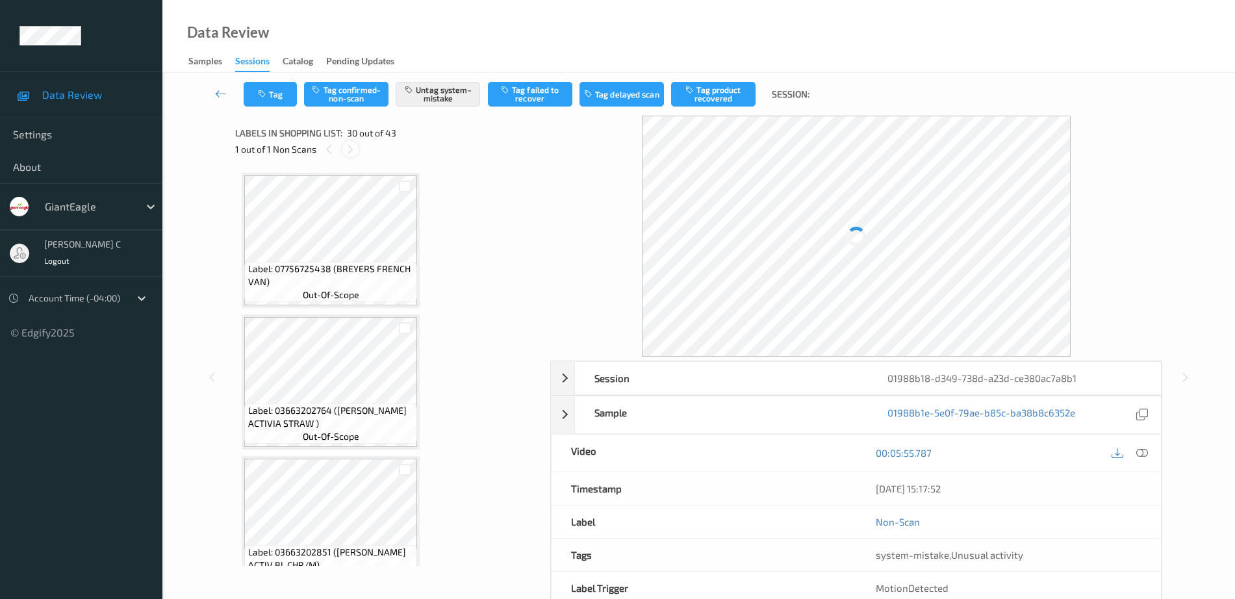
scroll to position [3972, 0]
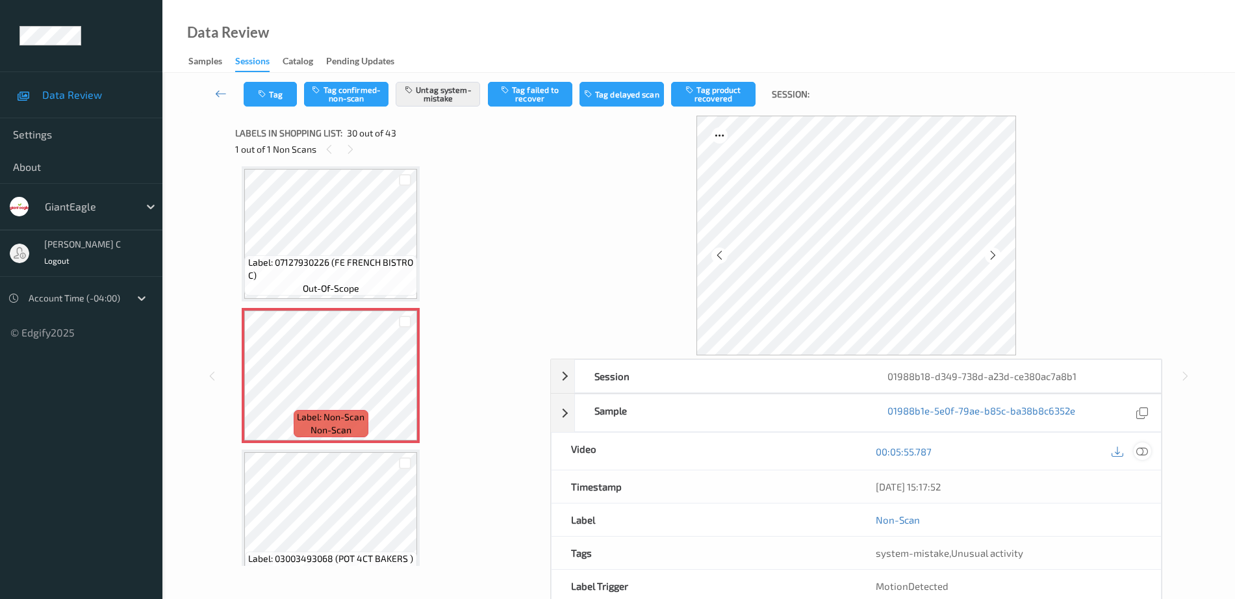
click at [1147, 449] on icon at bounding box center [1142, 452] width 12 height 12
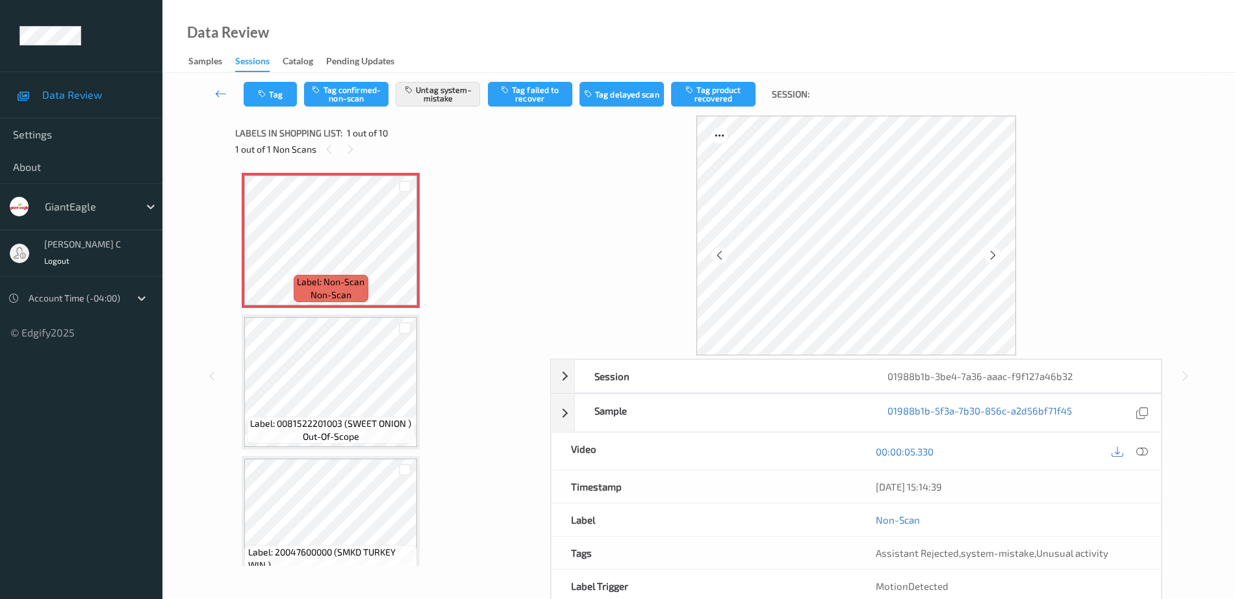
click at [1143, 448] on icon at bounding box center [1142, 452] width 12 height 12
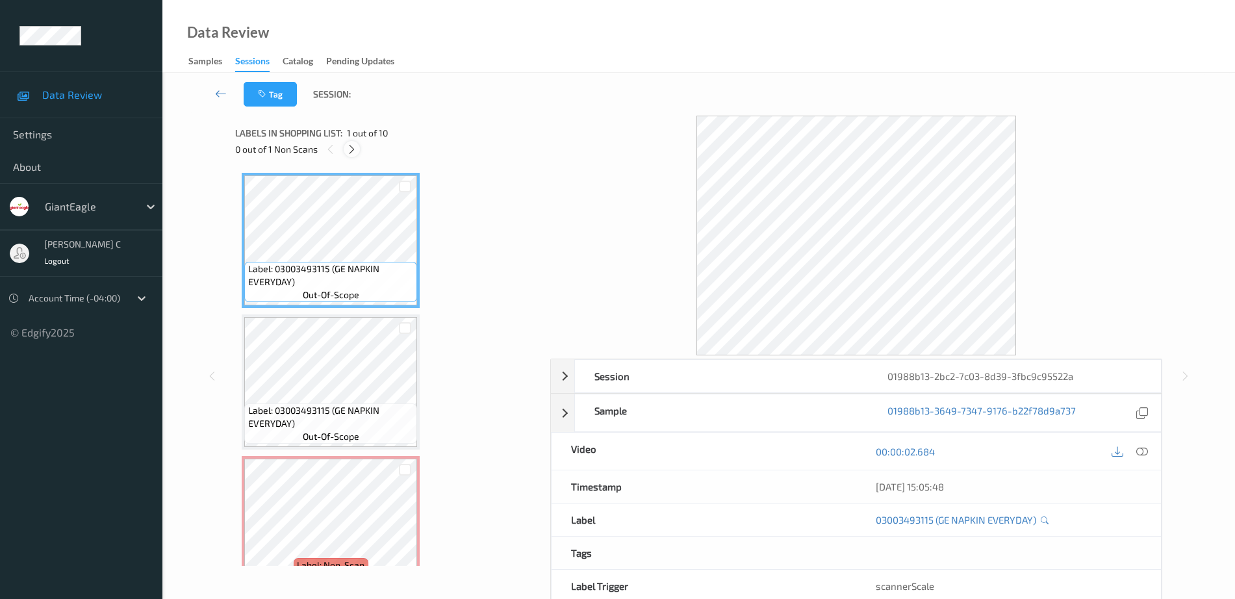
click at [350, 151] on icon at bounding box center [351, 150] width 11 height 12
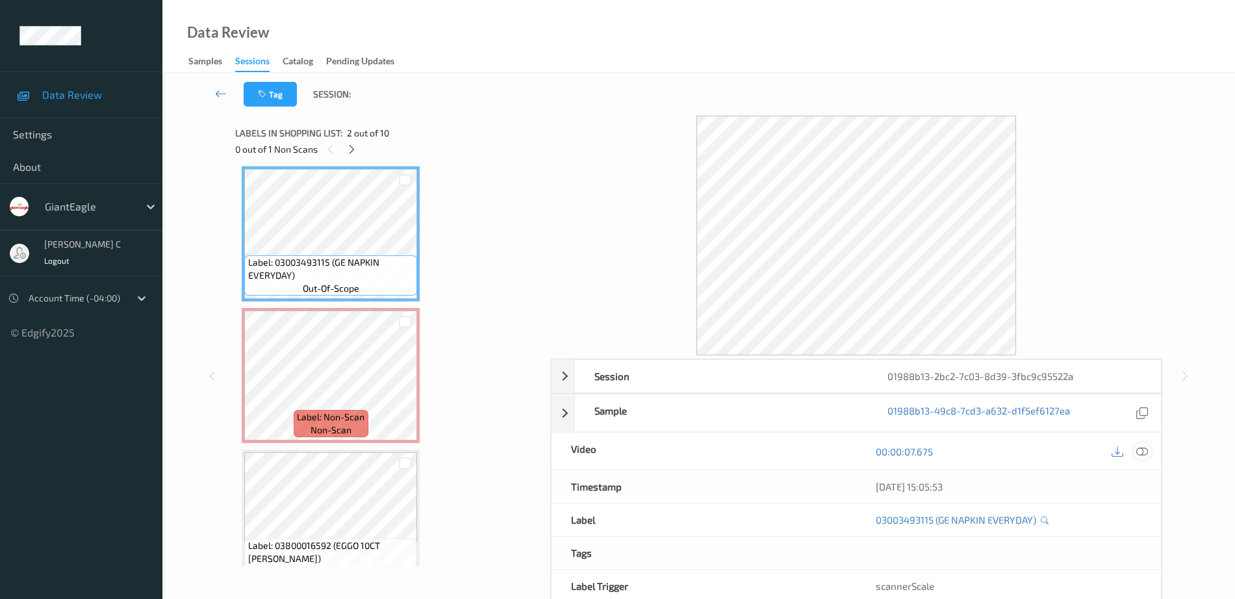
click at [1147, 454] on icon at bounding box center [1142, 452] width 12 height 12
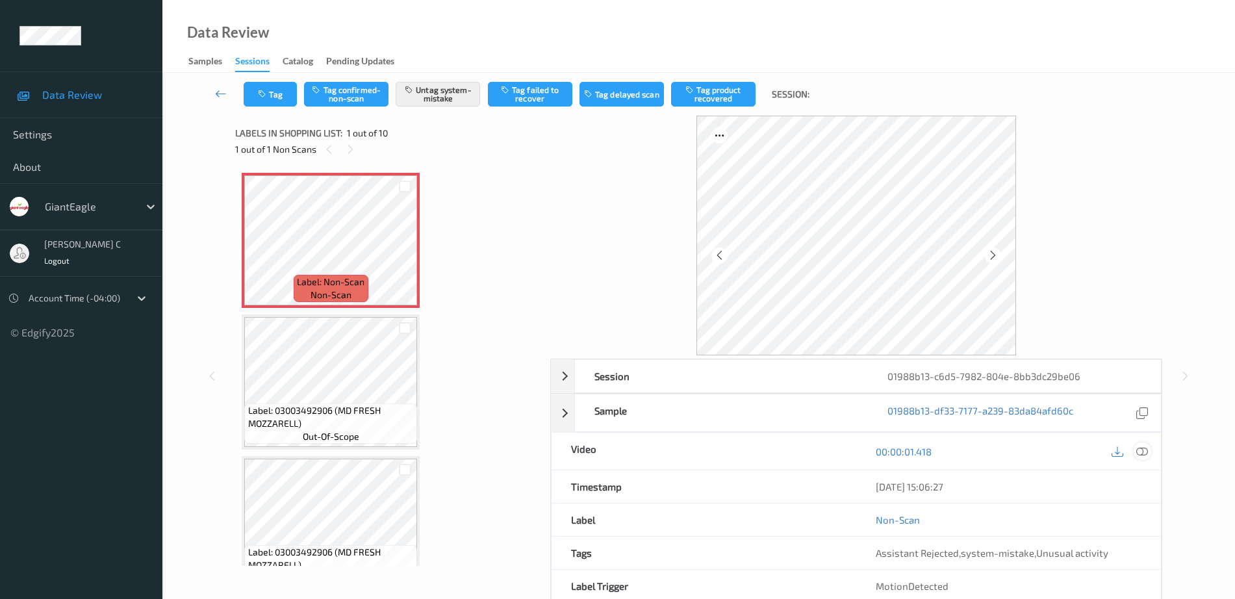
click at [1138, 451] on icon at bounding box center [1142, 452] width 12 height 12
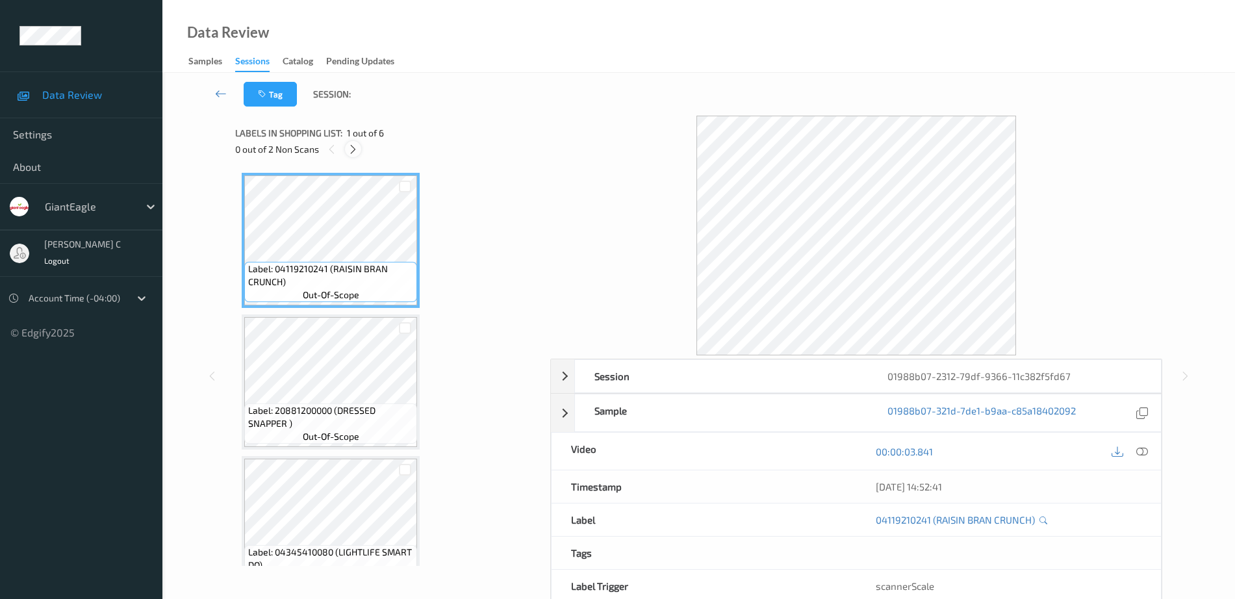
click at [353, 155] on div at bounding box center [353, 149] width 16 height 16
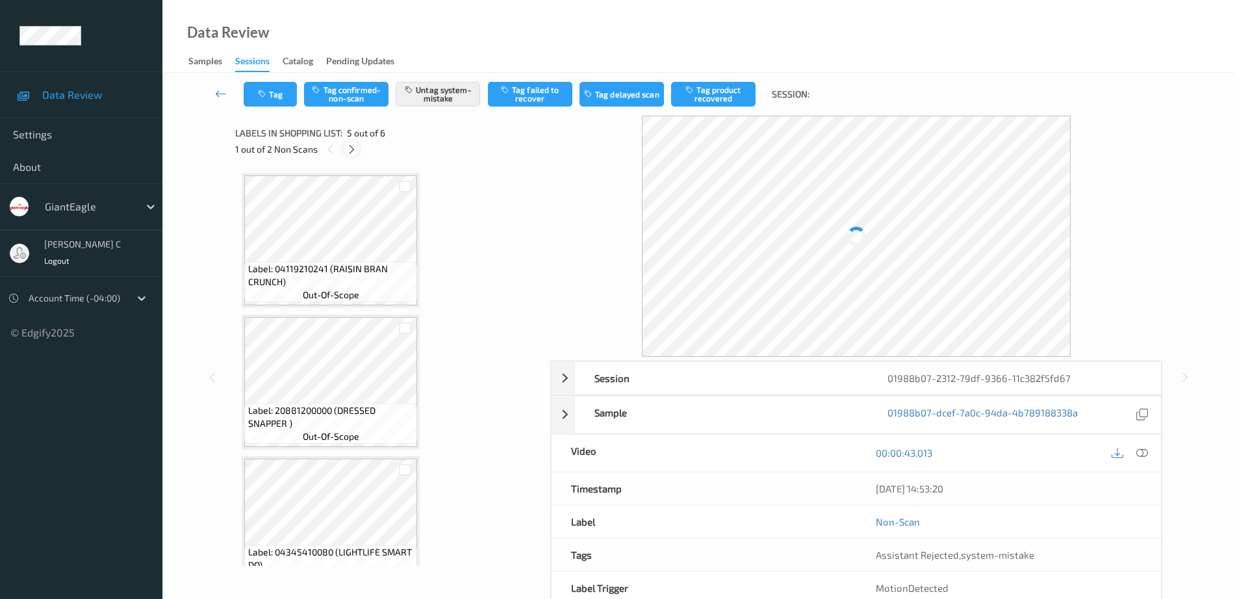
scroll to position [431, 0]
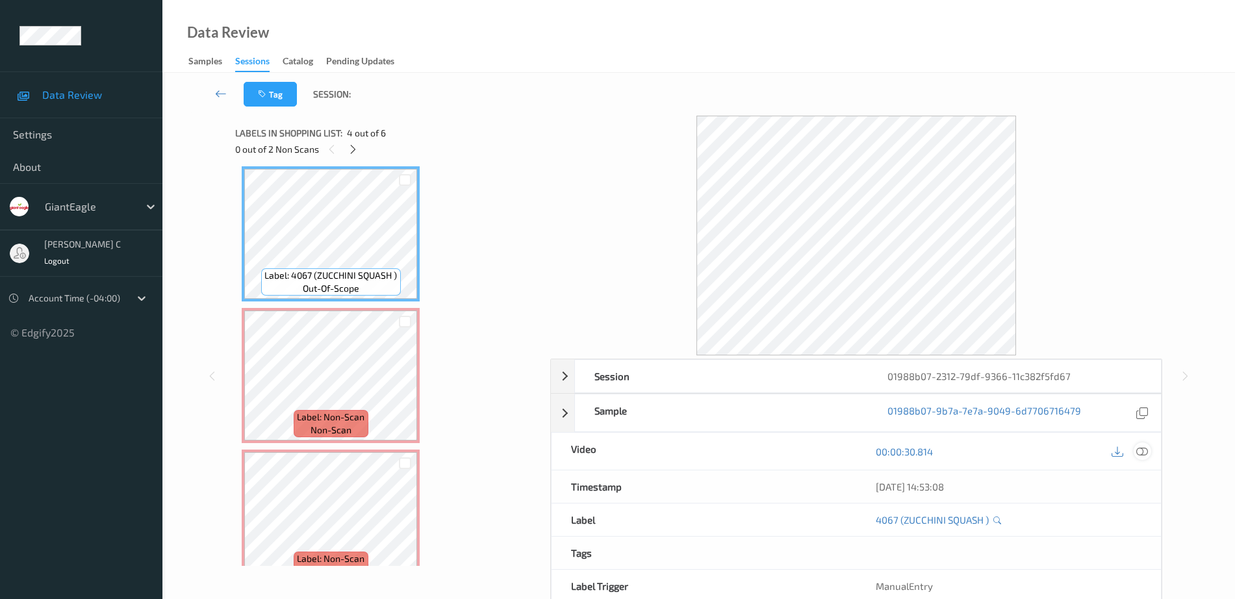
click at [1142, 452] on icon at bounding box center [1142, 452] width 12 height 12
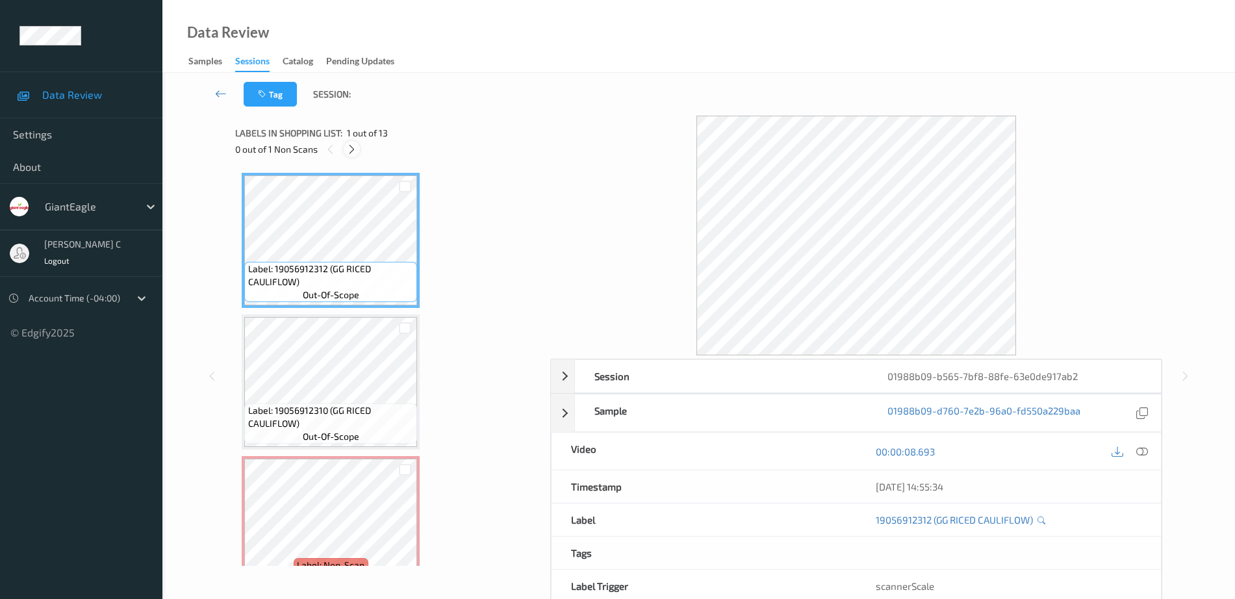
click at [350, 151] on icon at bounding box center [351, 150] width 11 height 12
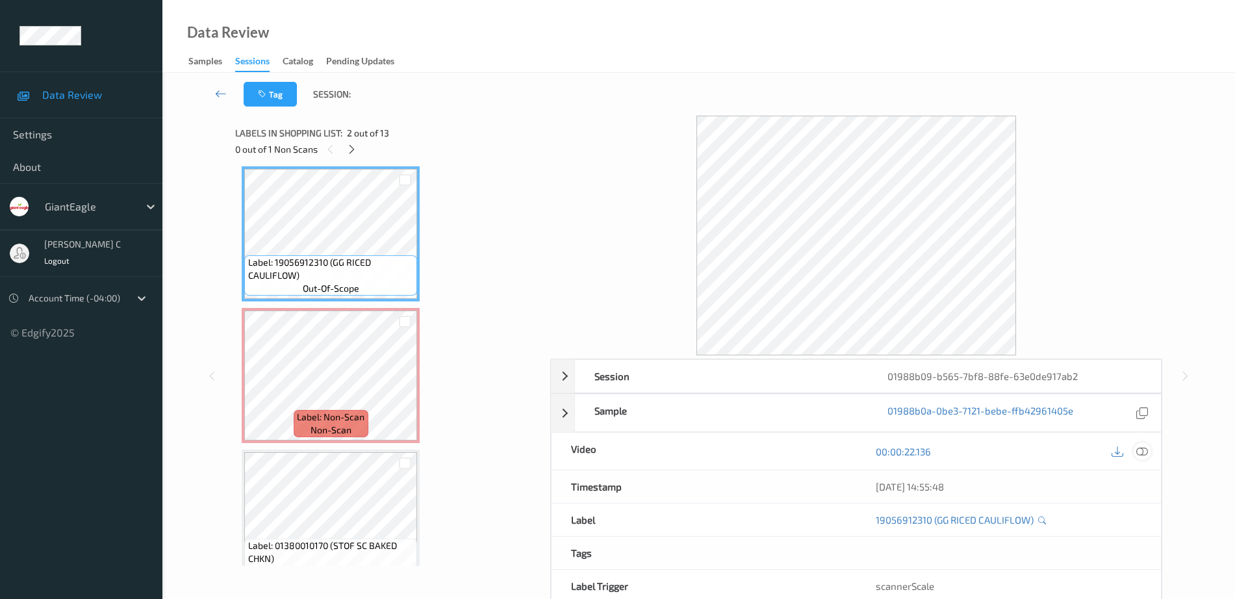
click at [1144, 453] on icon at bounding box center [1142, 452] width 12 height 12
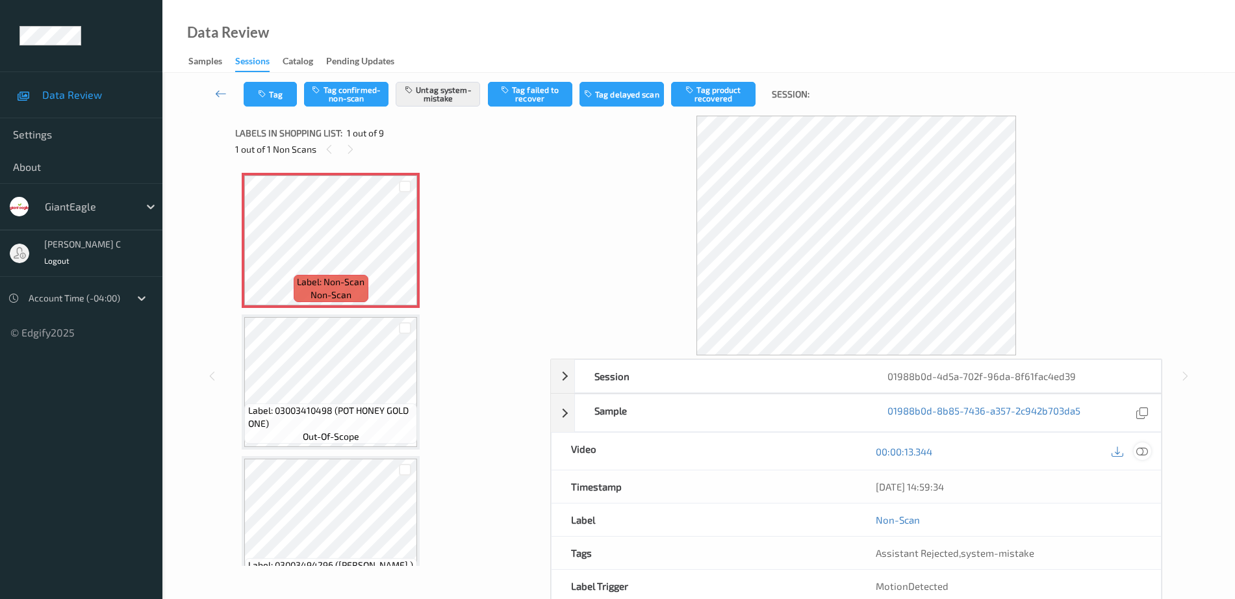
click at [1144, 455] on icon at bounding box center [1142, 452] width 12 height 12
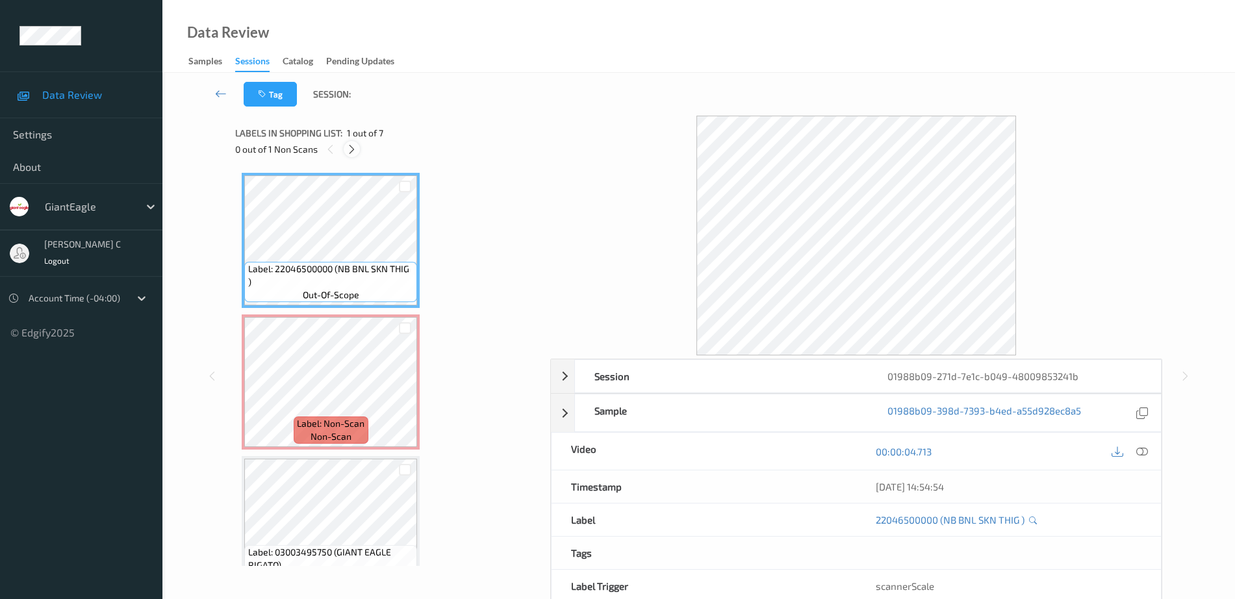
click at [352, 146] on icon at bounding box center [351, 150] width 11 height 12
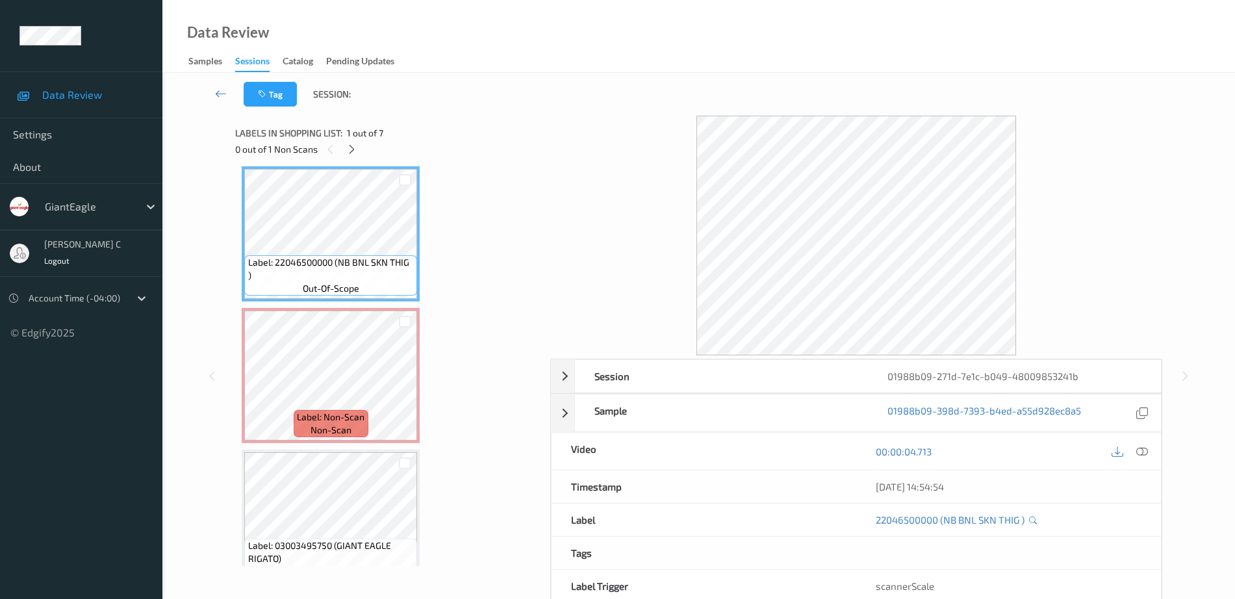
click at [1152, 450] on div "00:00:04.713" at bounding box center [1008, 451] width 305 height 37
click at [1149, 452] on div at bounding box center [1143, 451] width 18 height 18
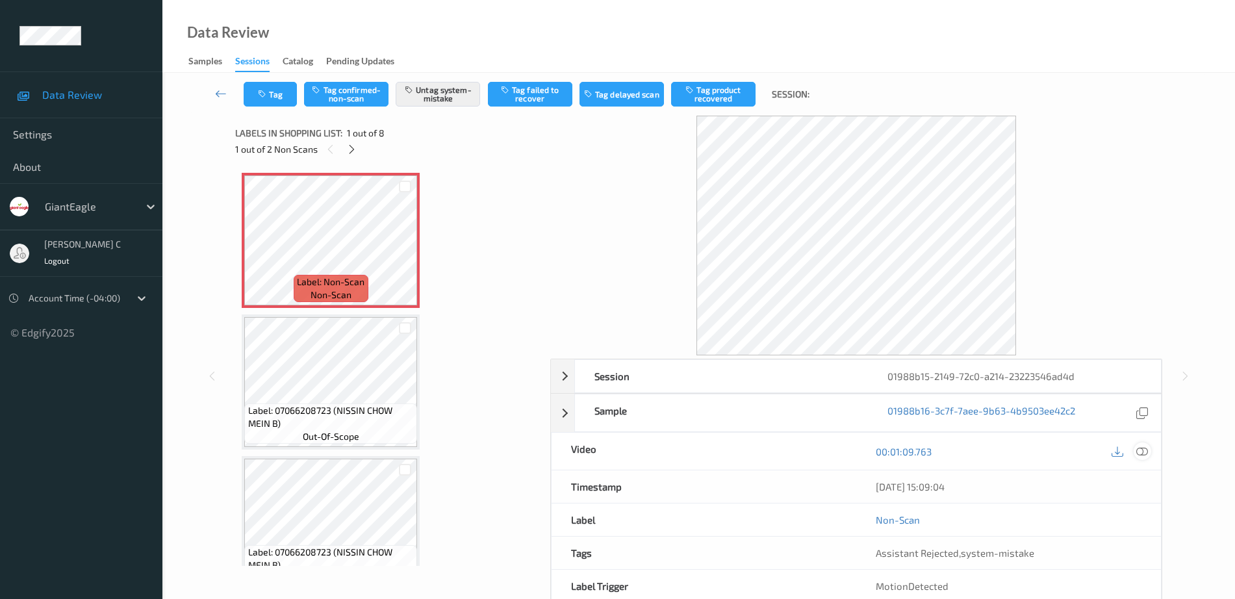
click at [1142, 447] on icon at bounding box center [1142, 452] width 12 height 12
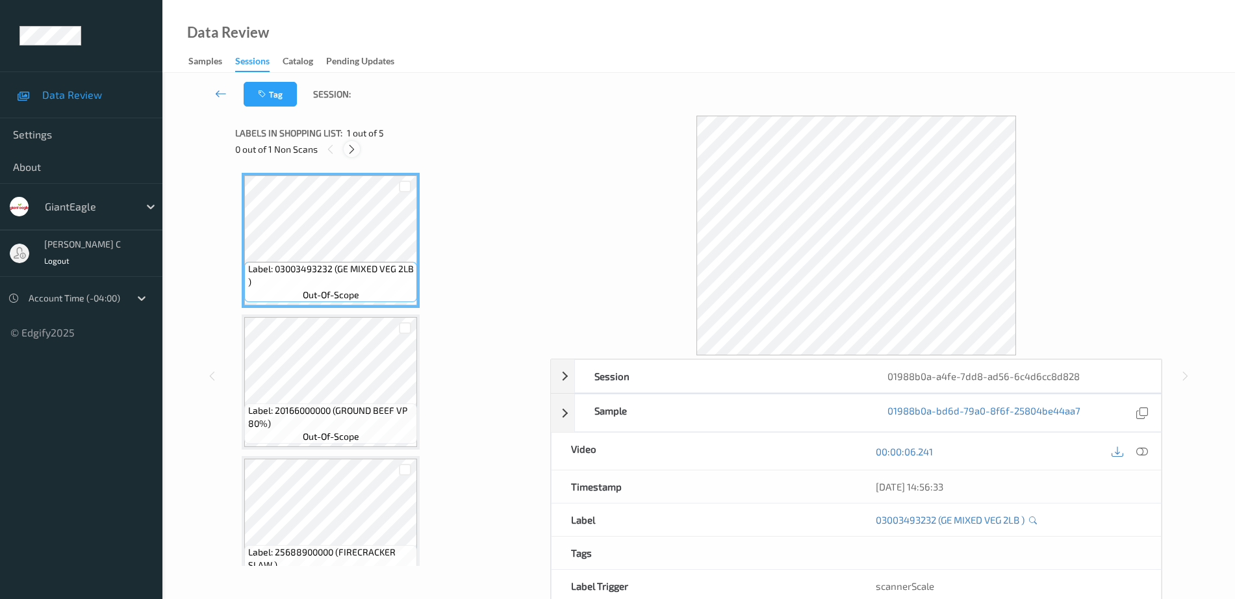
click at [357, 149] on div at bounding box center [352, 149] width 16 height 16
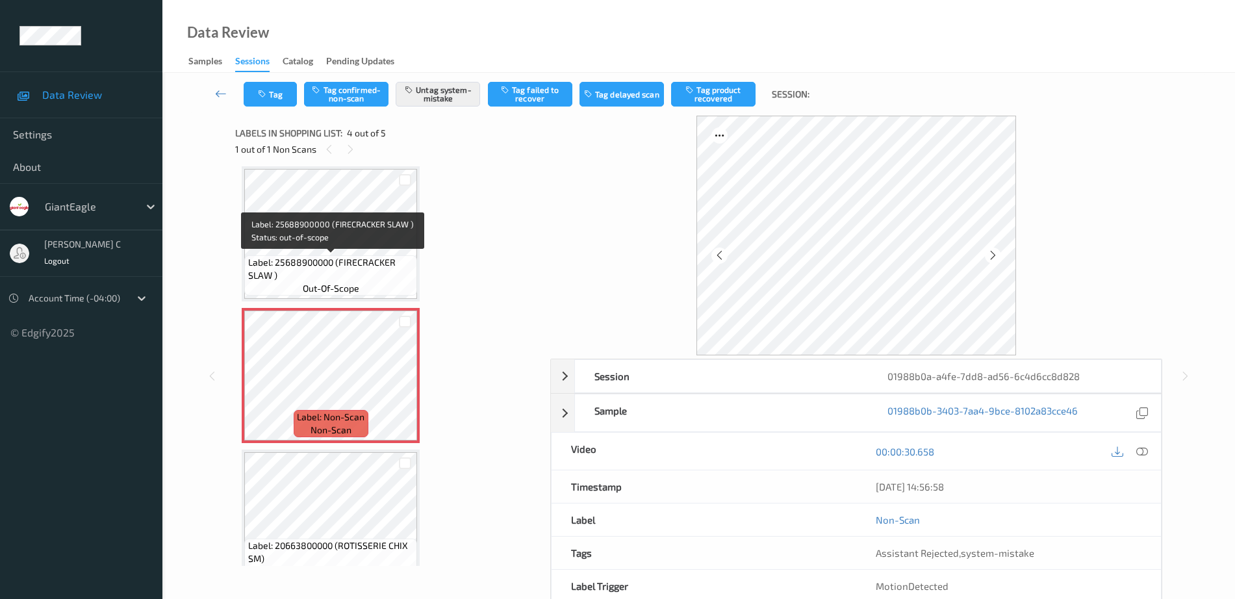
click at [330, 264] on span "Label: 25688900000 (FIRECRACKER SLAW )" at bounding box center [331, 269] width 166 height 26
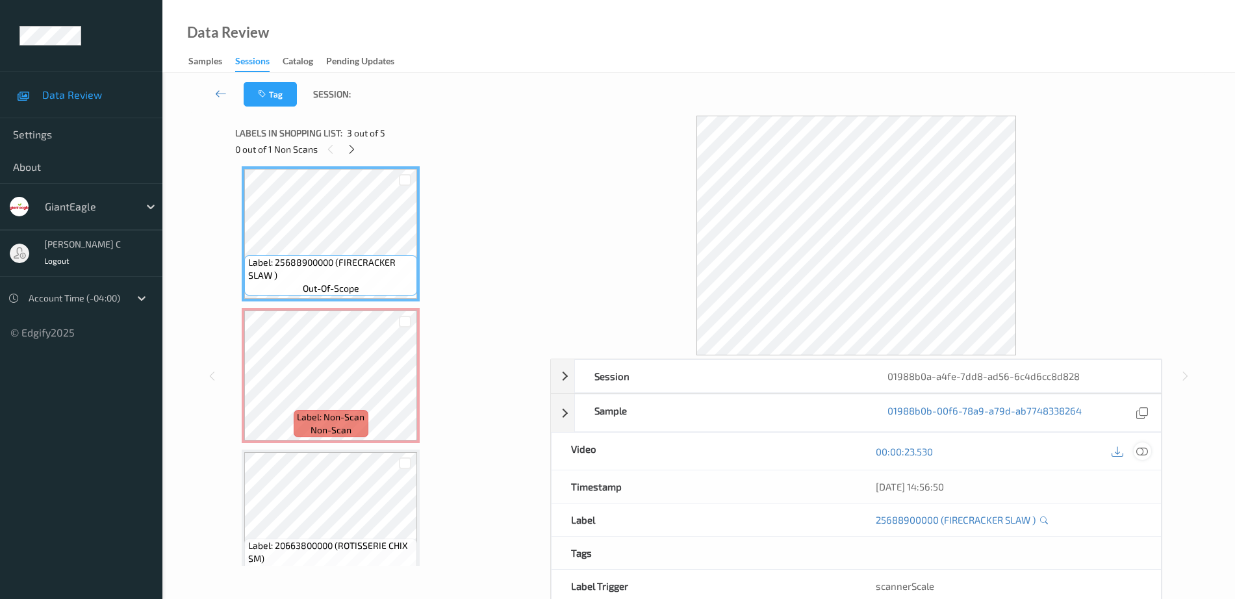
click at [1138, 453] on icon at bounding box center [1142, 452] width 12 height 12
